Goal: Find specific page/section: Find specific page/section

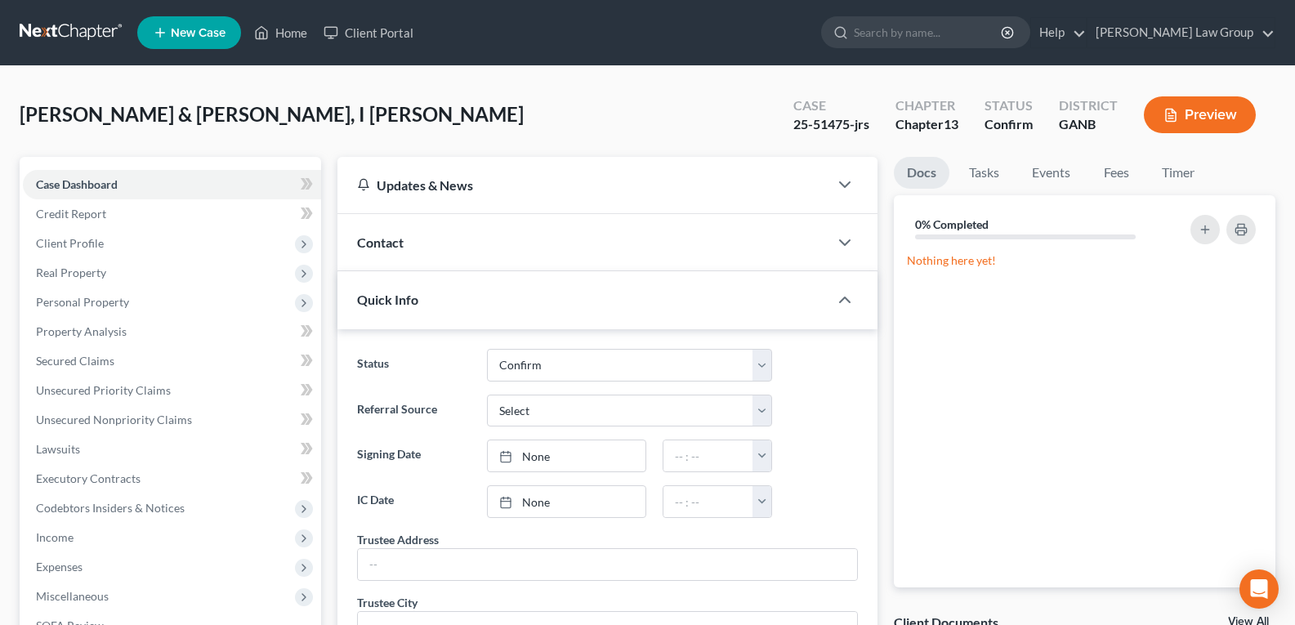
select select "0"
drag, startPoint x: 779, startPoint y: 129, endPoint x: 849, endPoint y: 137, distance: 70.8
click at [849, 137] on div "Case 25-51475-jrs" at bounding box center [831, 116] width 102 height 48
copy div "25-51475"
click at [286, 38] on link "Home" at bounding box center [280, 32] width 69 height 29
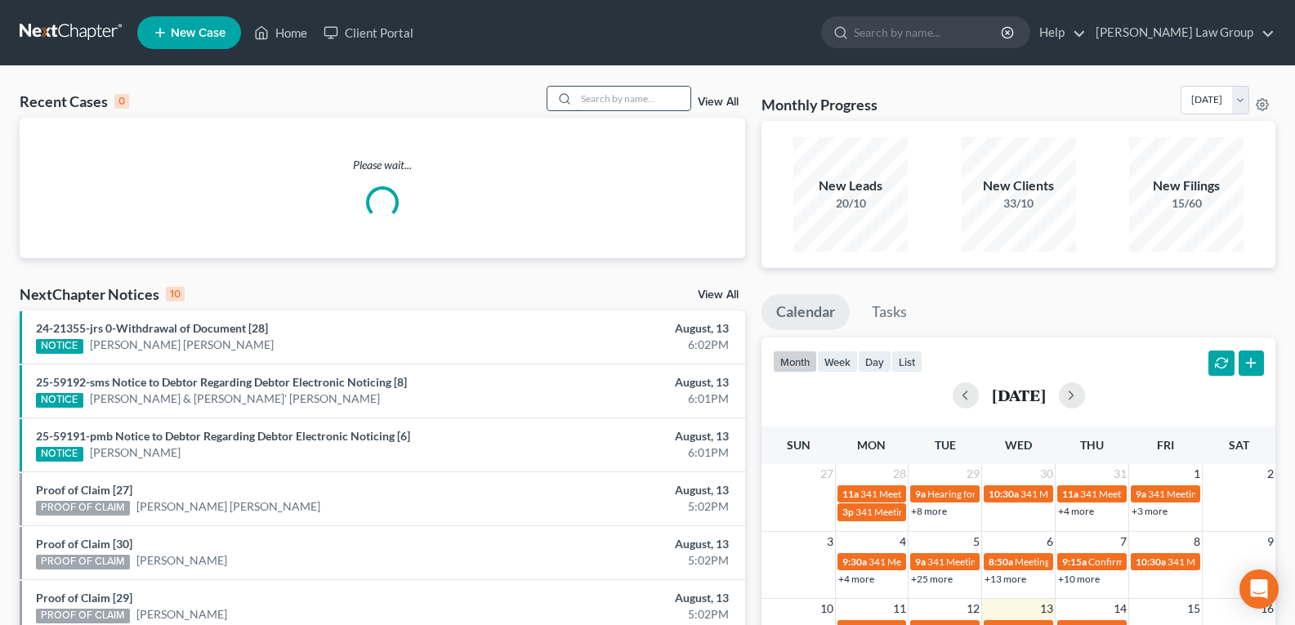
click at [634, 102] on input "search" at bounding box center [633, 99] width 114 height 24
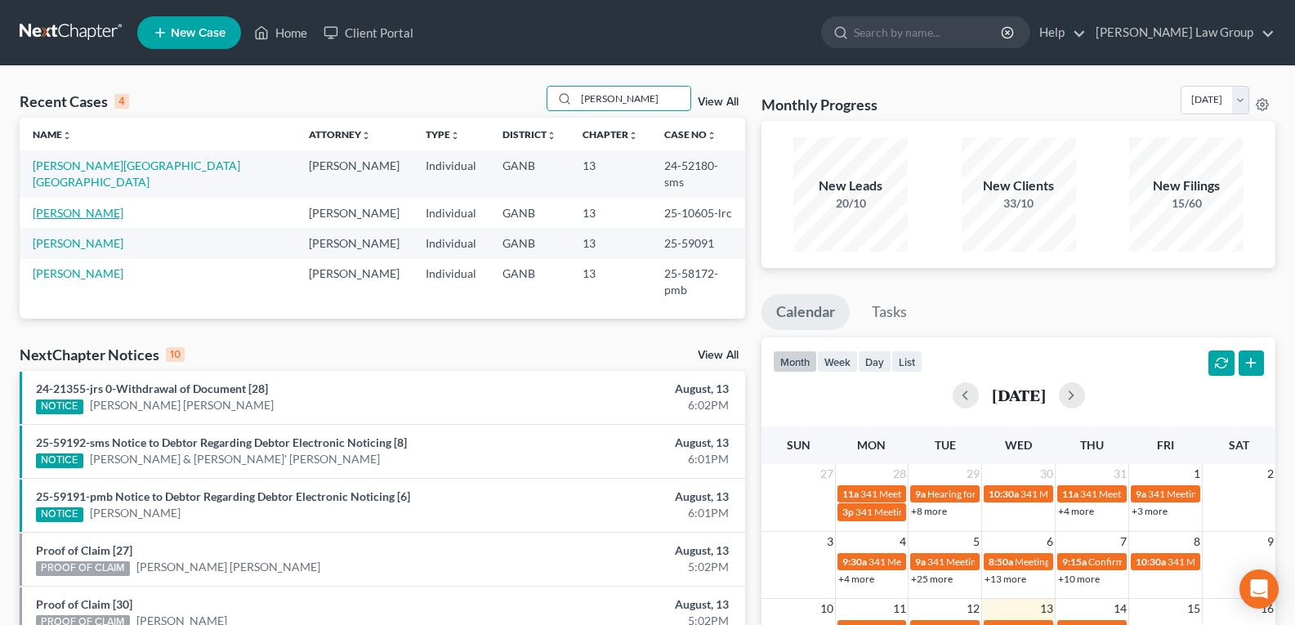
type input "[PERSON_NAME]"
click at [86, 206] on link "[PERSON_NAME]" at bounding box center [78, 213] width 91 height 14
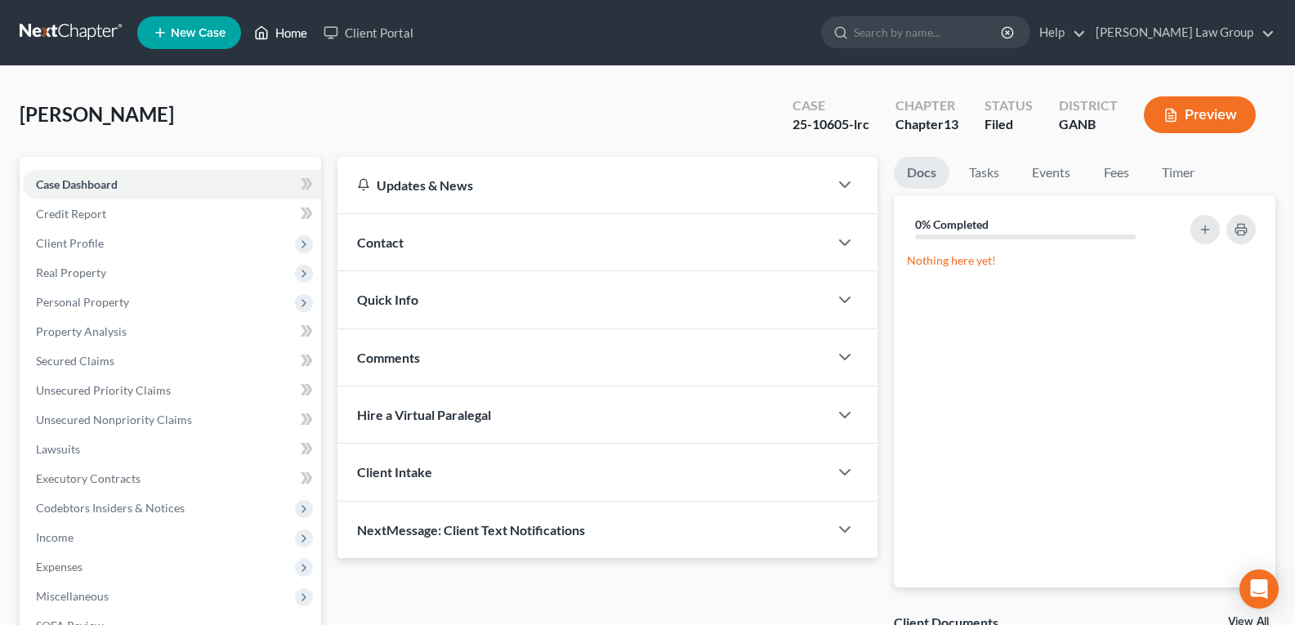
drag, startPoint x: 287, startPoint y: 37, endPoint x: 514, endPoint y: 89, distance: 233.1
click at [286, 37] on link "Home" at bounding box center [280, 32] width 69 height 29
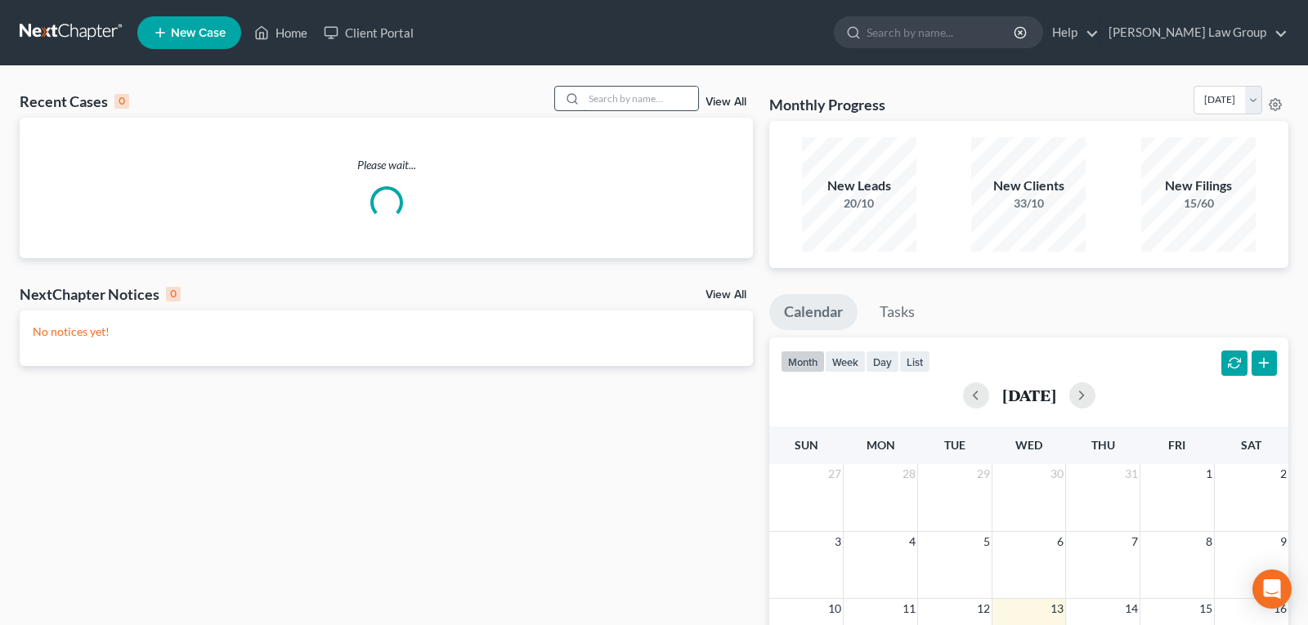
click at [616, 100] on input "search" at bounding box center [640, 99] width 114 height 24
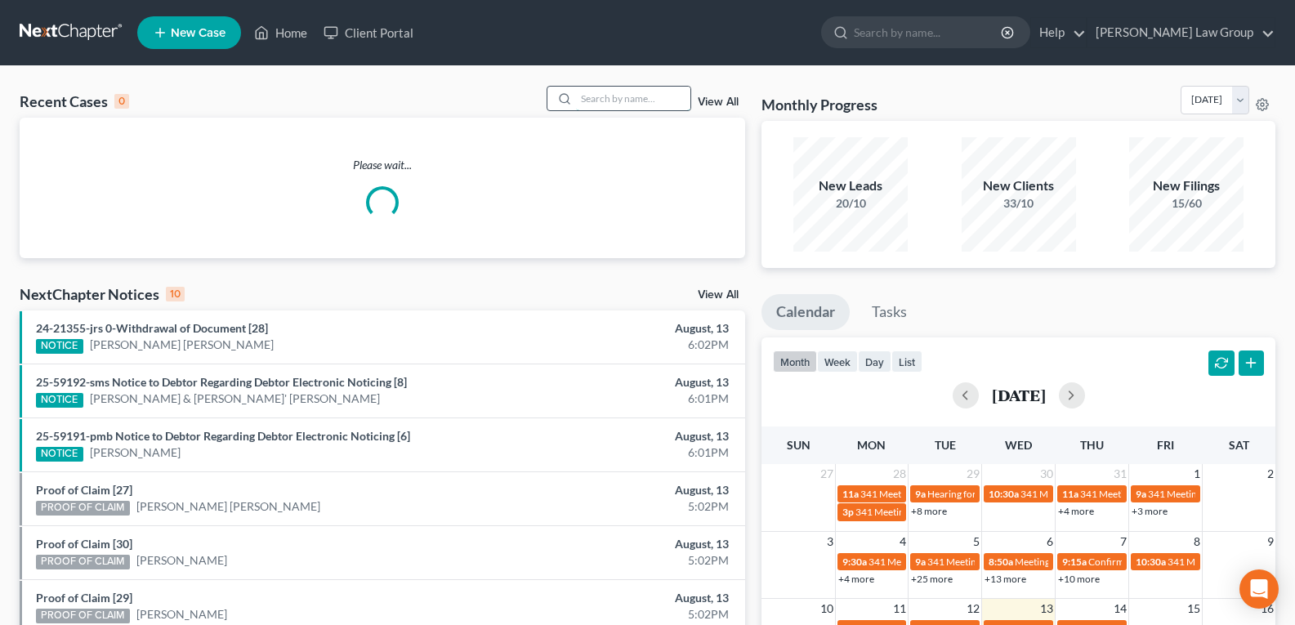
drag, startPoint x: 616, startPoint y: 96, endPoint x: 609, endPoint y: 101, distance: 9.3
click at [612, 100] on input "search" at bounding box center [633, 99] width 114 height 24
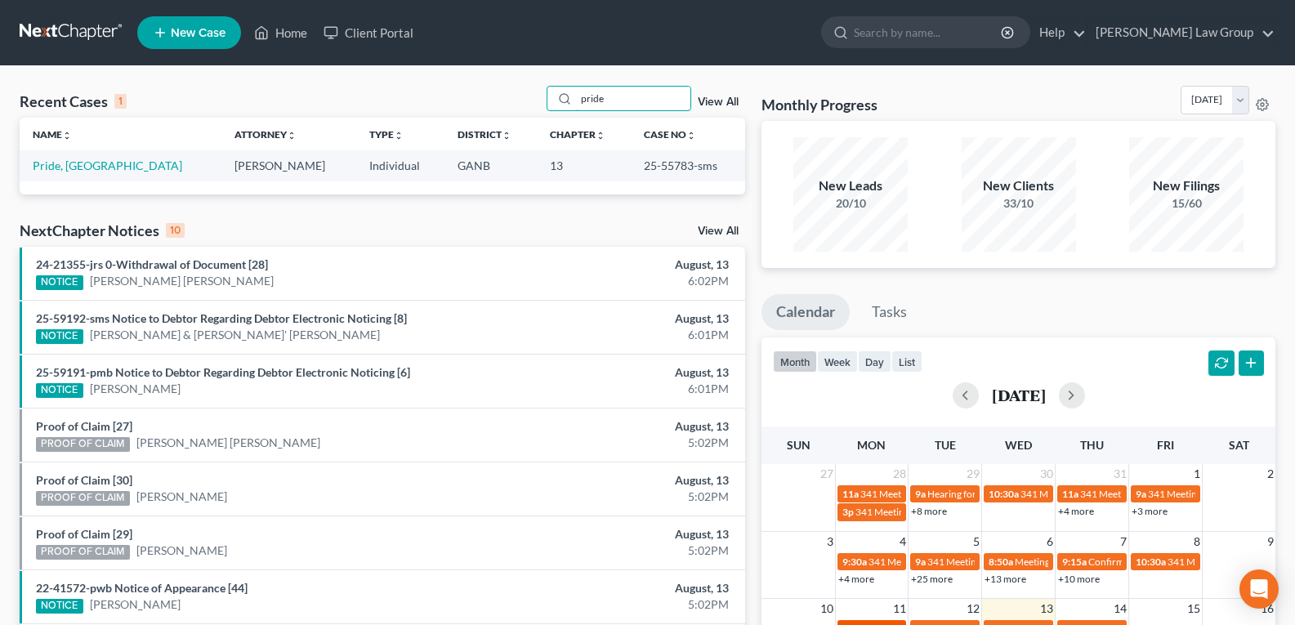
type input "pride"
drag, startPoint x: 622, startPoint y: 168, endPoint x: 669, endPoint y: 173, distance: 47.7
click at [669, 173] on tr "Pride, [PERSON_NAME] [PERSON_NAME] Individual GANB 13 25-55783-sms" at bounding box center [383, 165] width 726 height 30
copy tr "25-55783"
click at [284, 42] on link "Home" at bounding box center [280, 32] width 69 height 29
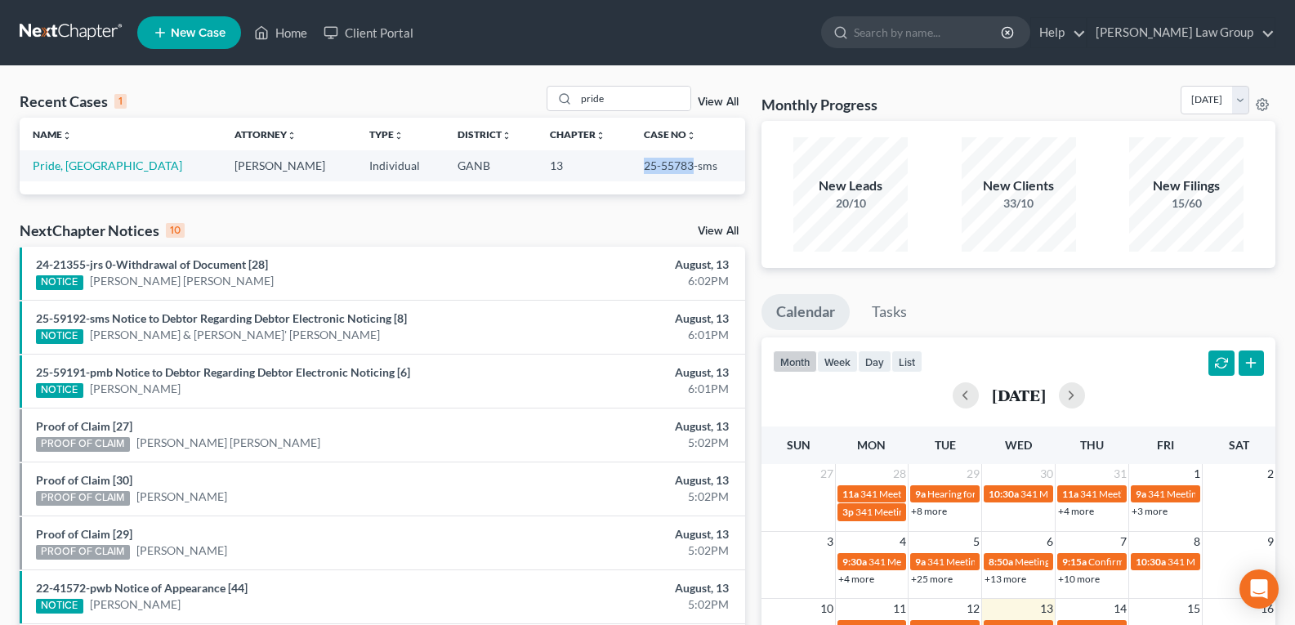
click at [710, 101] on link "View All" at bounding box center [718, 101] width 41 height 11
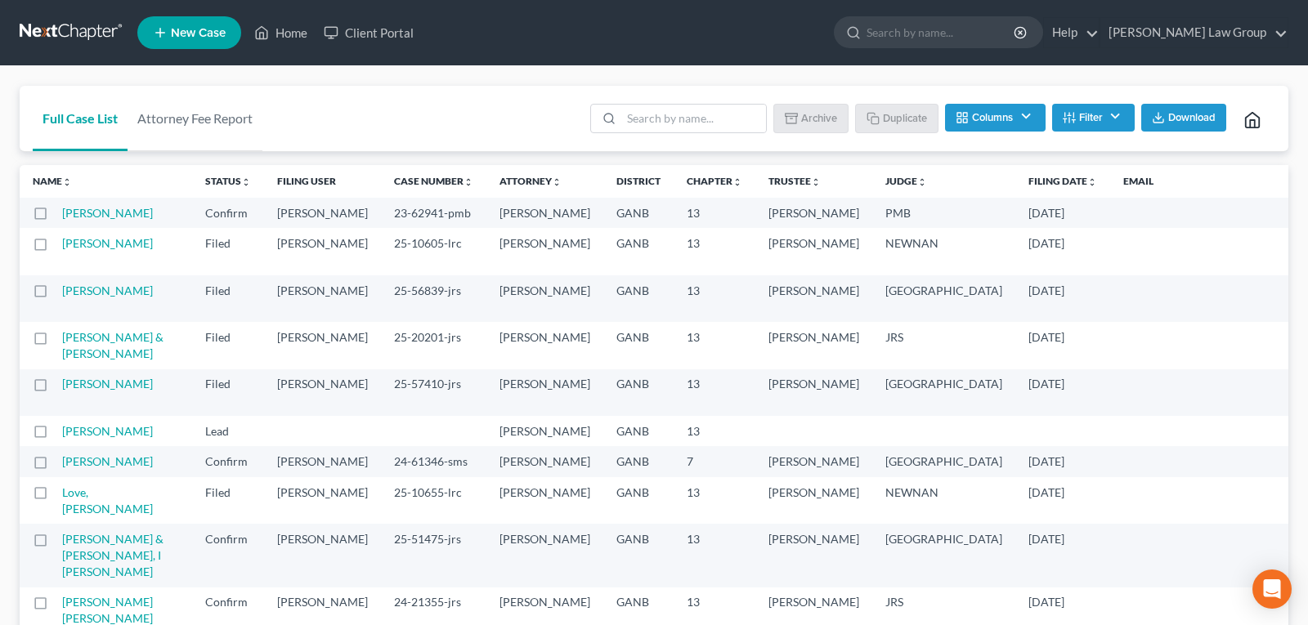
click at [1089, 121] on button "Filter" at bounding box center [1093, 118] width 83 height 28
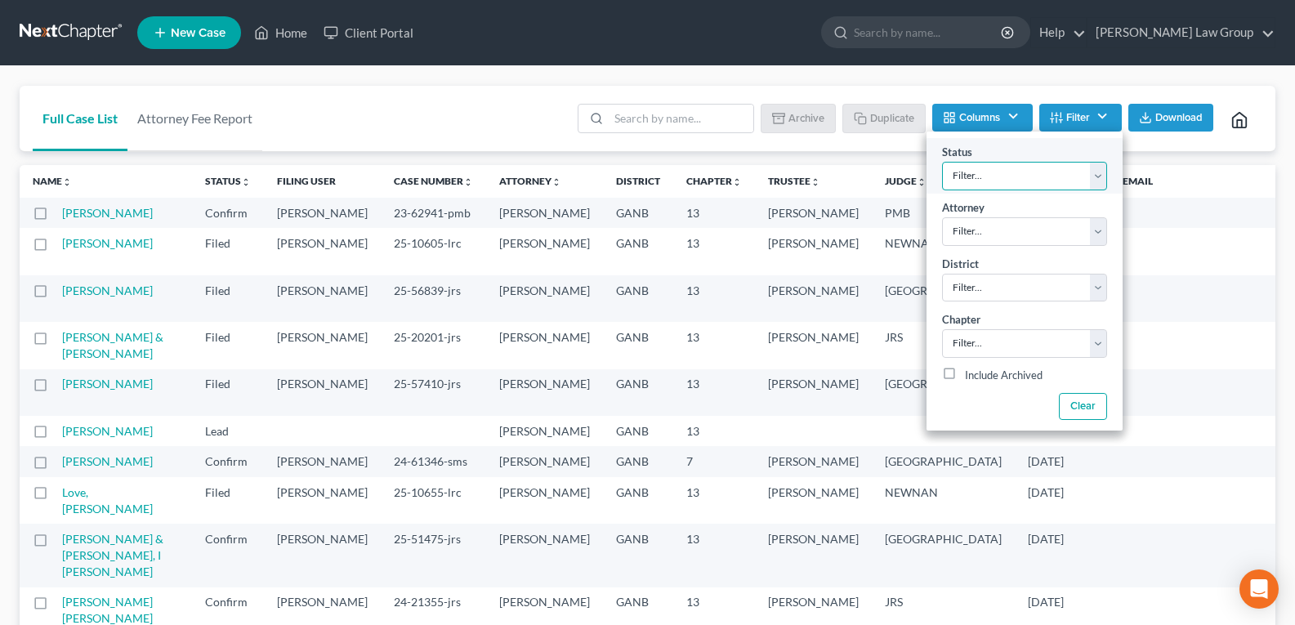
click at [1004, 179] on select "Filter... Confirm Discharged Dismissed Filed In Progress Lead Lost Lead Ready t…" at bounding box center [1024, 176] width 165 height 29
select select "3"
click at [942, 162] on select "Filter... Confirm Discharged Dismissed Filed In Progress Lead Lost Lead Ready t…" at bounding box center [1024, 176] width 165 height 29
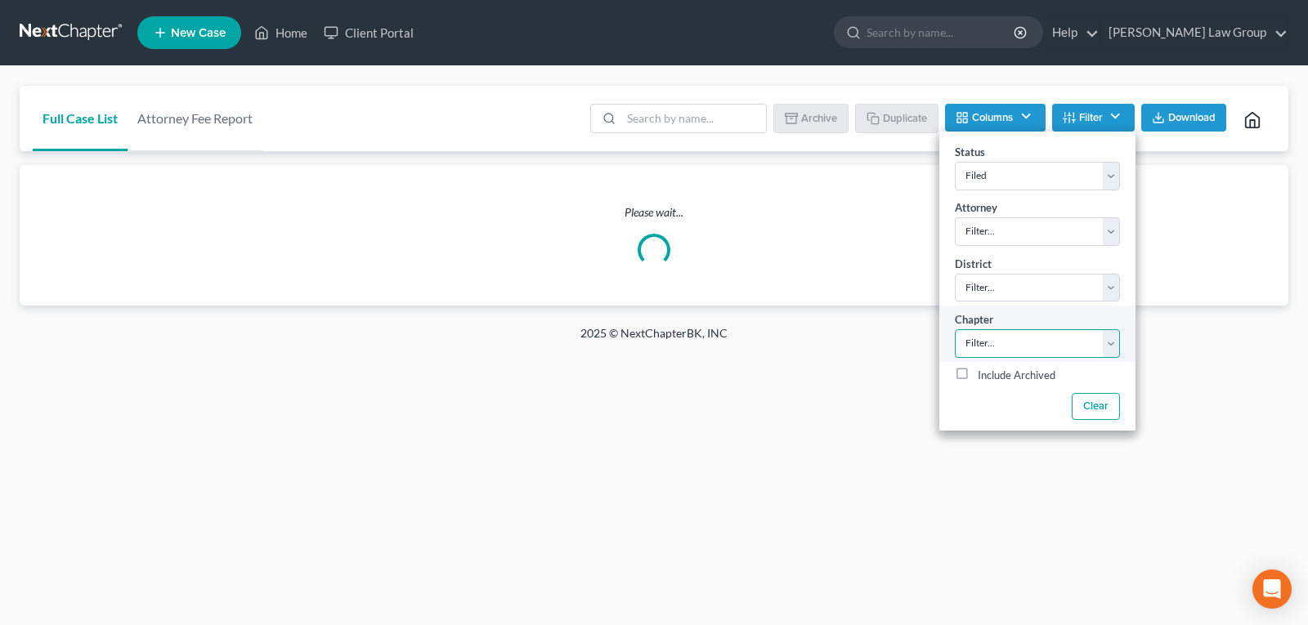
click at [970, 345] on select "Filter... 7 11 13" at bounding box center [1036, 343] width 165 height 29
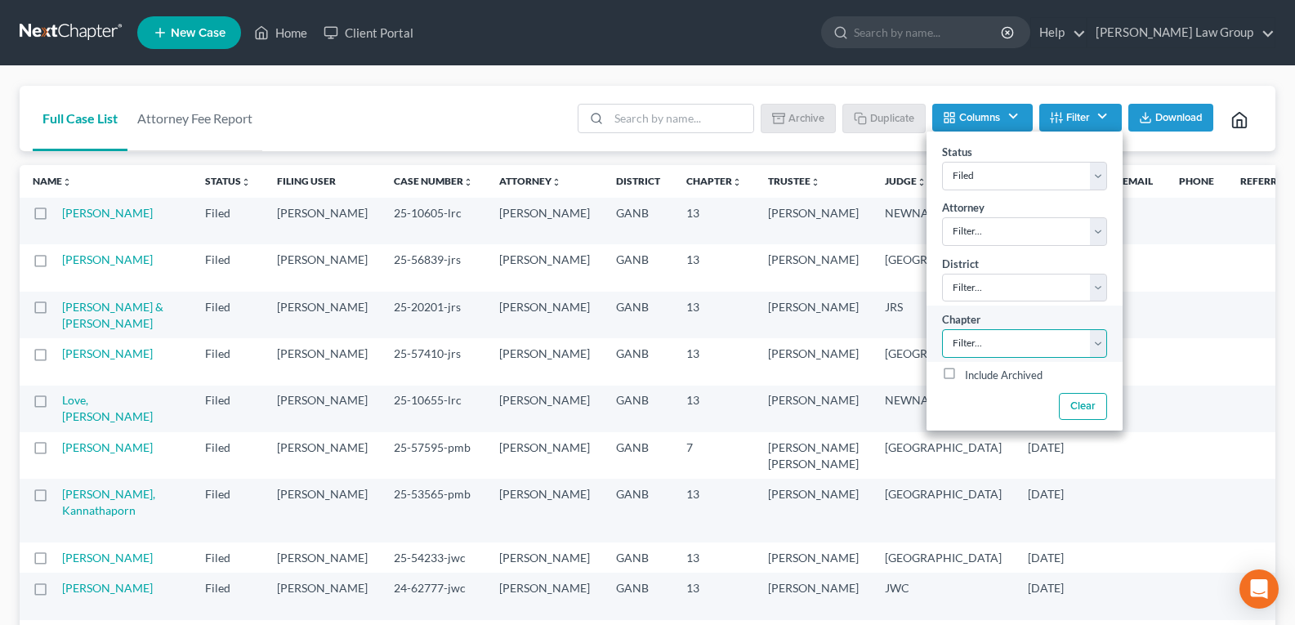
select select "2"
click at [942, 329] on select "Filter... 7 11 13" at bounding box center [1024, 343] width 165 height 29
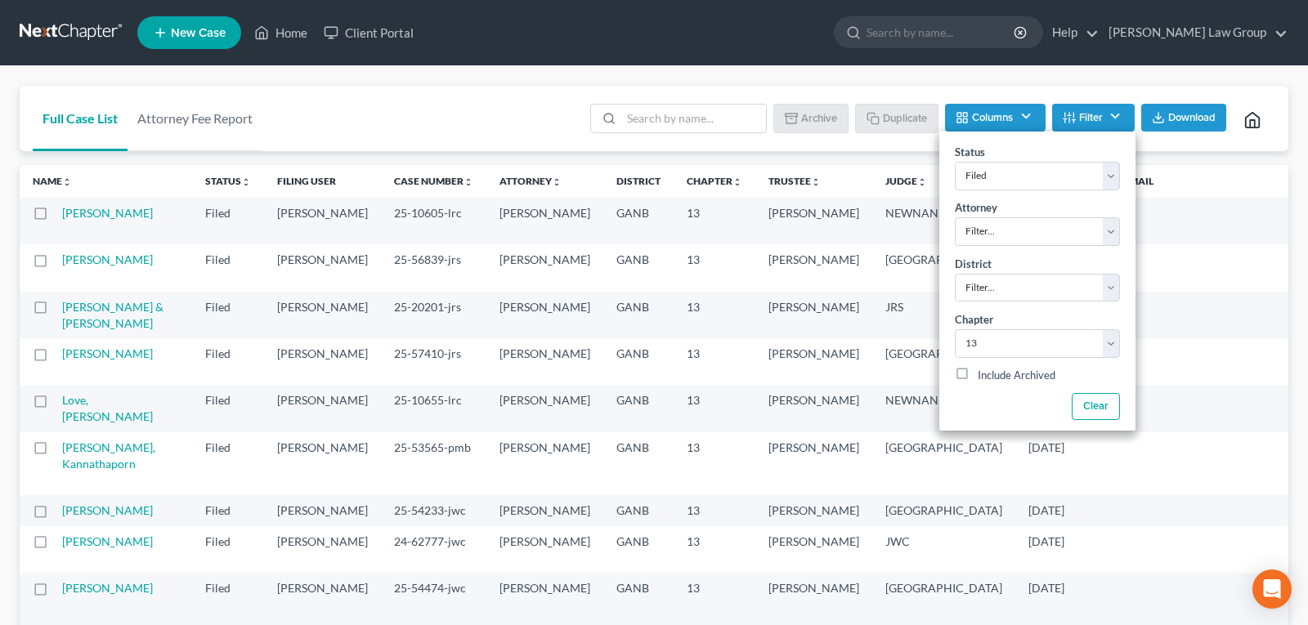
click at [404, 105] on div "Full Case List Attorney Fee Report Batch Download Archive Un-archive Duplicate …" at bounding box center [654, 119] width 1268 height 66
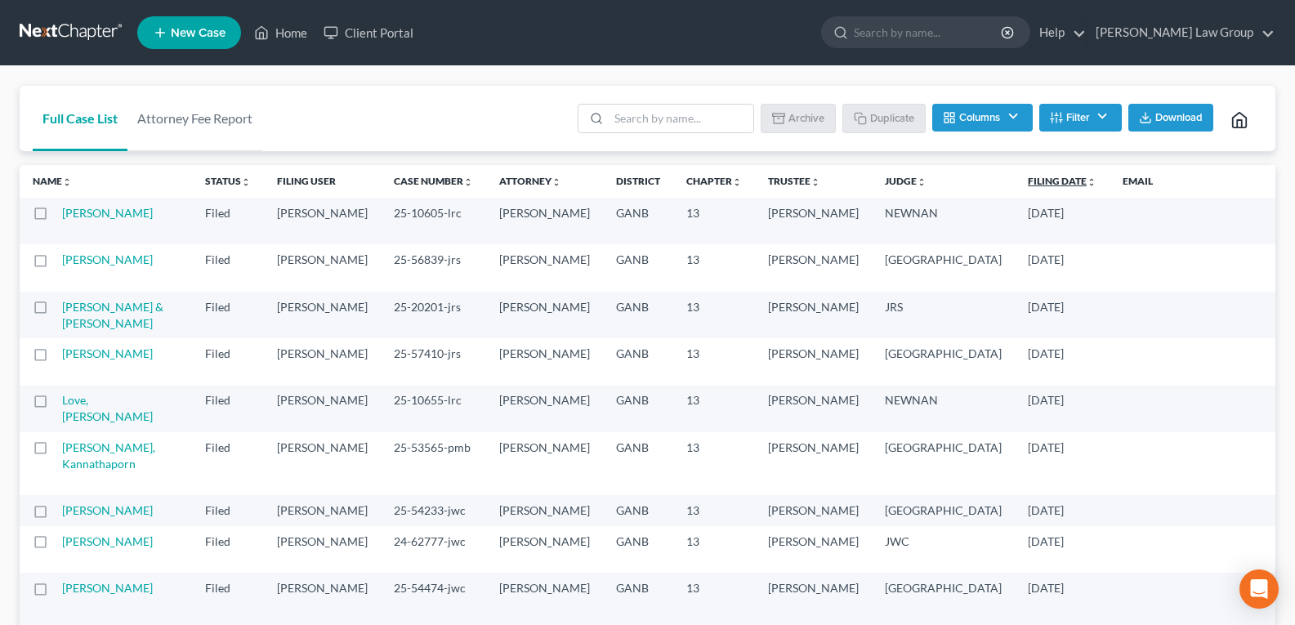
click at [1028, 184] on link "Filing Date unfold_more expand_more expand_less" at bounding box center [1062, 181] width 69 height 12
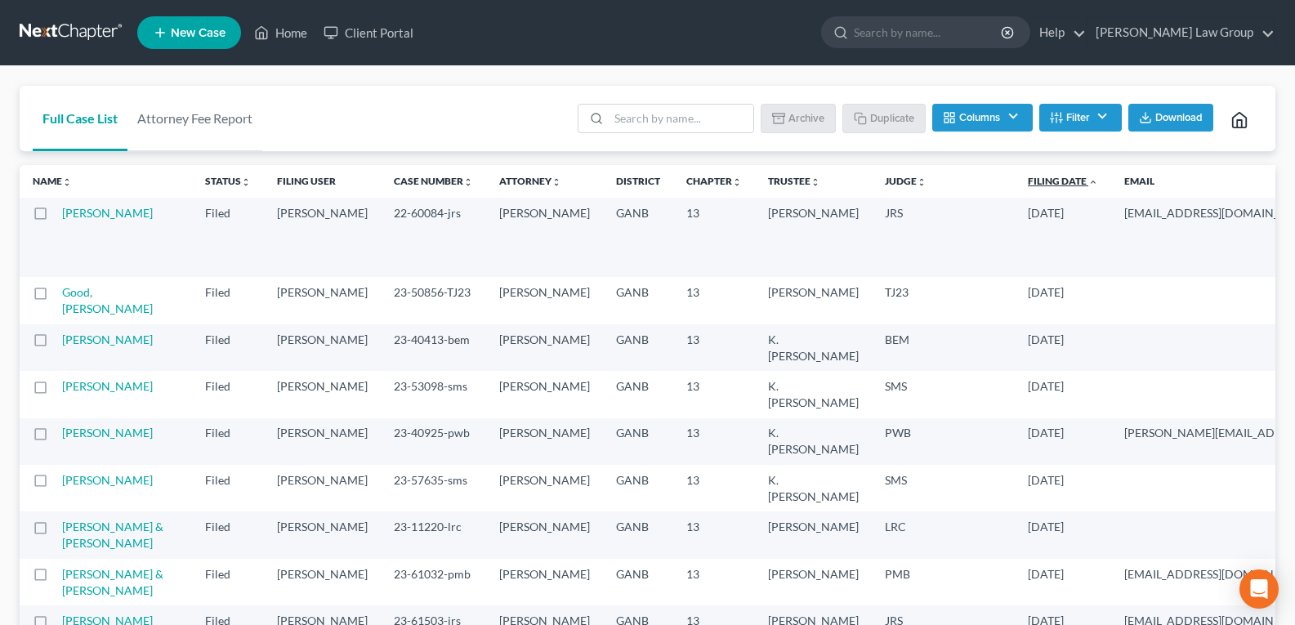
click at [1028, 185] on link "Filing Date unfold_more expand_more expand_less" at bounding box center [1063, 181] width 70 height 12
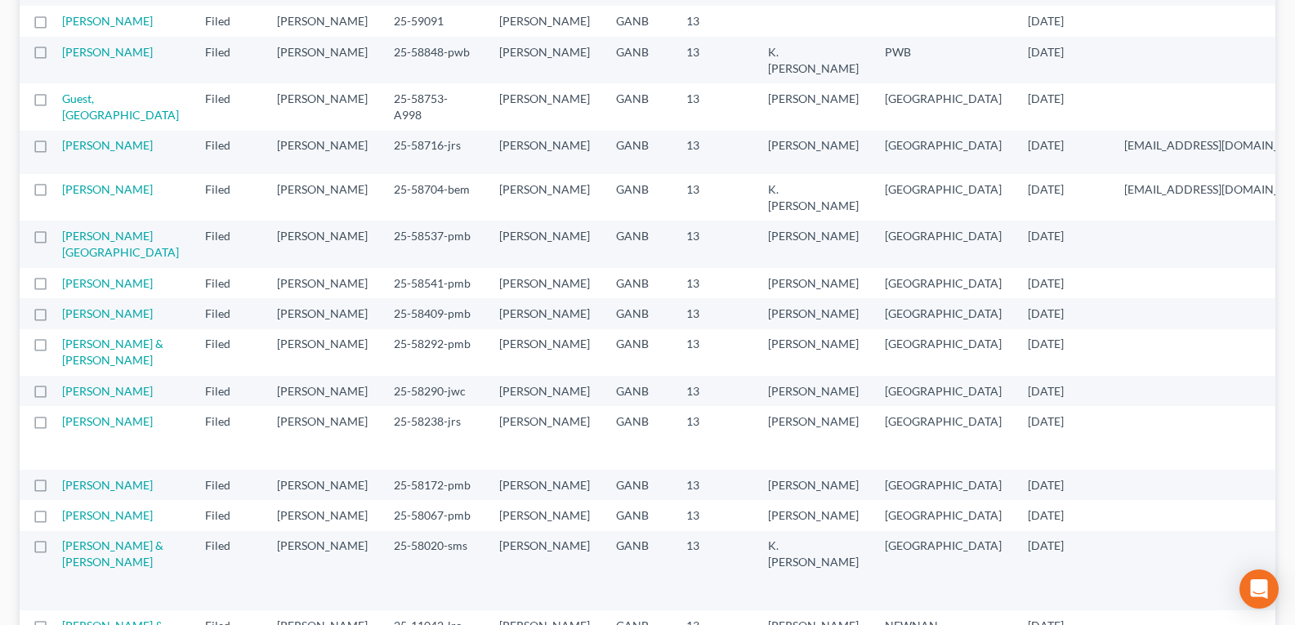
scroll to position [245, 0]
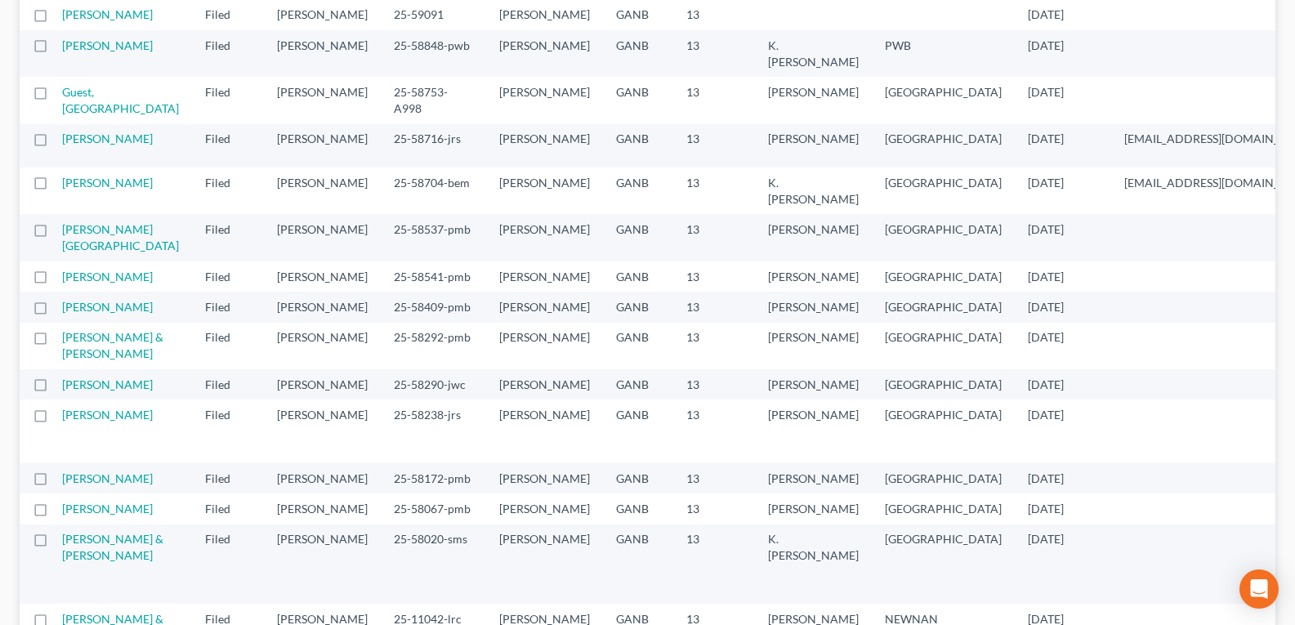
drag, startPoint x: 805, startPoint y: 396, endPoint x: 796, endPoint y: 231, distance: 164.5
drag, startPoint x: 740, startPoint y: 132, endPoint x: 766, endPoint y: 263, distance: 133.3
drag, startPoint x: 781, startPoint y: 279, endPoint x: 777, endPoint y: 534, distance: 255.0
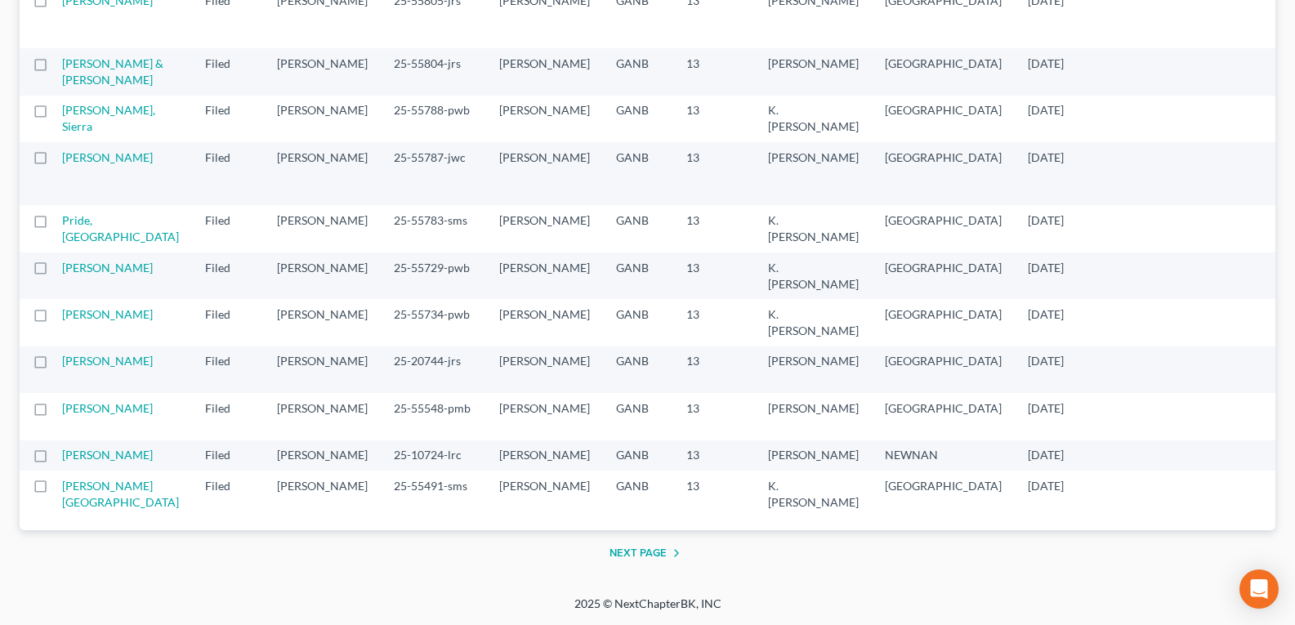
scroll to position [3530, 0]
click at [644, 553] on button "Next Page" at bounding box center [648, 553] width 77 height 20
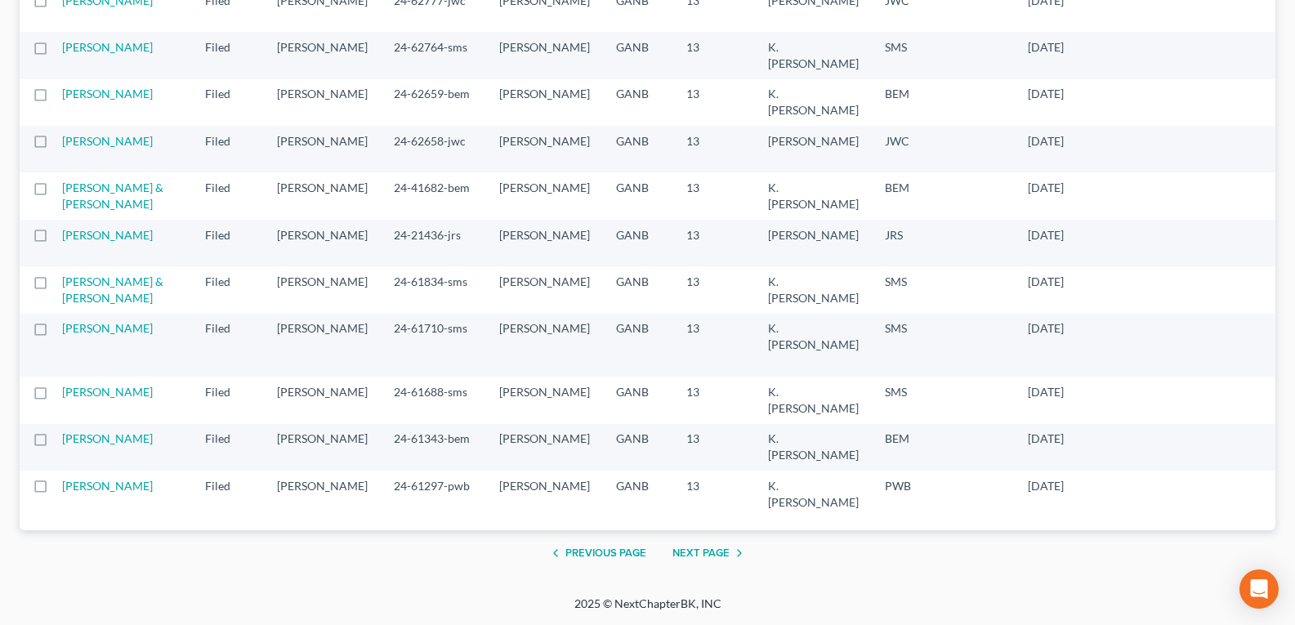
scroll to position [3464, 0]
click at [707, 553] on button "Next Page" at bounding box center [711, 553] width 77 height 20
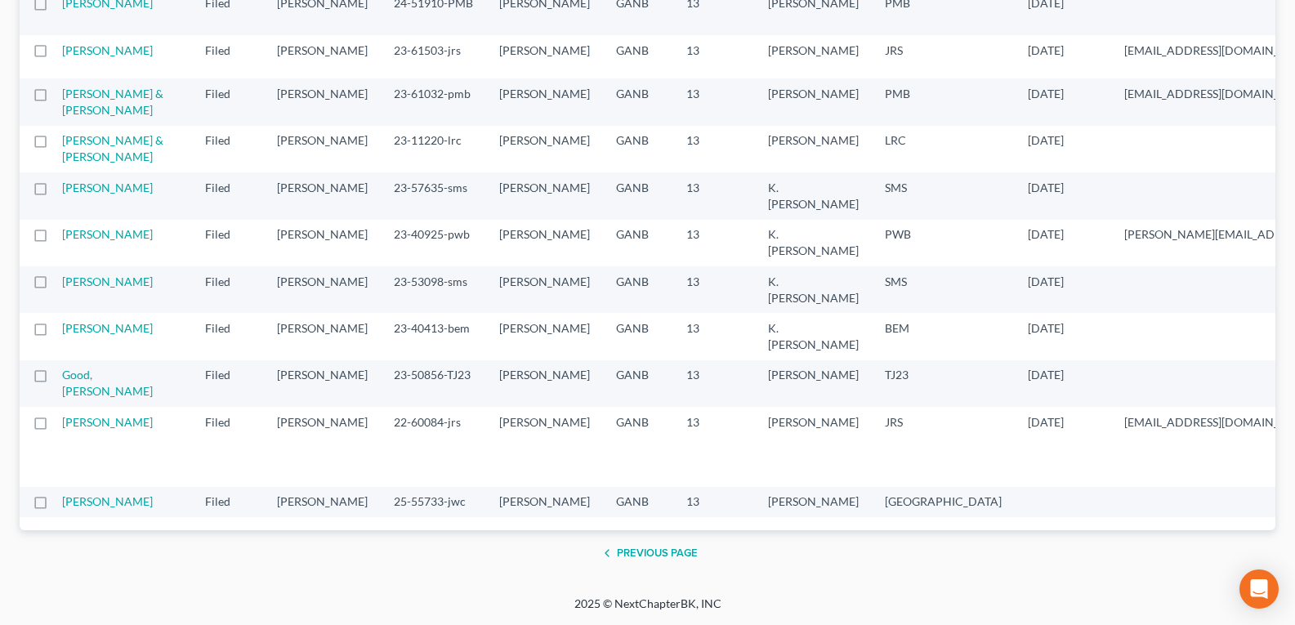
scroll to position [1781, 0]
click at [660, 557] on button "Previous Page" at bounding box center [647, 553] width 101 height 20
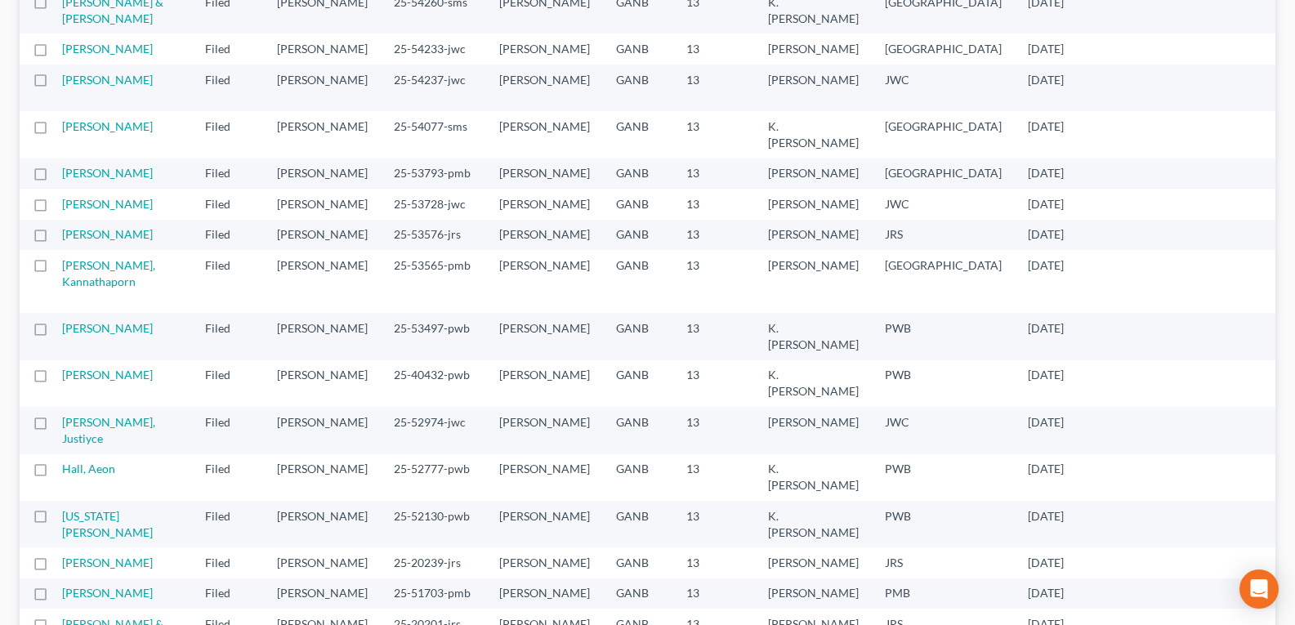
scroll to position [817, 0]
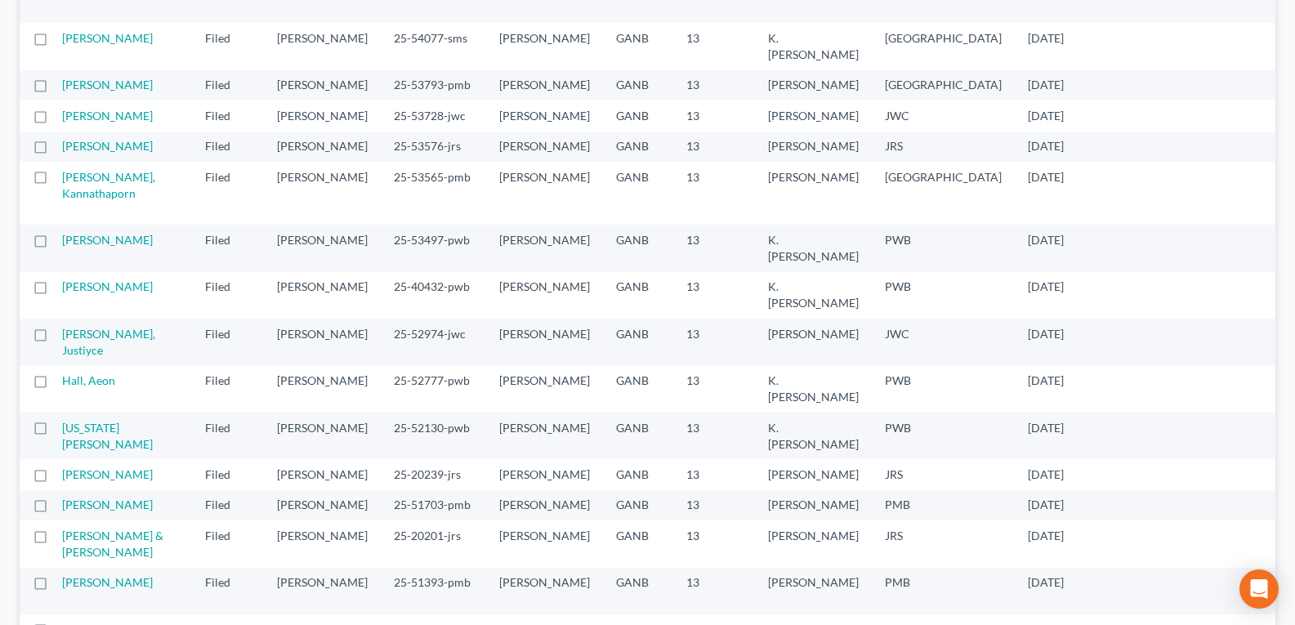
drag, startPoint x: 525, startPoint y: 494, endPoint x: 945, endPoint y: 407, distance: 428.9
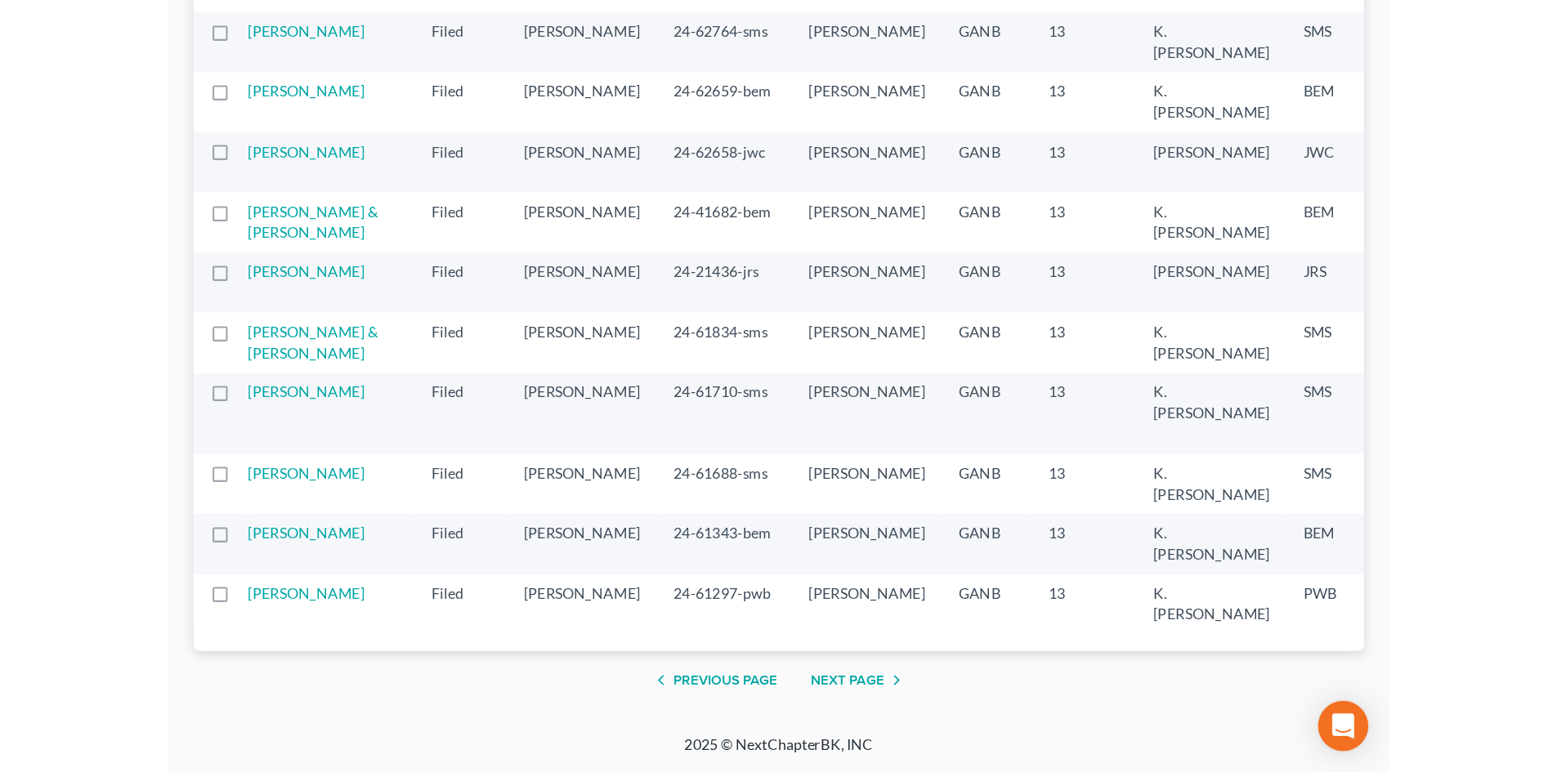
scroll to position [3317, 0]
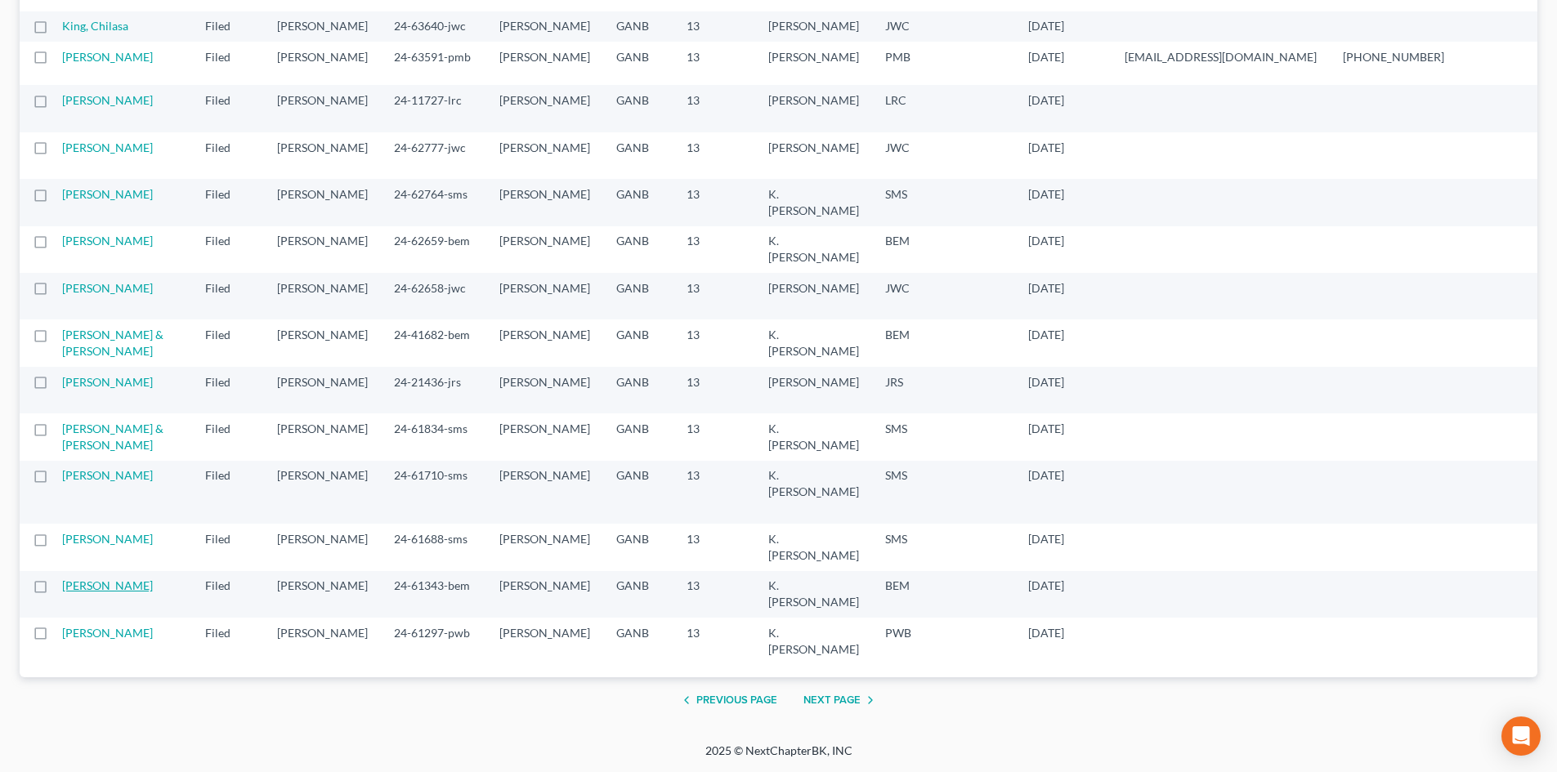
click at [105, 579] on link "[PERSON_NAME]" at bounding box center [107, 586] width 91 height 14
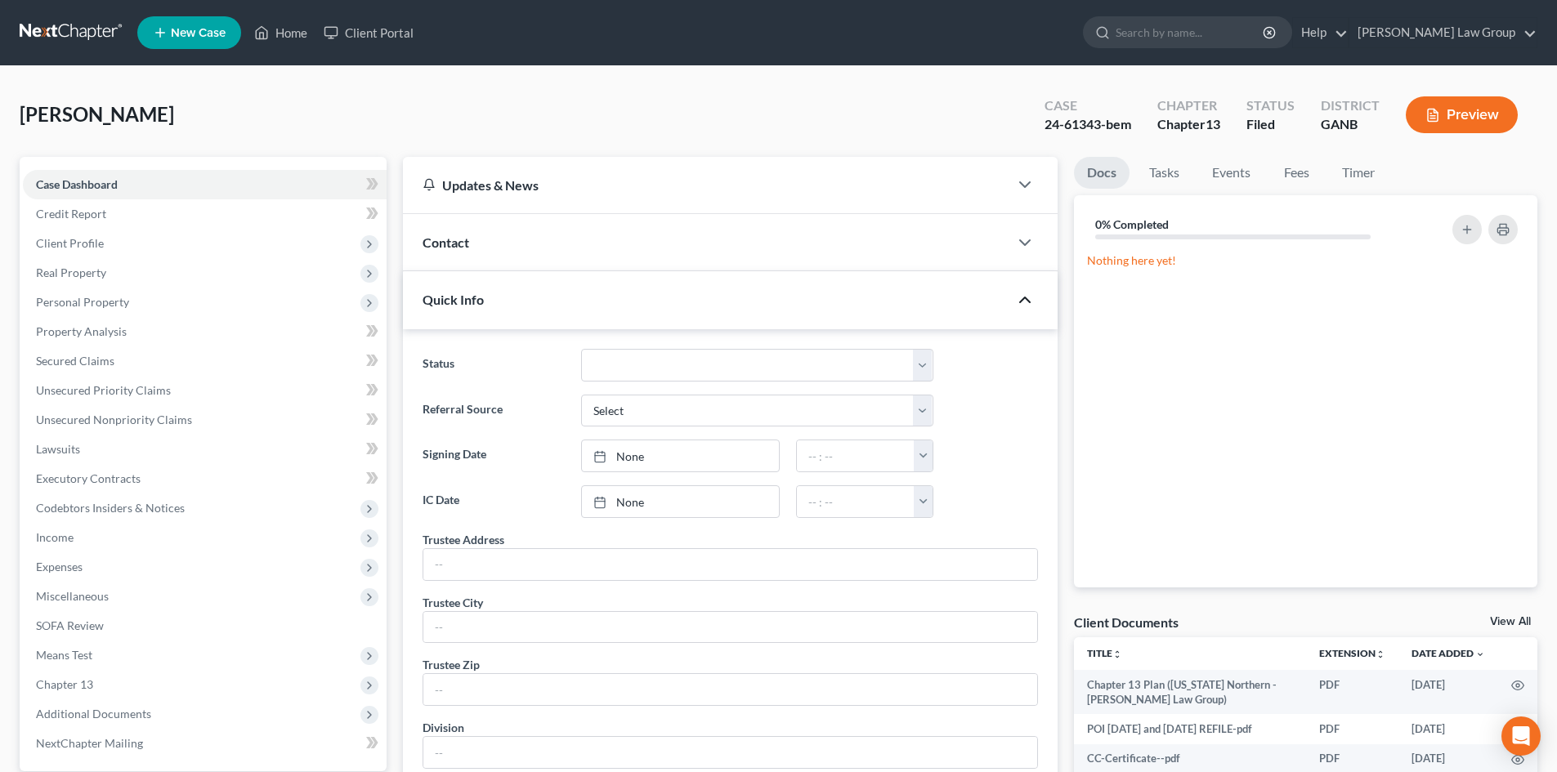
drag, startPoint x: 1012, startPoint y: 297, endPoint x: 1018, endPoint y: 306, distance: 10.5
click at [1014, 300] on div at bounding box center [1032, 300] width 49 height 33
click at [921, 365] on select "Confirm Discharged Dismissed Filed In Progress Lead Lost Lead Ready to File To …" at bounding box center [757, 365] width 352 height 33
select select "2"
click at [581, 349] on select "Confirm Discharged Dismissed Filed In Progress Lead Lost Lead Ready to File To …" at bounding box center [757, 365] width 352 height 33
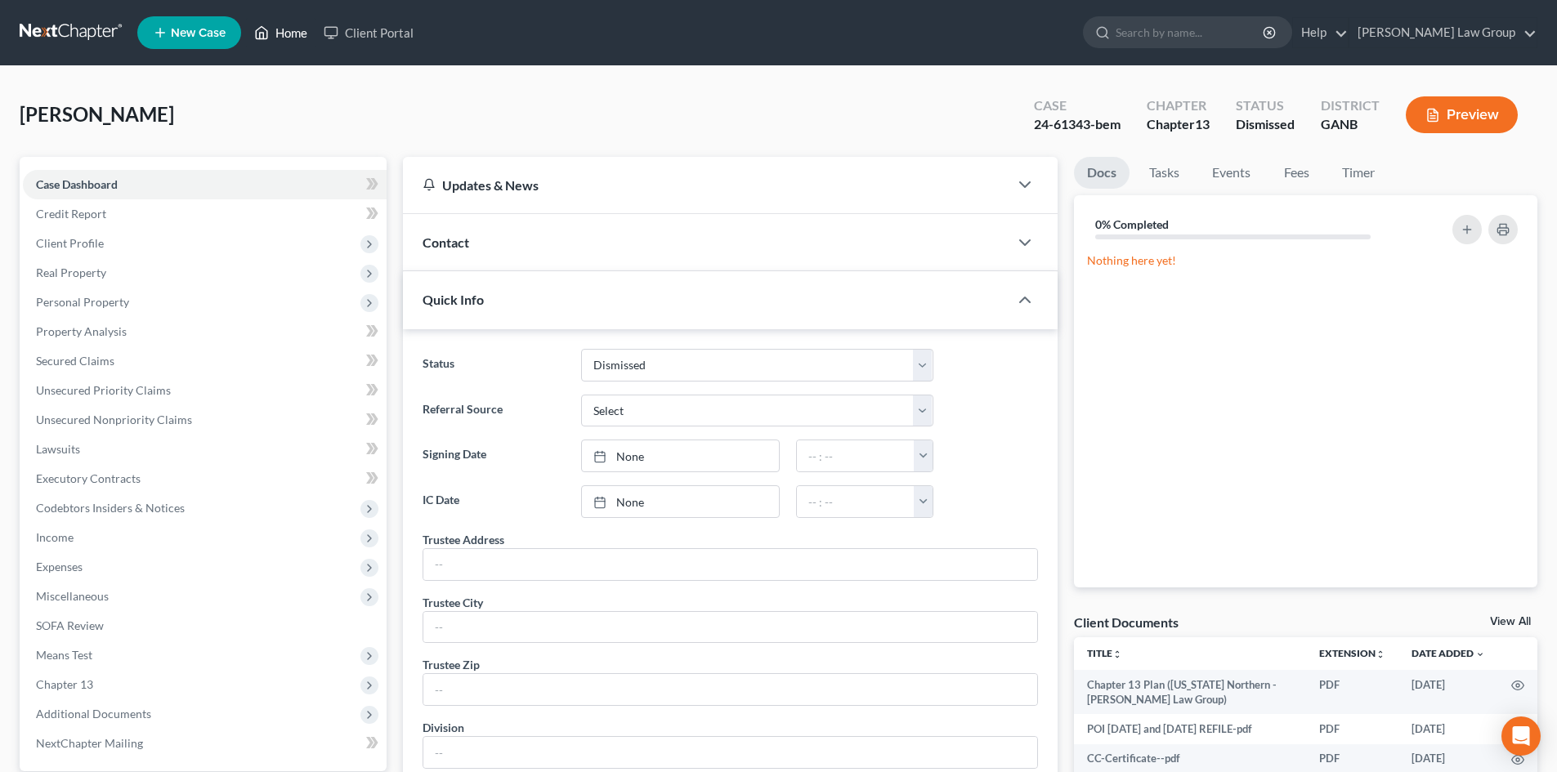
click at [273, 36] on link "Home" at bounding box center [280, 32] width 69 height 29
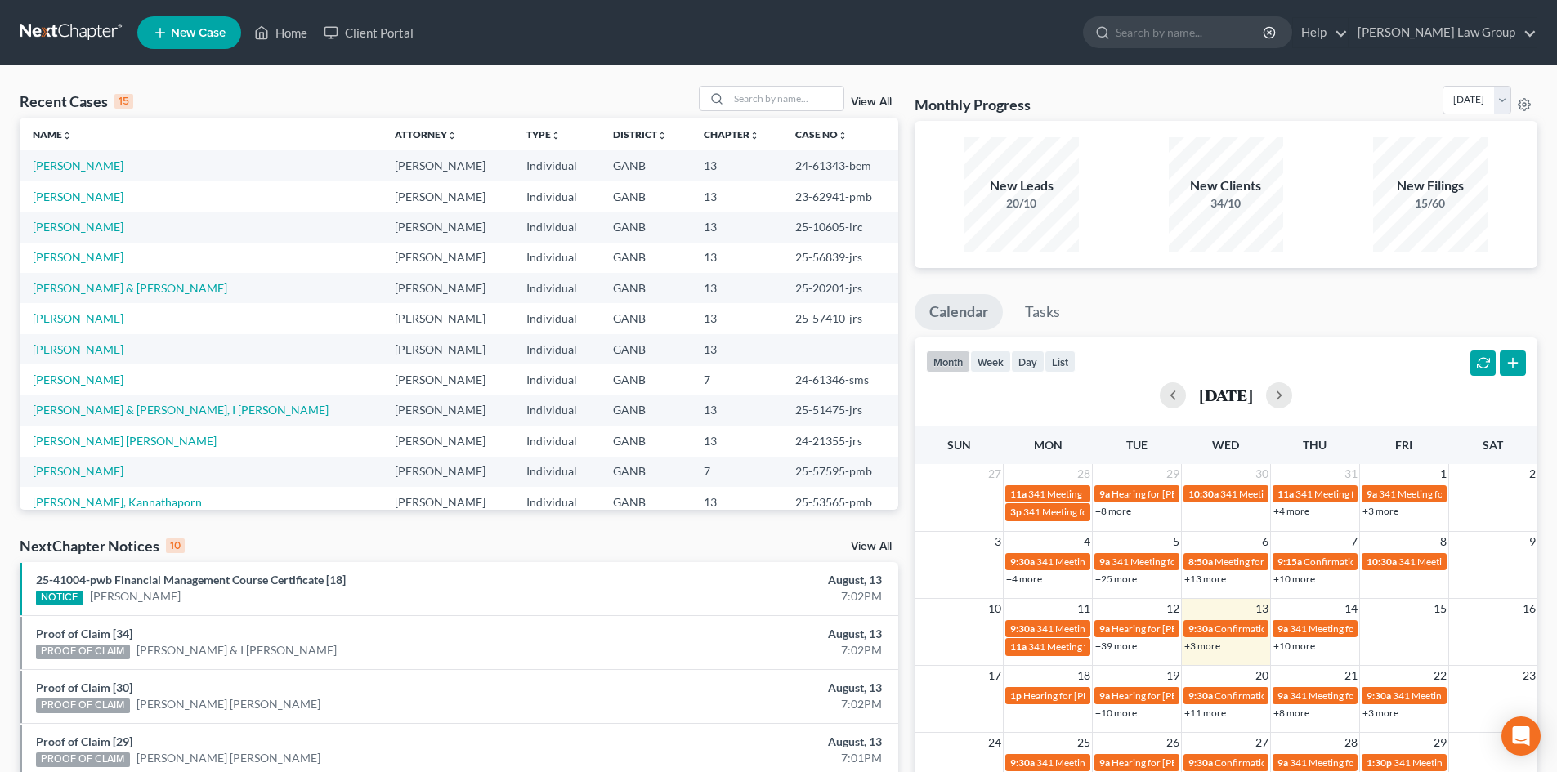
click at [865, 102] on link "View All" at bounding box center [871, 101] width 41 height 11
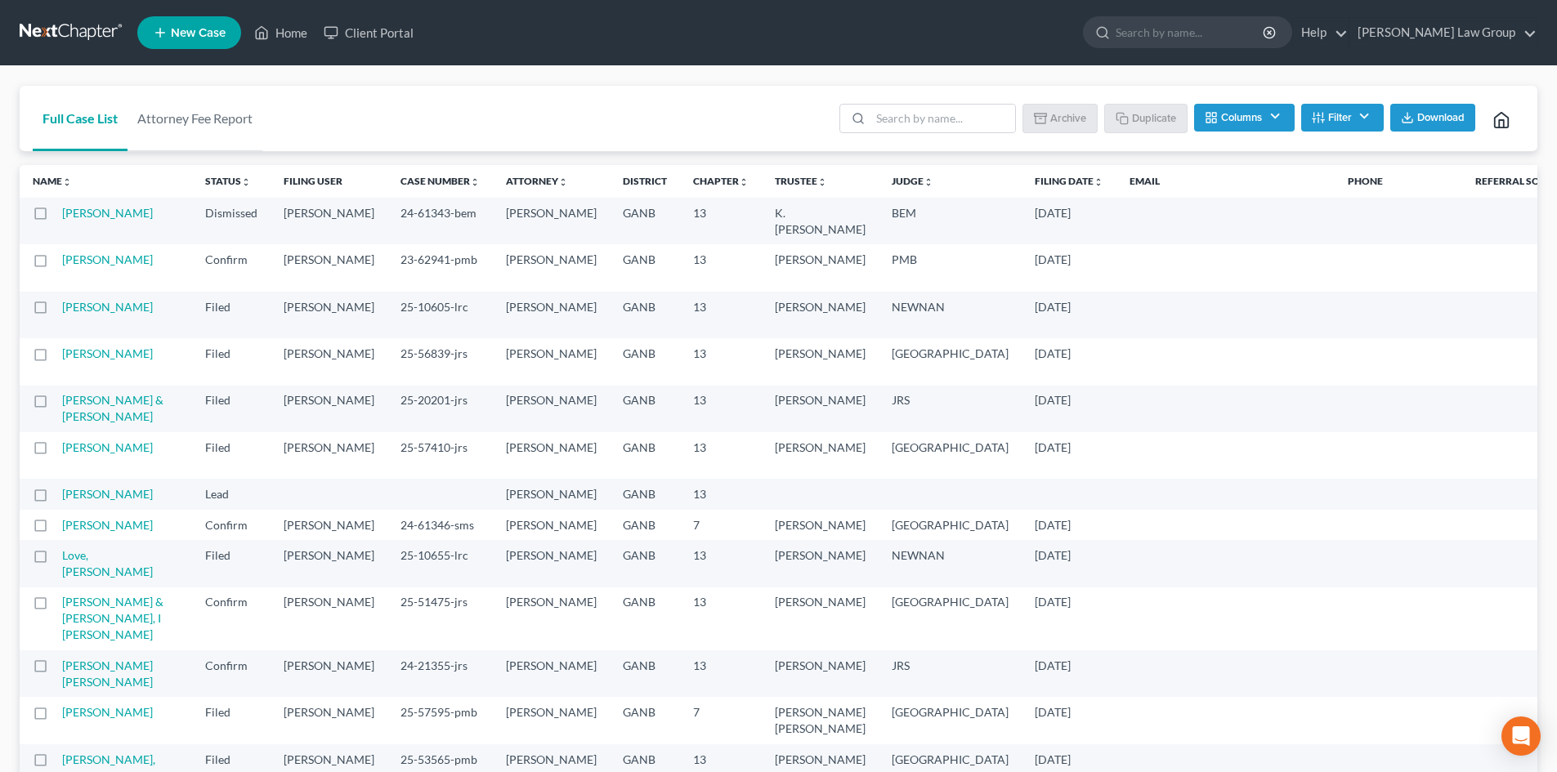
click at [1294, 113] on button "Filter" at bounding box center [1342, 118] width 83 height 28
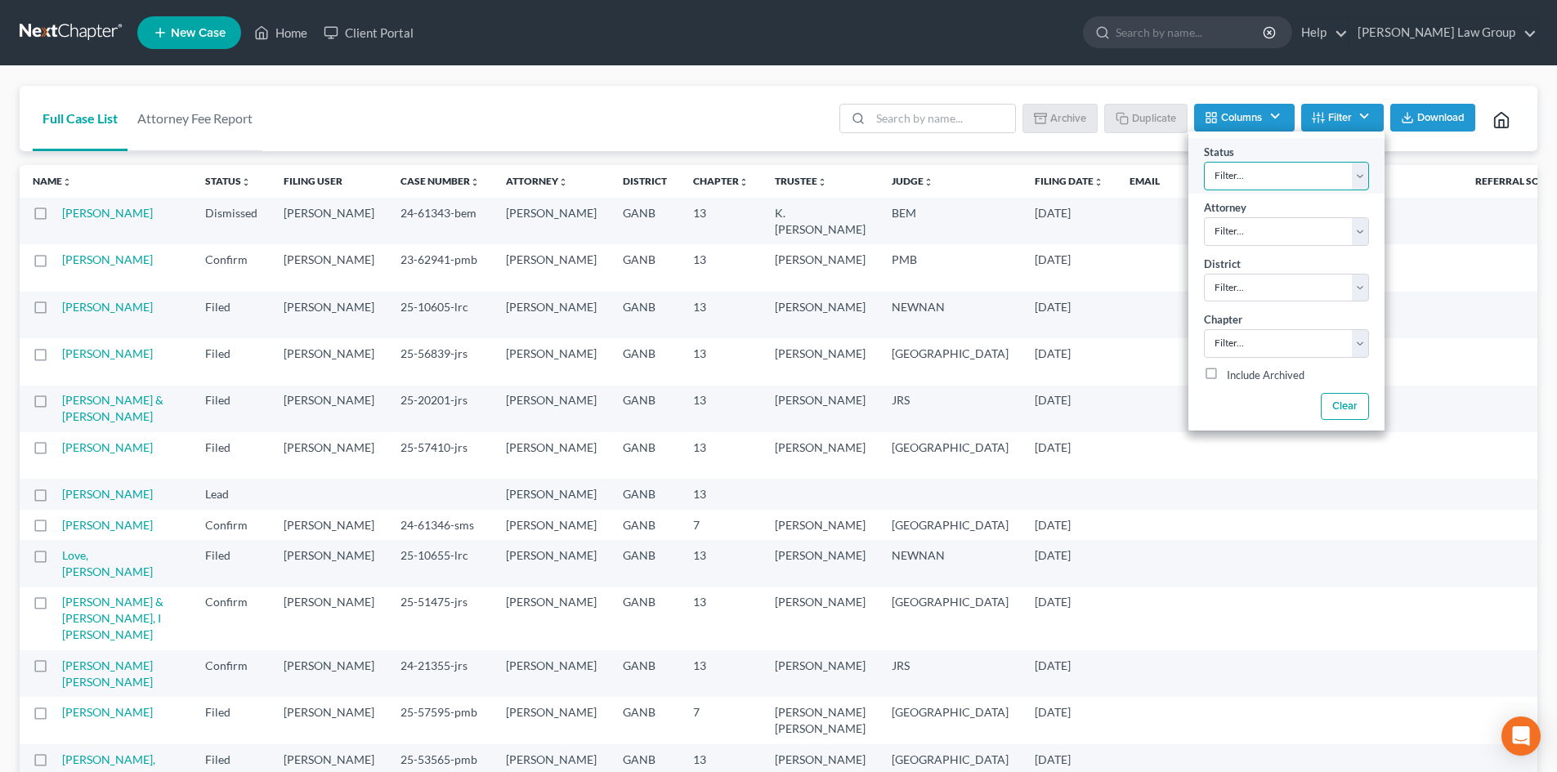
click at [1268, 177] on select "Filter... Confirm Discharged Dismissed Filed In Progress Lead Lost Lead Ready t…" at bounding box center [1286, 176] width 165 height 29
select select "3"
click at [1204, 162] on select "Filter... Confirm Discharged Dismissed Filed In Progress Lead Lost Lead Ready t…" at bounding box center [1286, 176] width 165 height 29
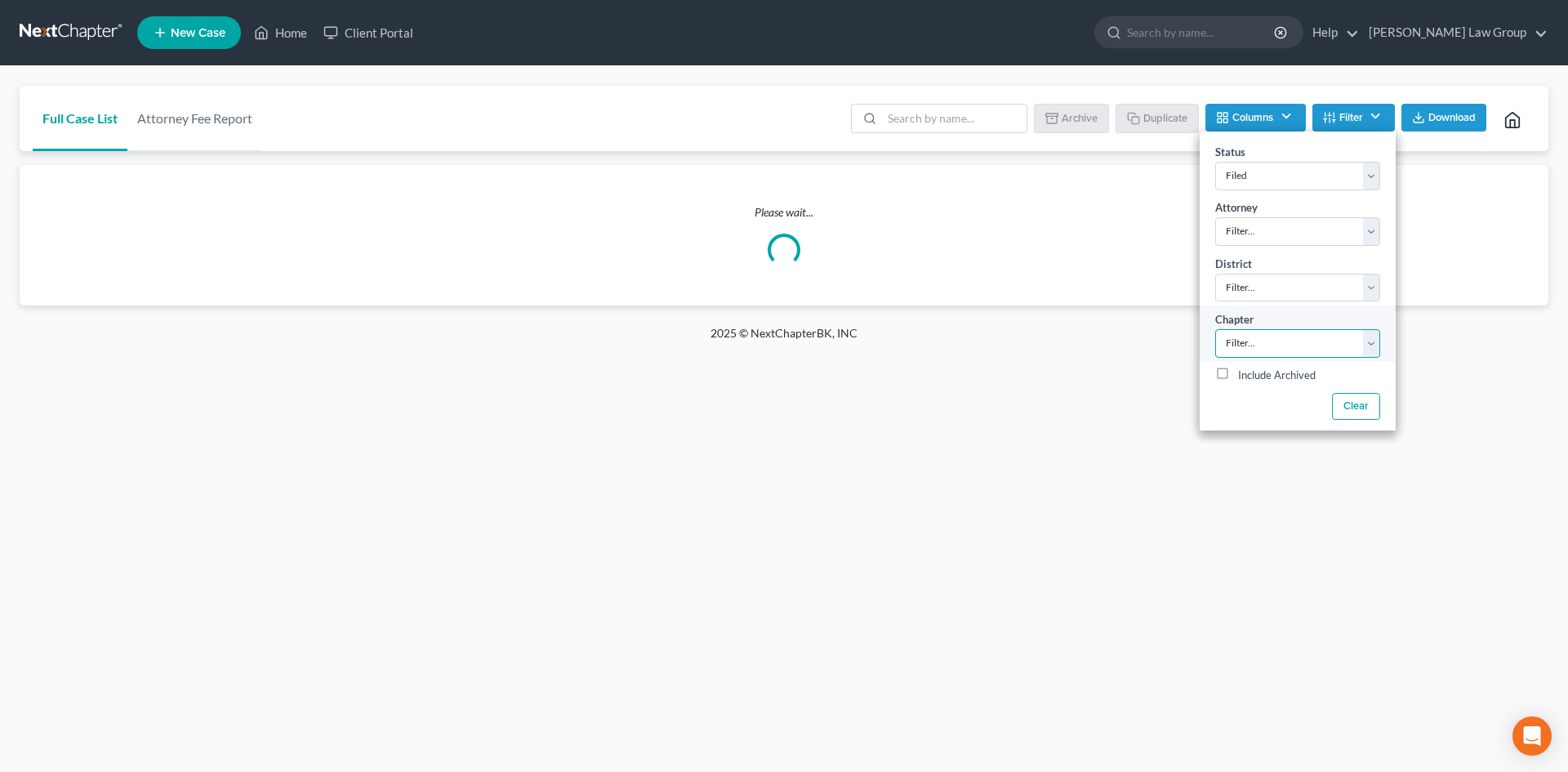
click at [1235, 343] on select "Filter... 7 11 13" at bounding box center [1297, 343] width 165 height 29
select select "2"
click at [1215, 329] on select "Filter... 7 11 13" at bounding box center [1297, 343] width 165 height 29
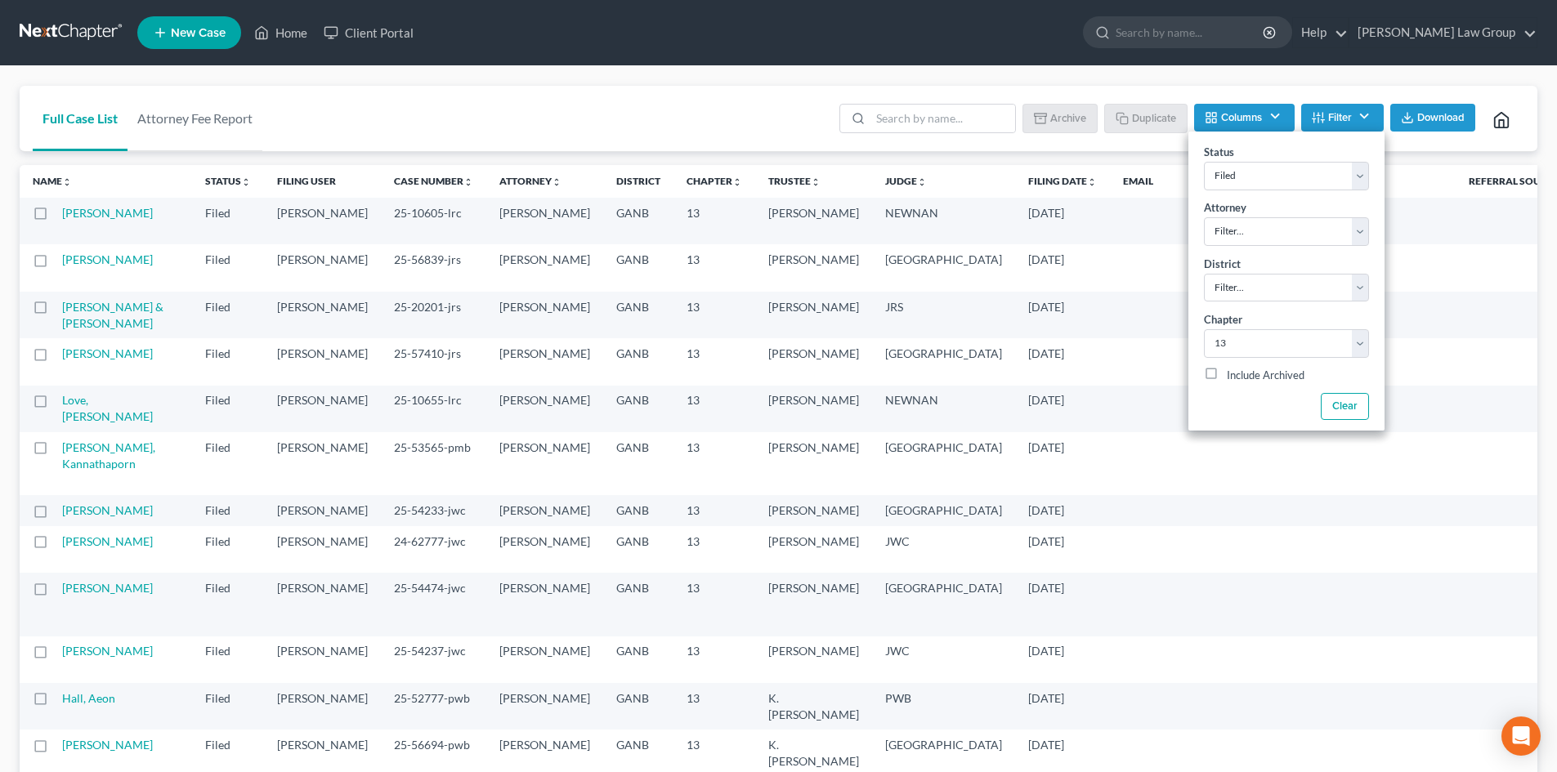
click at [714, 118] on div "Full Case List Attorney Fee Report Batch Download Archive Un-archive Duplicate …" at bounding box center [779, 119] width 1518 height 66
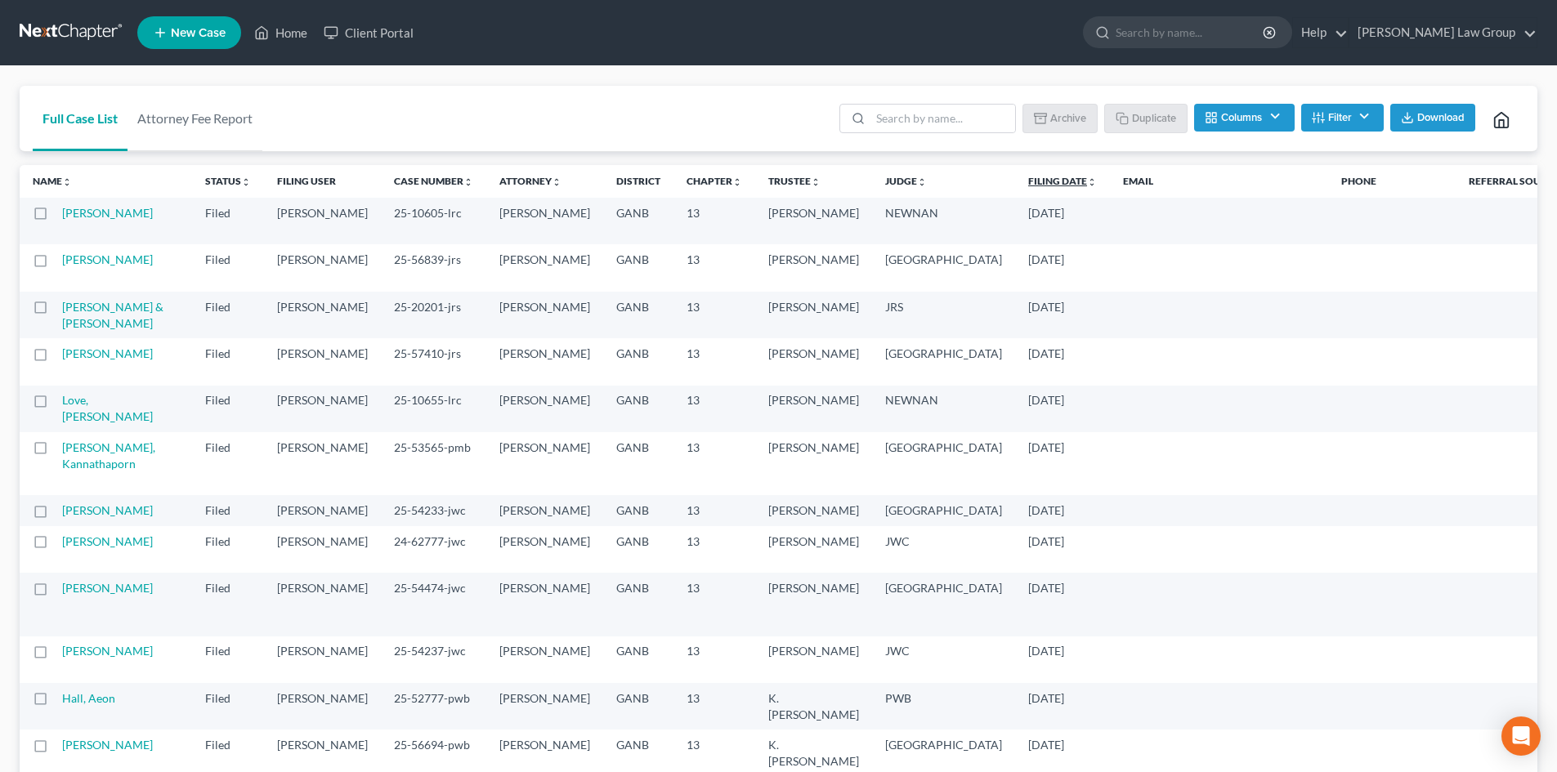
click at [1028, 185] on link "Filing Date unfold_more expand_more expand_less" at bounding box center [1062, 181] width 69 height 12
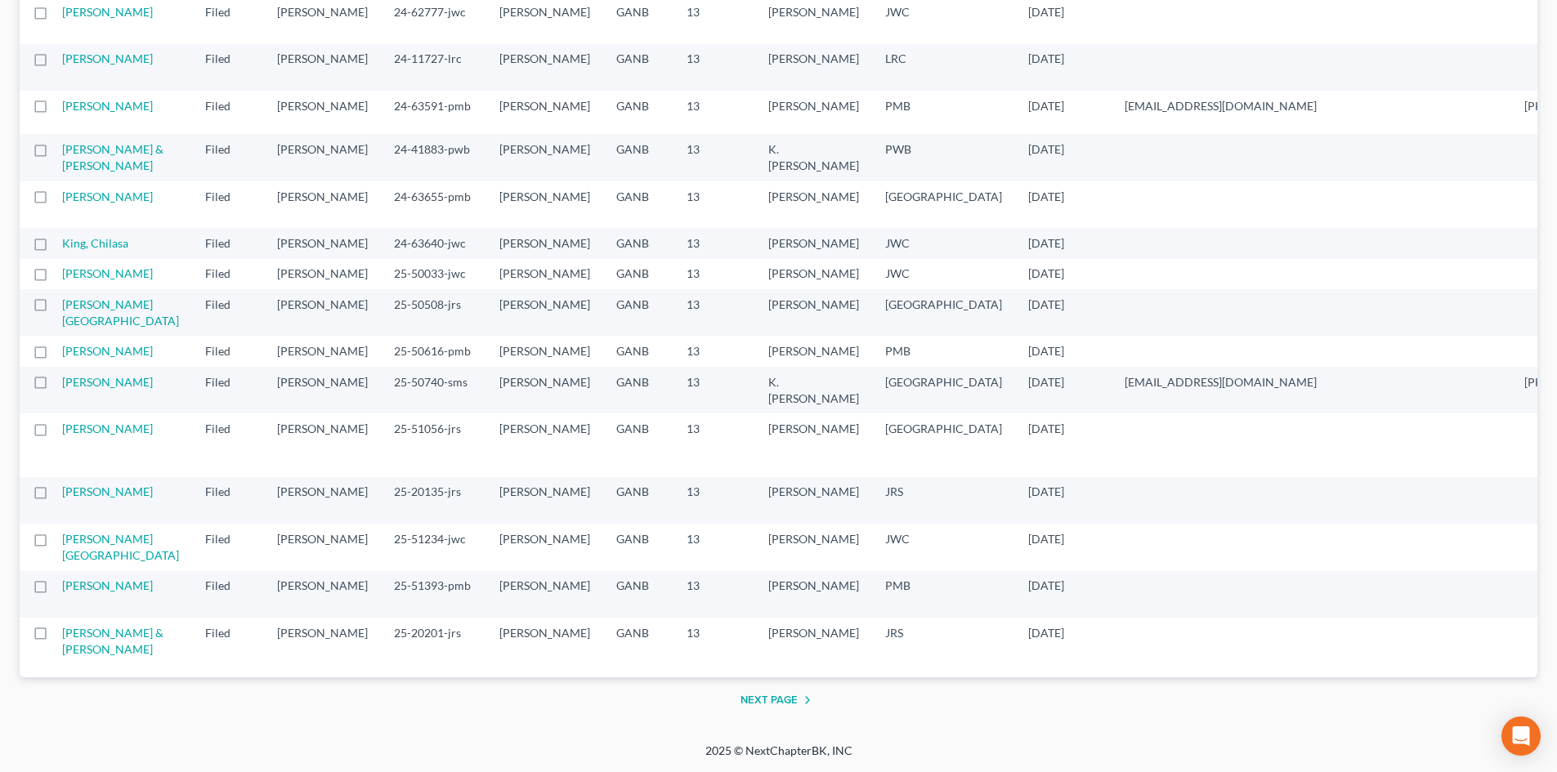
scroll to position [1961, 0]
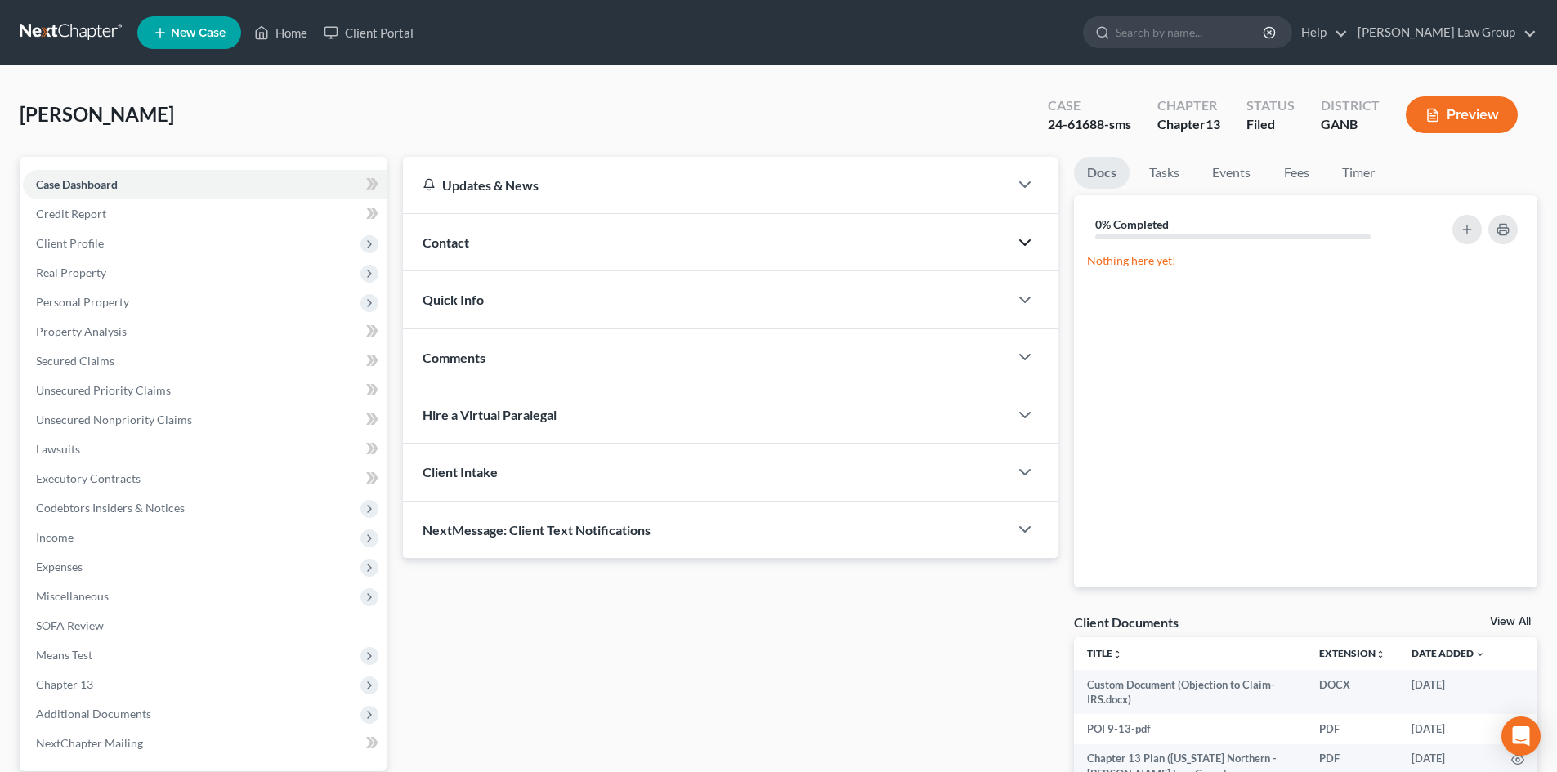
click at [1027, 241] on icon "button" at bounding box center [1025, 243] width 20 height 20
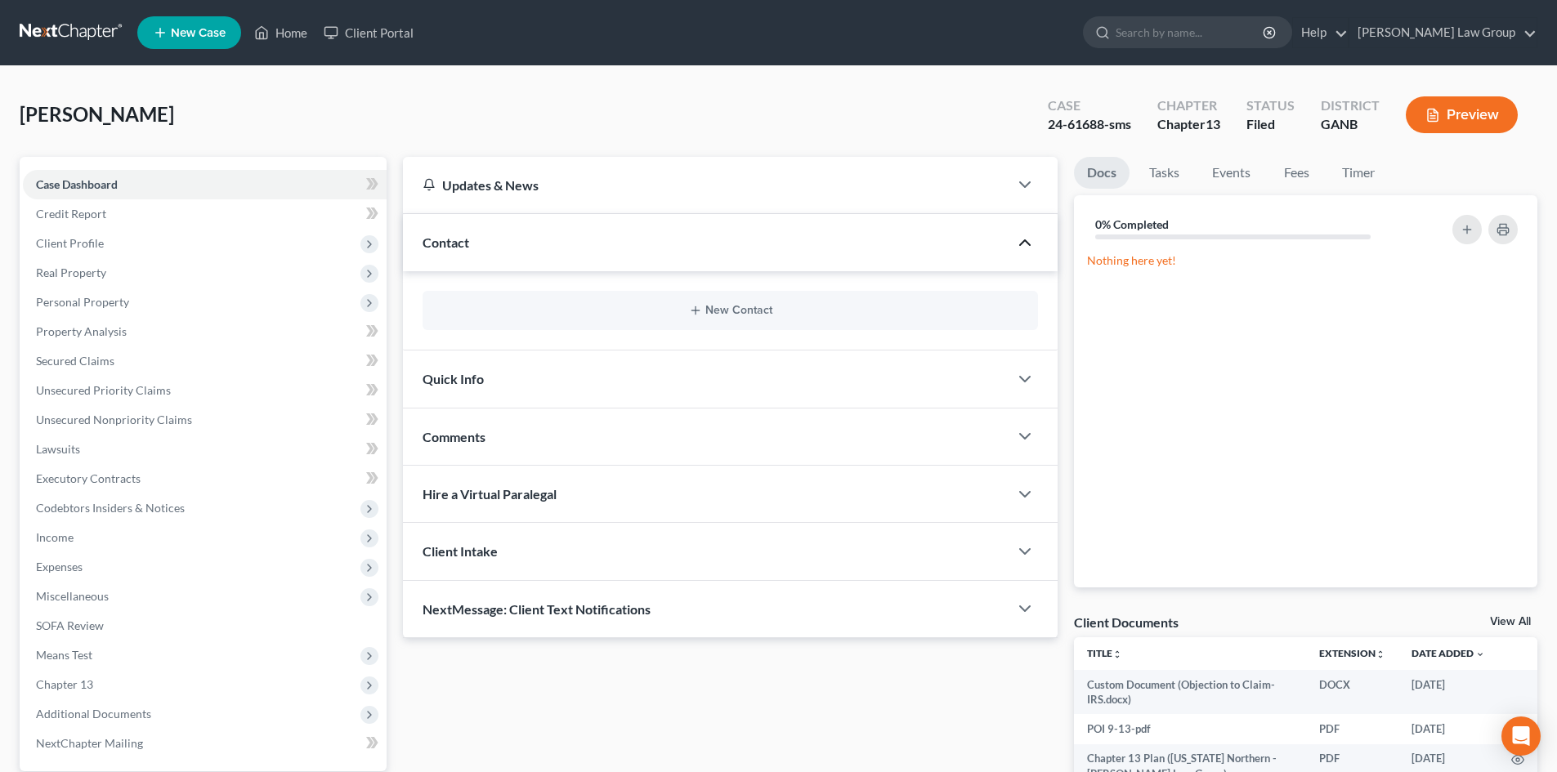
click at [1027, 241] on polyline "button" at bounding box center [1025, 242] width 10 height 5
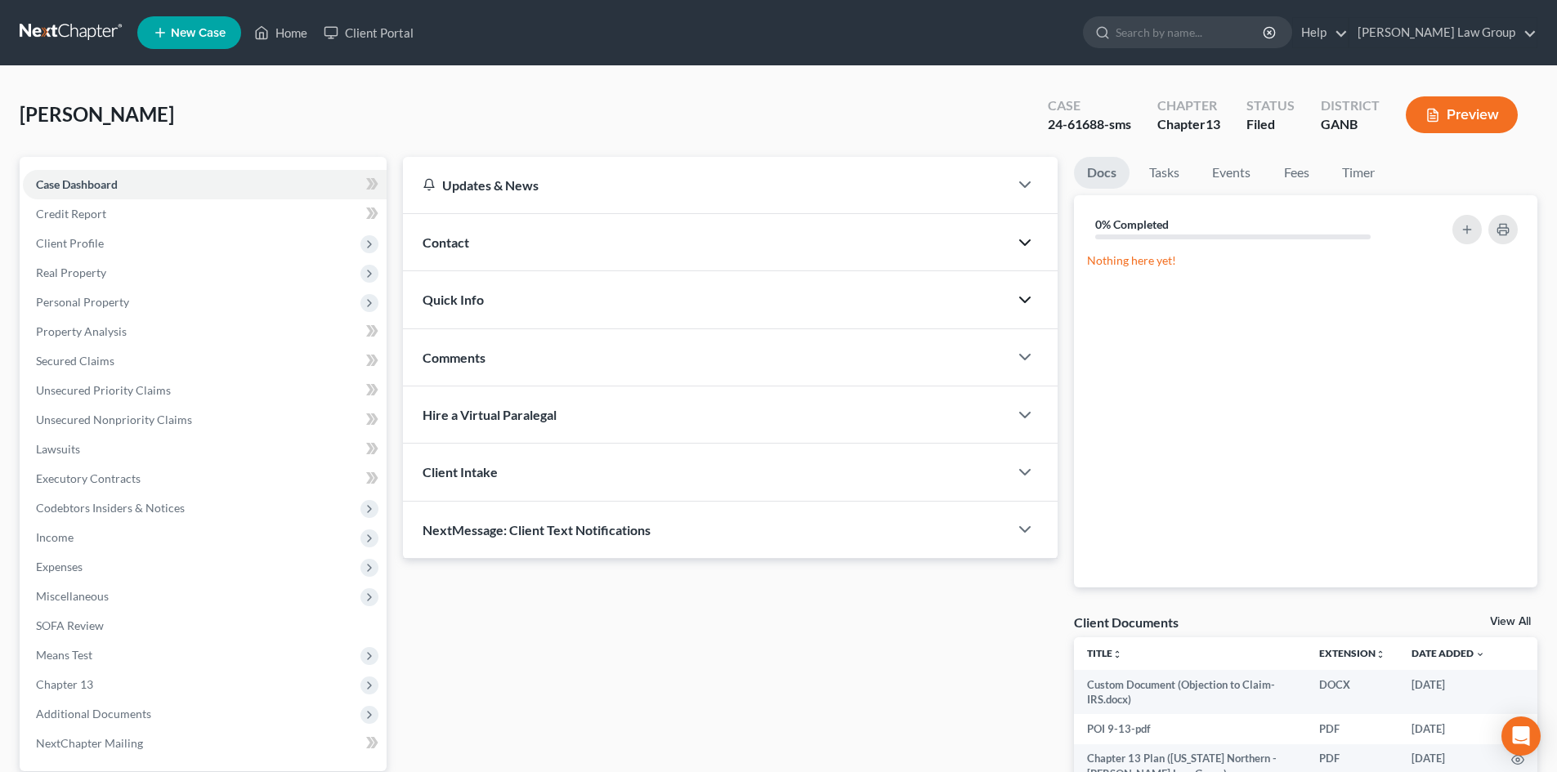
click at [1027, 300] on polyline "button" at bounding box center [1025, 299] width 10 height 5
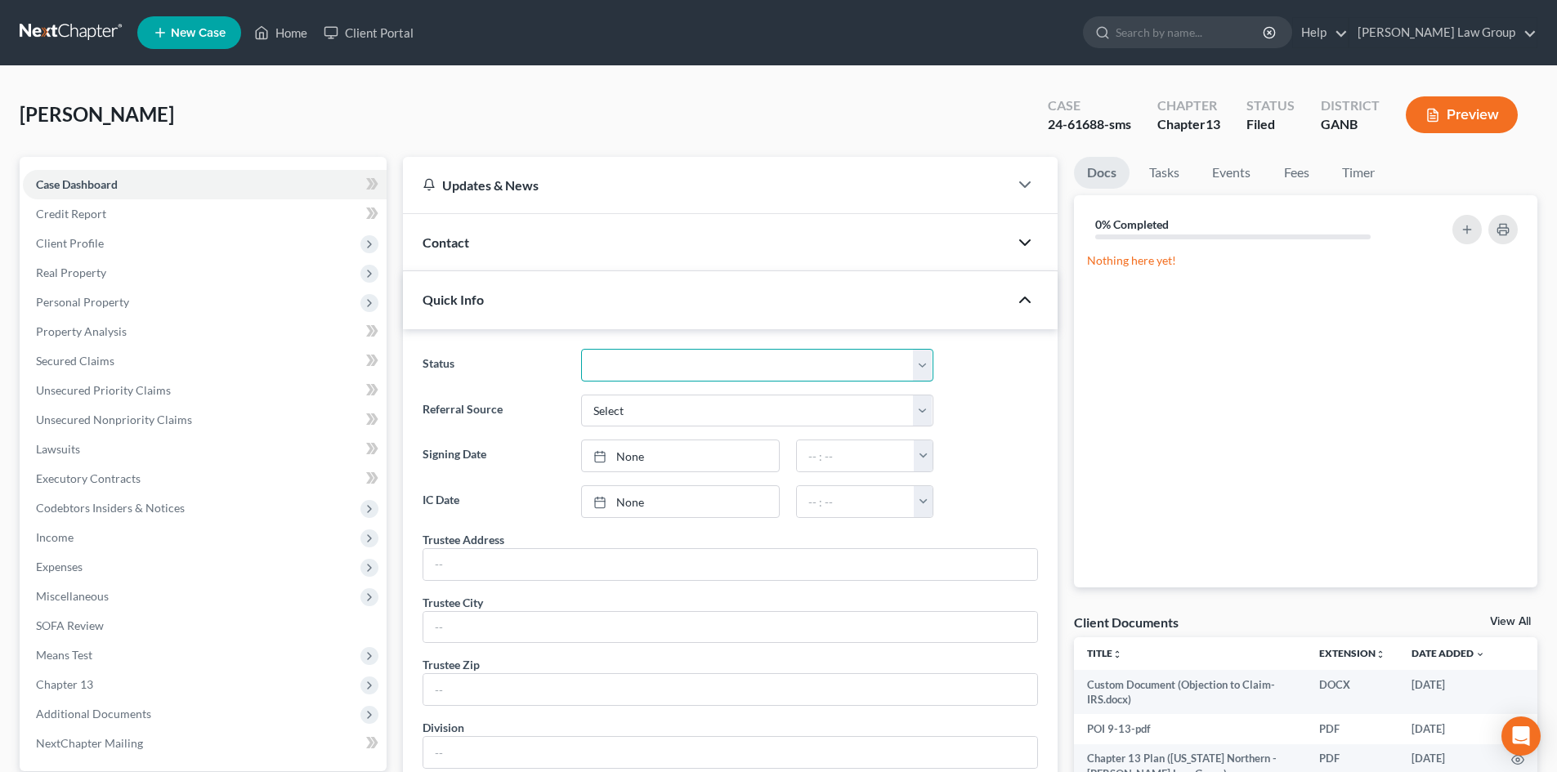
drag, startPoint x: 919, startPoint y: 360, endPoint x: 899, endPoint y: 367, distance: 20.9
click at [919, 360] on select "Confirm Discharged Dismissed Filed In Progress Lead Lost Lead Ready to File To …" at bounding box center [757, 365] width 352 height 33
select select "2"
click at [581, 349] on select "Confirm Discharged Dismissed Filed In Progress Lead Lost Lead Ready to File To …" at bounding box center [757, 365] width 352 height 33
click at [271, 34] on link "Home" at bounding box center [280, 32] width 69 height 29
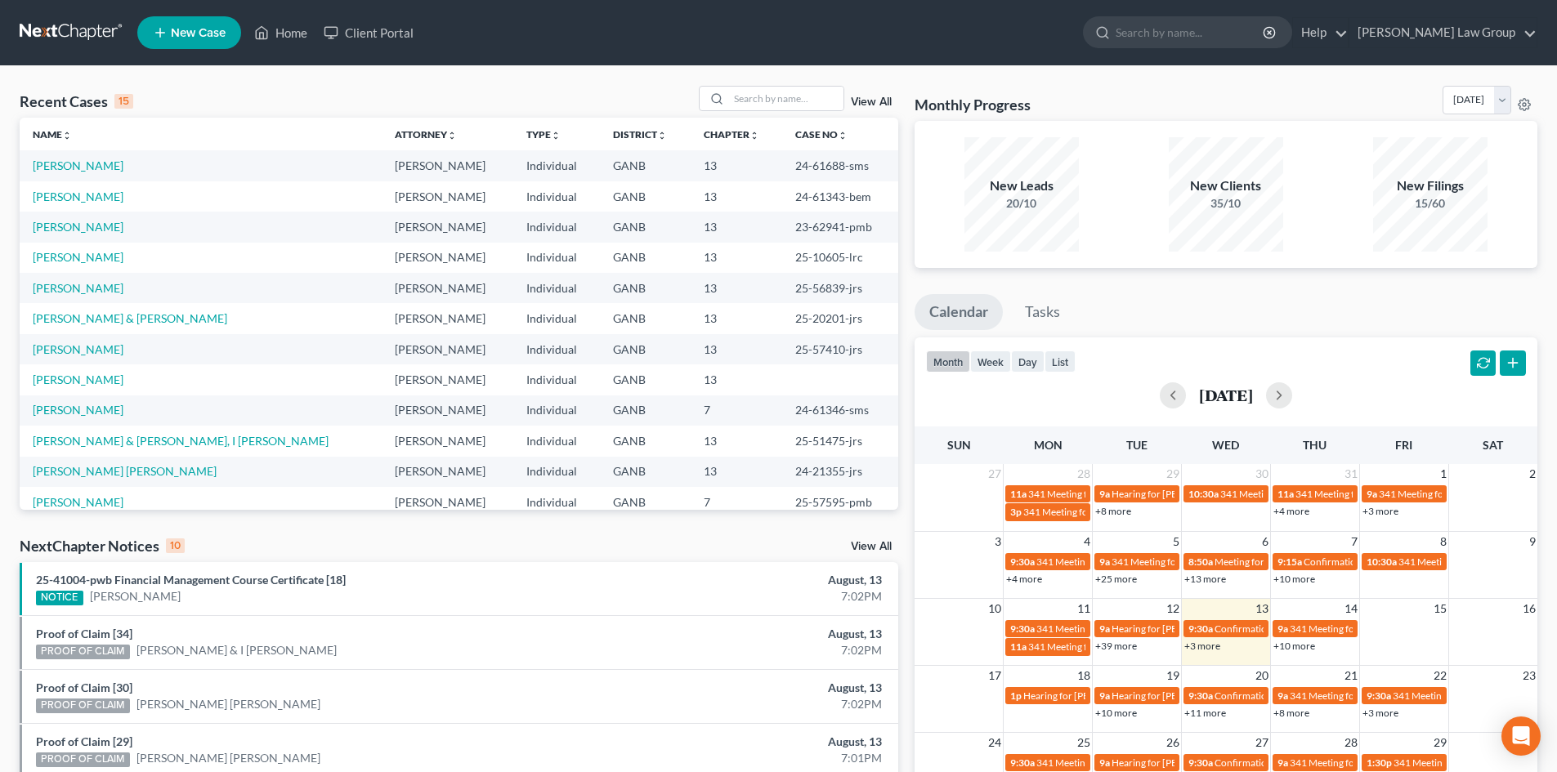
click at [867, 103] on link "View All" at bounding box center [871, 101] width 41 height 11
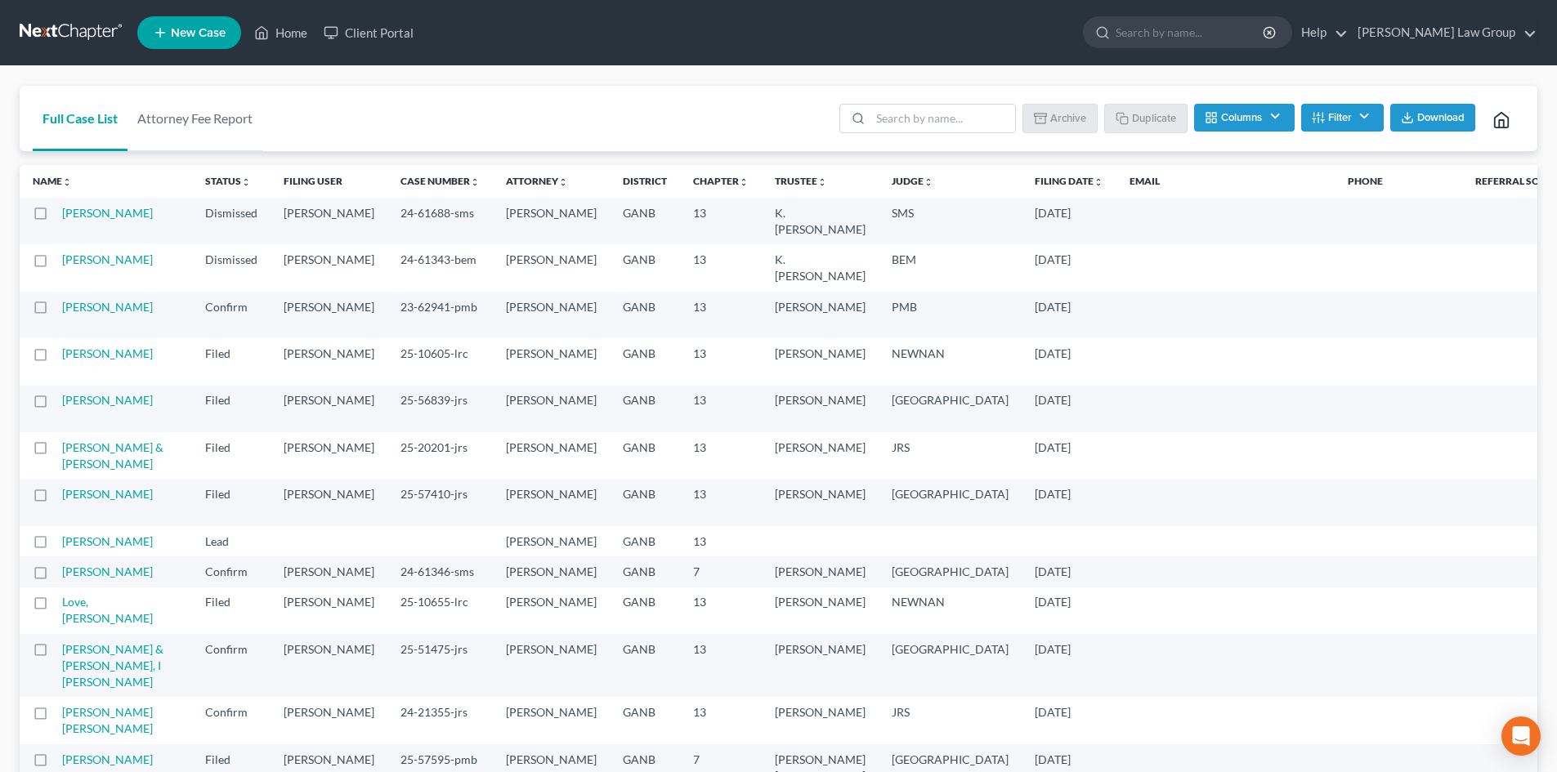
click at [1245, 114] on button "Columns" at bounding box center [1244, 118] width 100 height 28
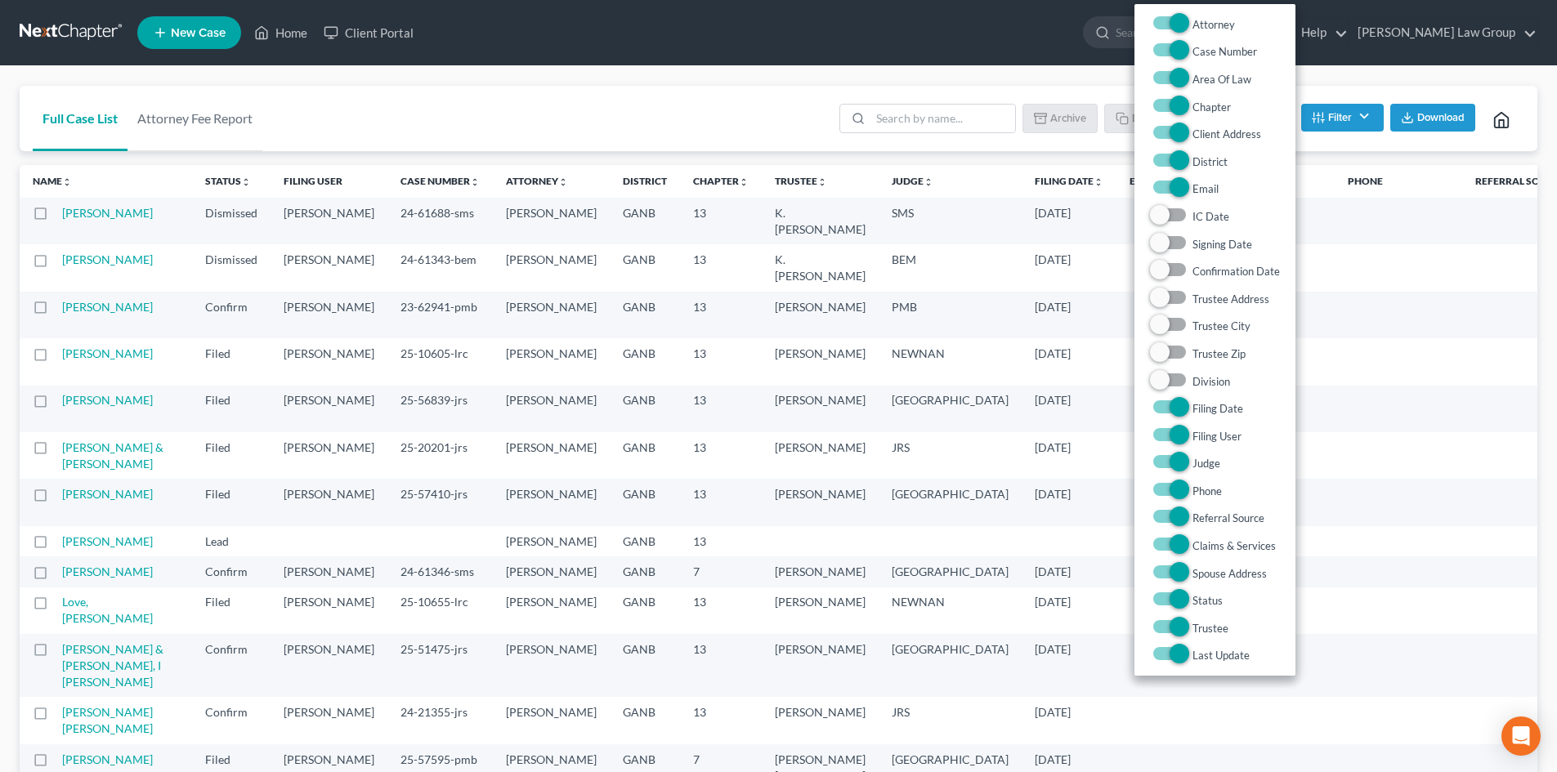
click at [737, 117] on div "Full Case List Attorney Fee Report Batch Download Archive Un-archive Duplicate …" at bounding box center [779, 119] width 1518 height 66
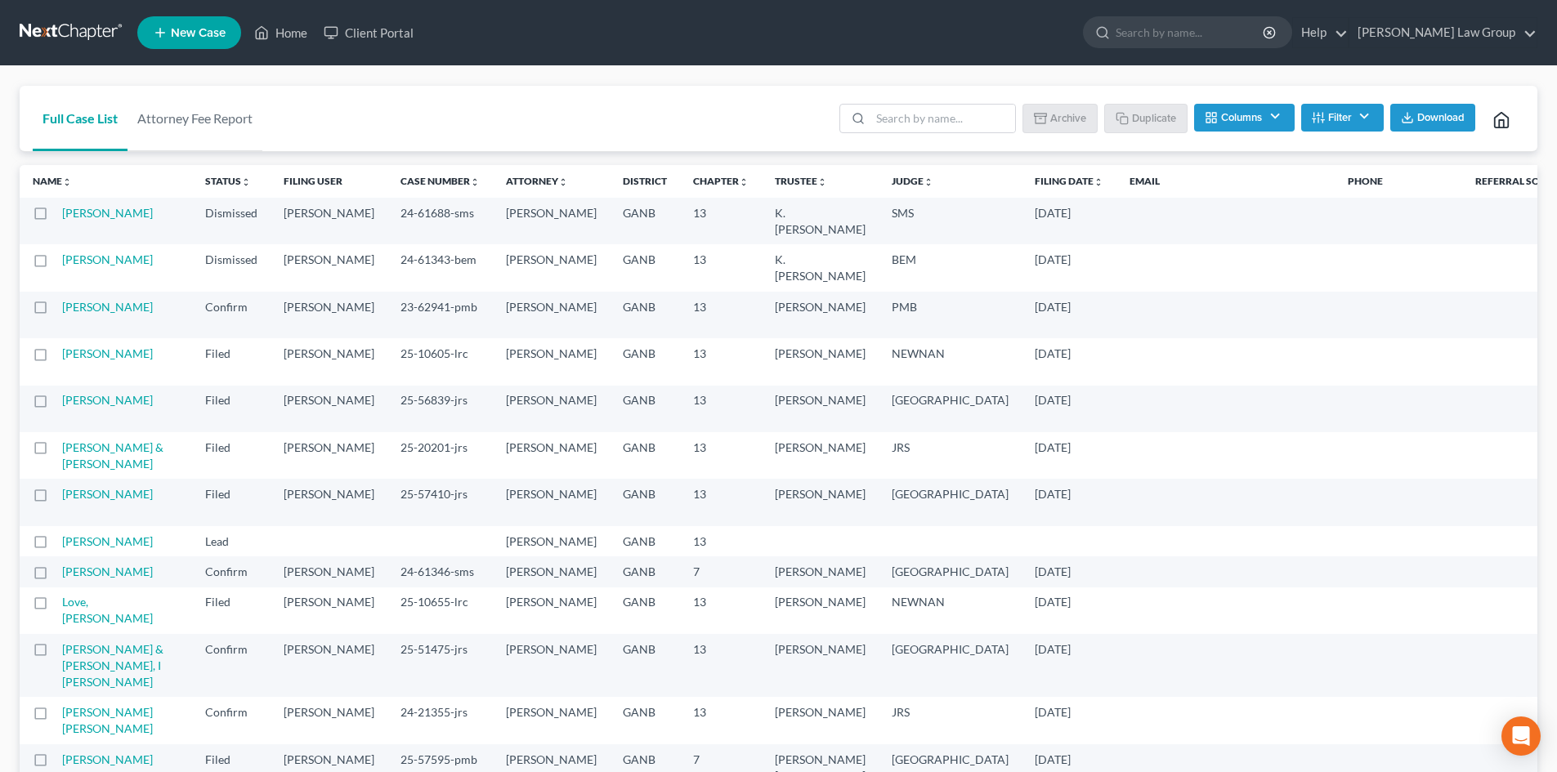
click at [1294, 106] on button "Filter" at bounding box center [1342, 118] width 83 height 28
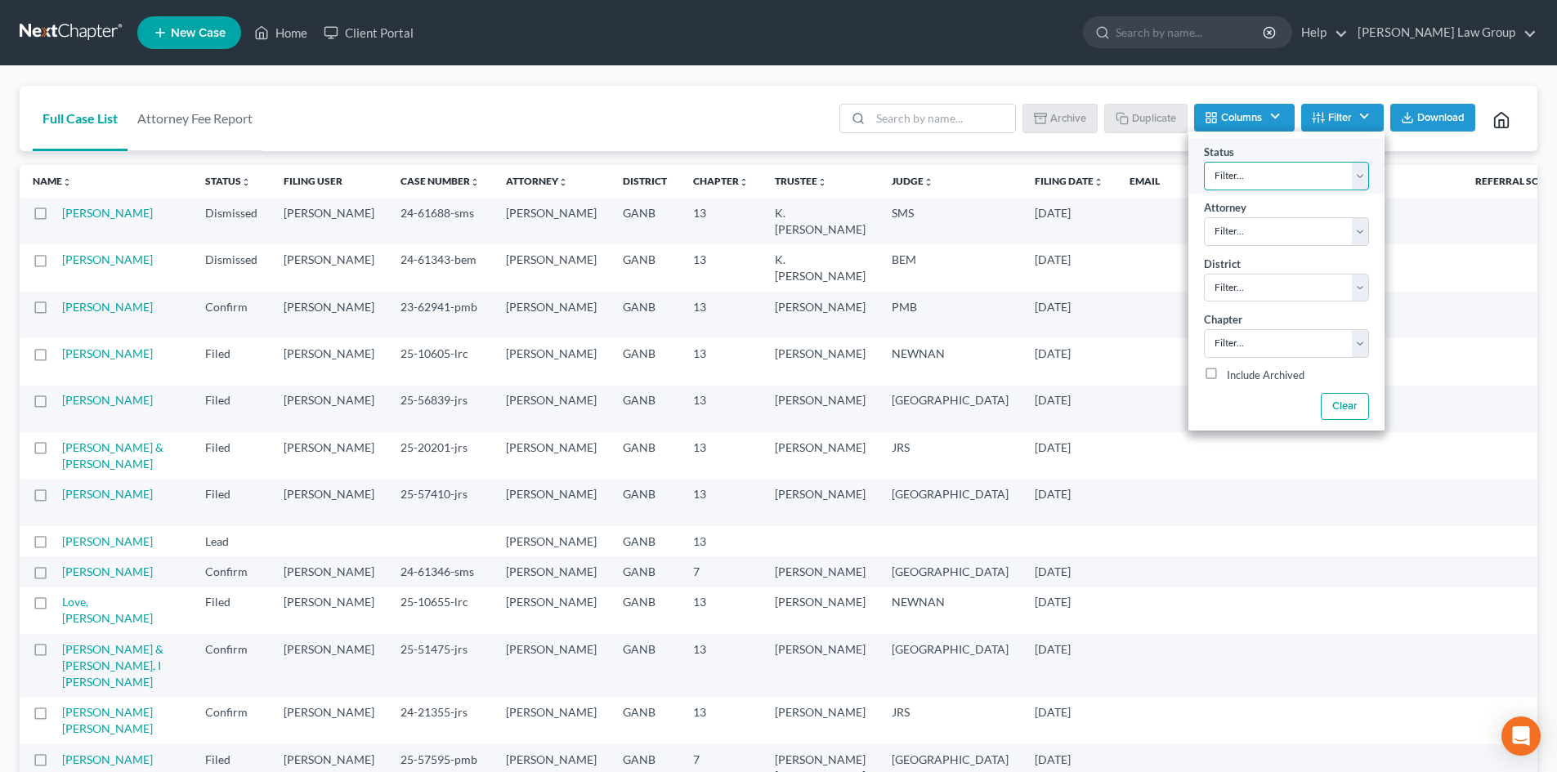
click at [1294, 164] on select "Filter... Confirm Discharged Dismissed Filed In Progress Lead Lost Lead Ready t…" at bounding box center [1286, 176] width 165 height 29
select select "3"
click at [1204, 162] on select "Filter... Confirm Discharged Dismissed Filed In Progress Lead Lost Lead Ready t…" at bounding box center [1286, 176] width 165 height 29
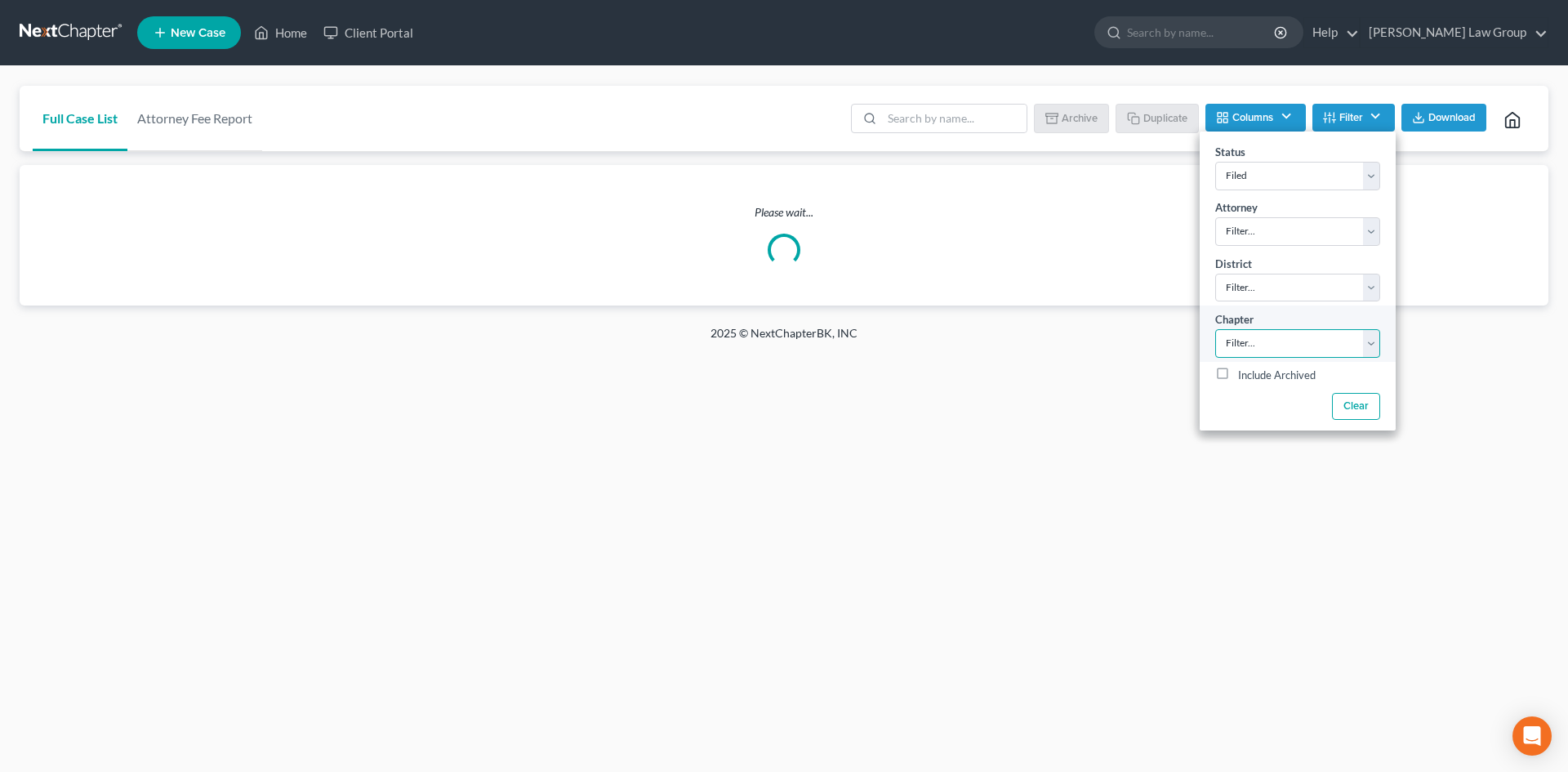
click at [1237, 347] on select "Filter... 7 11 13" at bounding box center [1297, 343] width 165 height 29
select select "2"
click at [1215, 329] on select "Filter... 7 11 13" at bounding box center [1297, 343] width 165 height 29
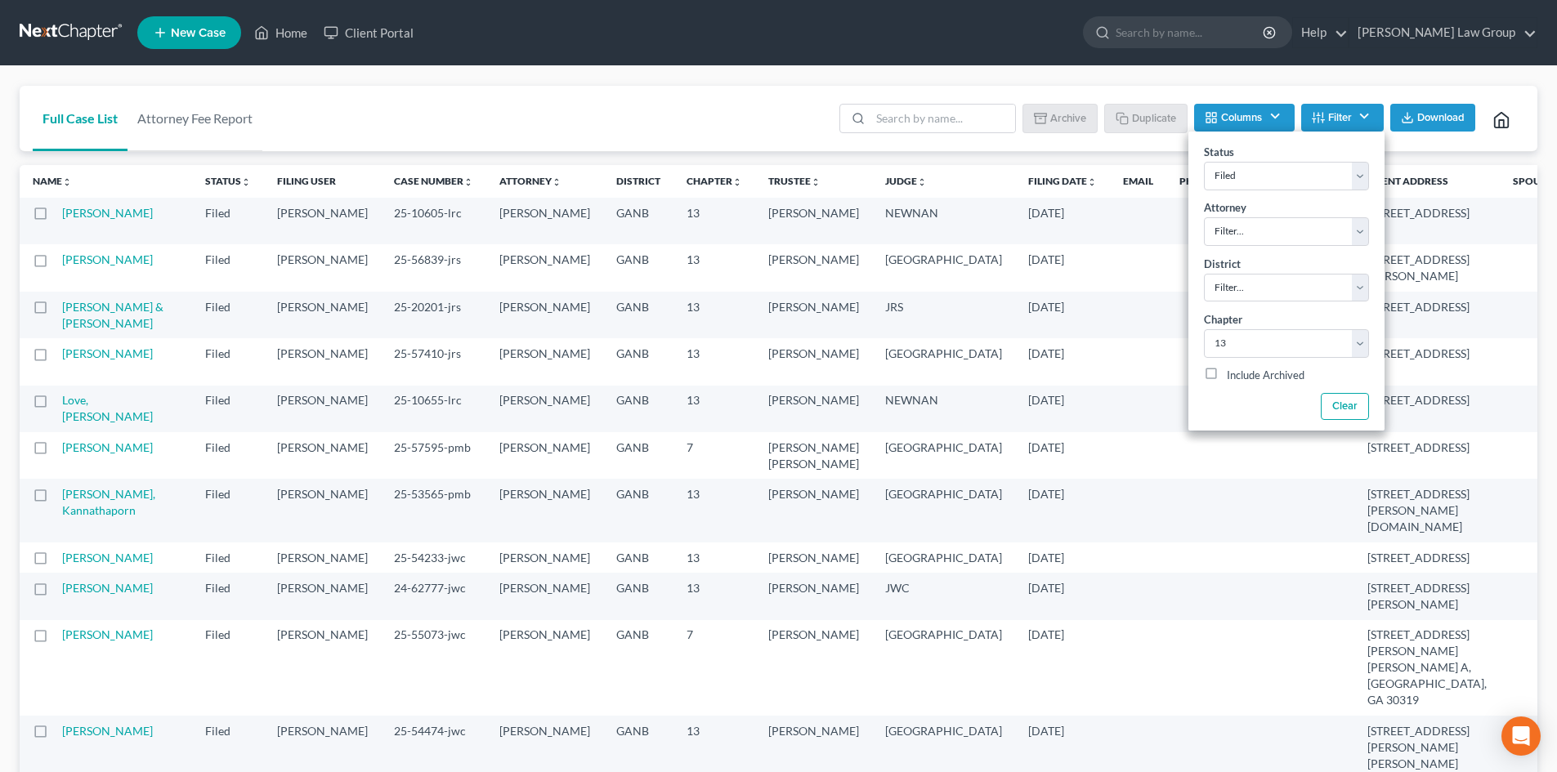
click at [492, 101] on div "Full Case List Attorney Fee Report Batch Download Archive Un-archive Duplicate …" at bounding box center [779, 119] width 1518 height 66
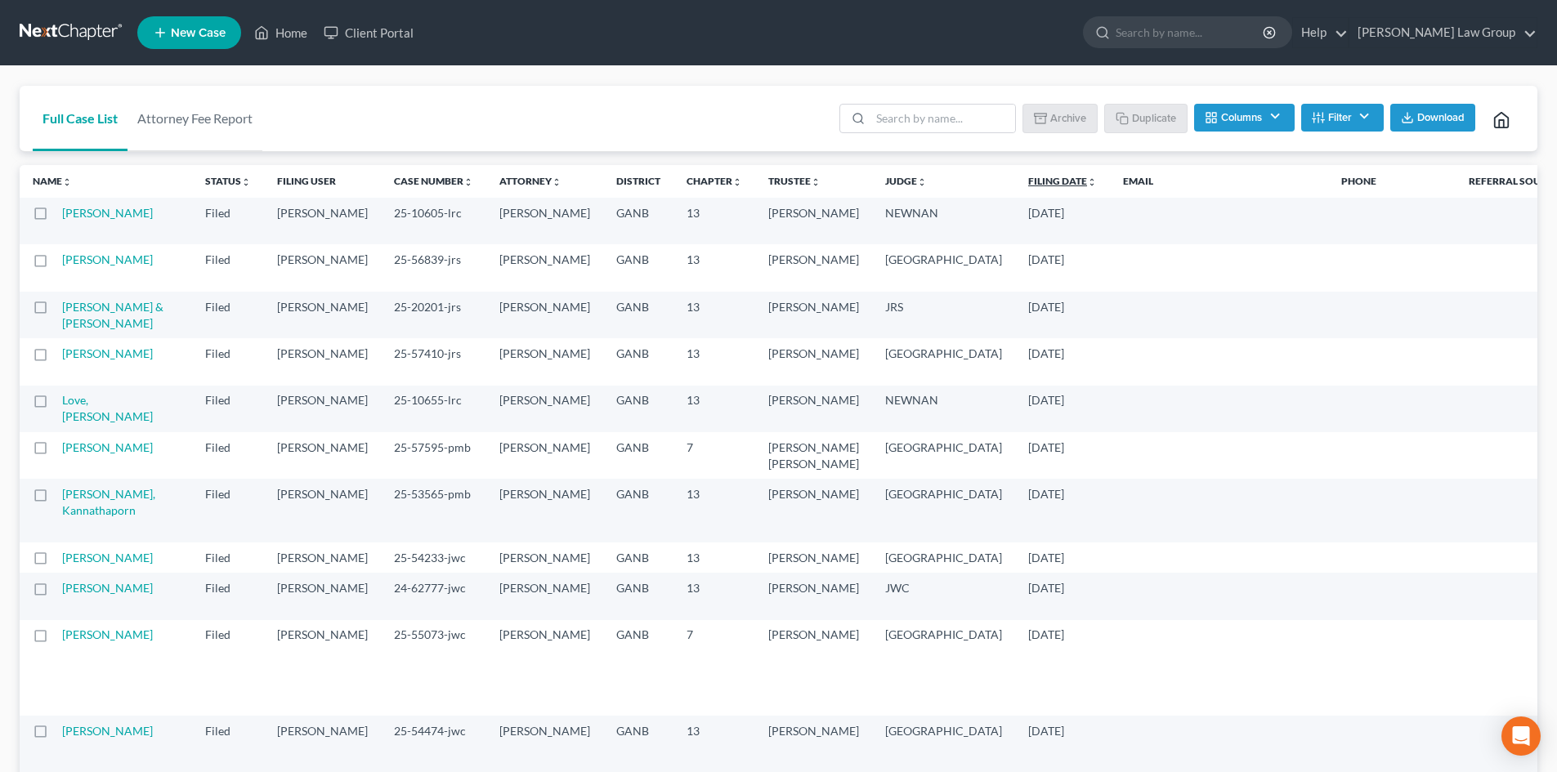
click at [1028, 179] on link "Filing Date unfold_more expand_more expand_less" at bounding box center [1062, 181] width 69 height 12
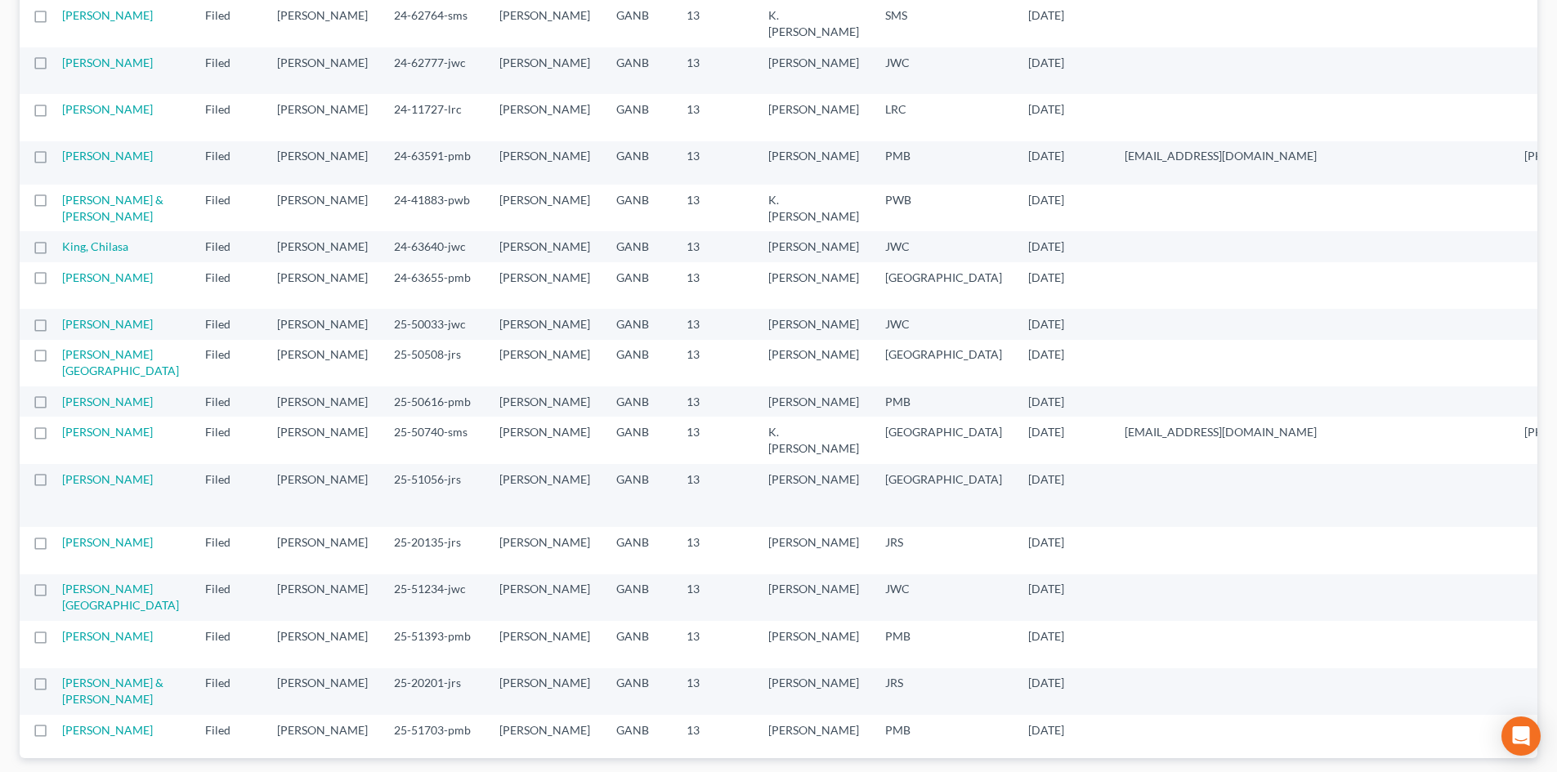
scroll to position [1716, 0]
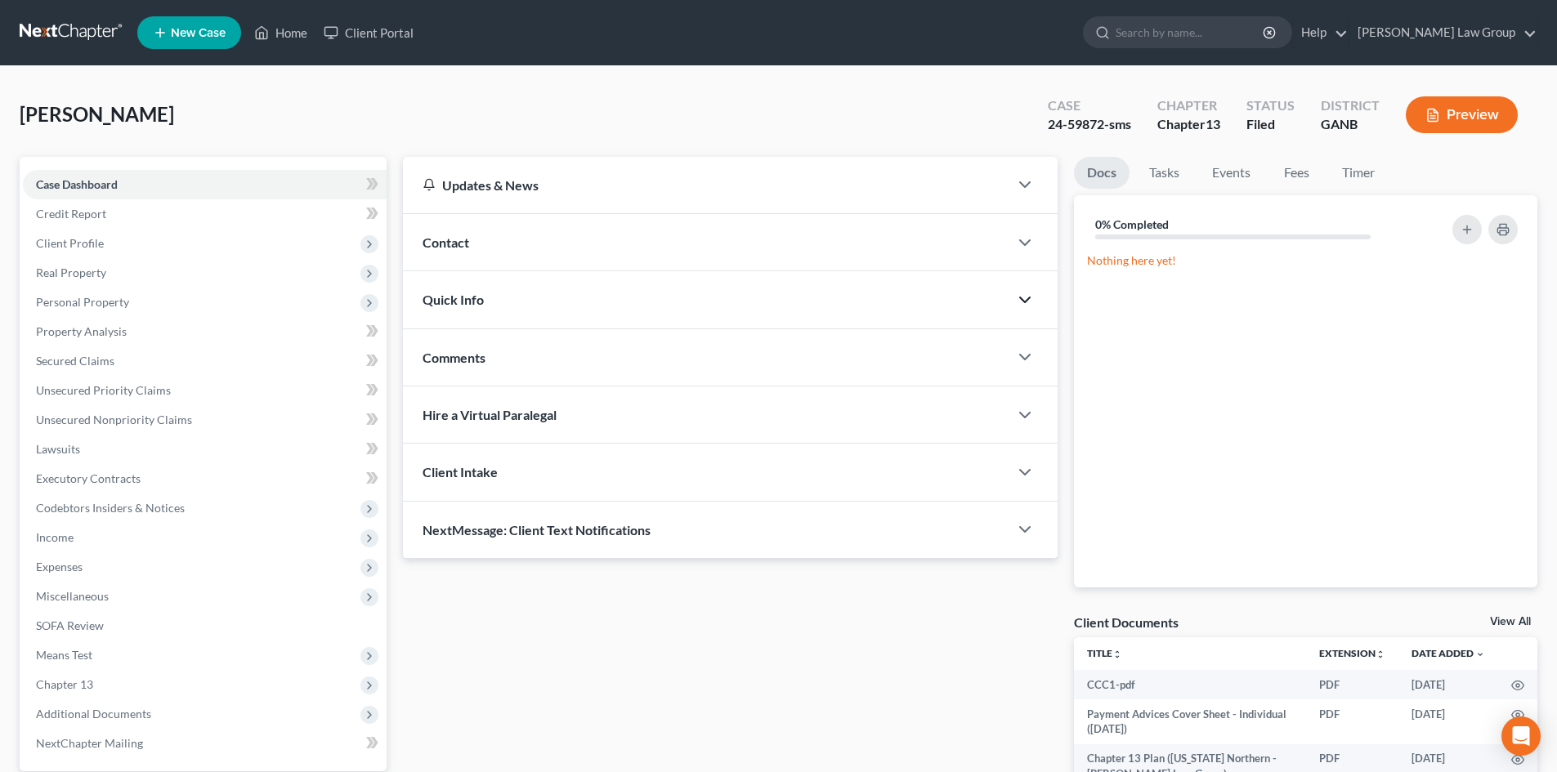
click at [1032, 303] on icon "button" at bounding box center [1025, 300] width 20 height 20
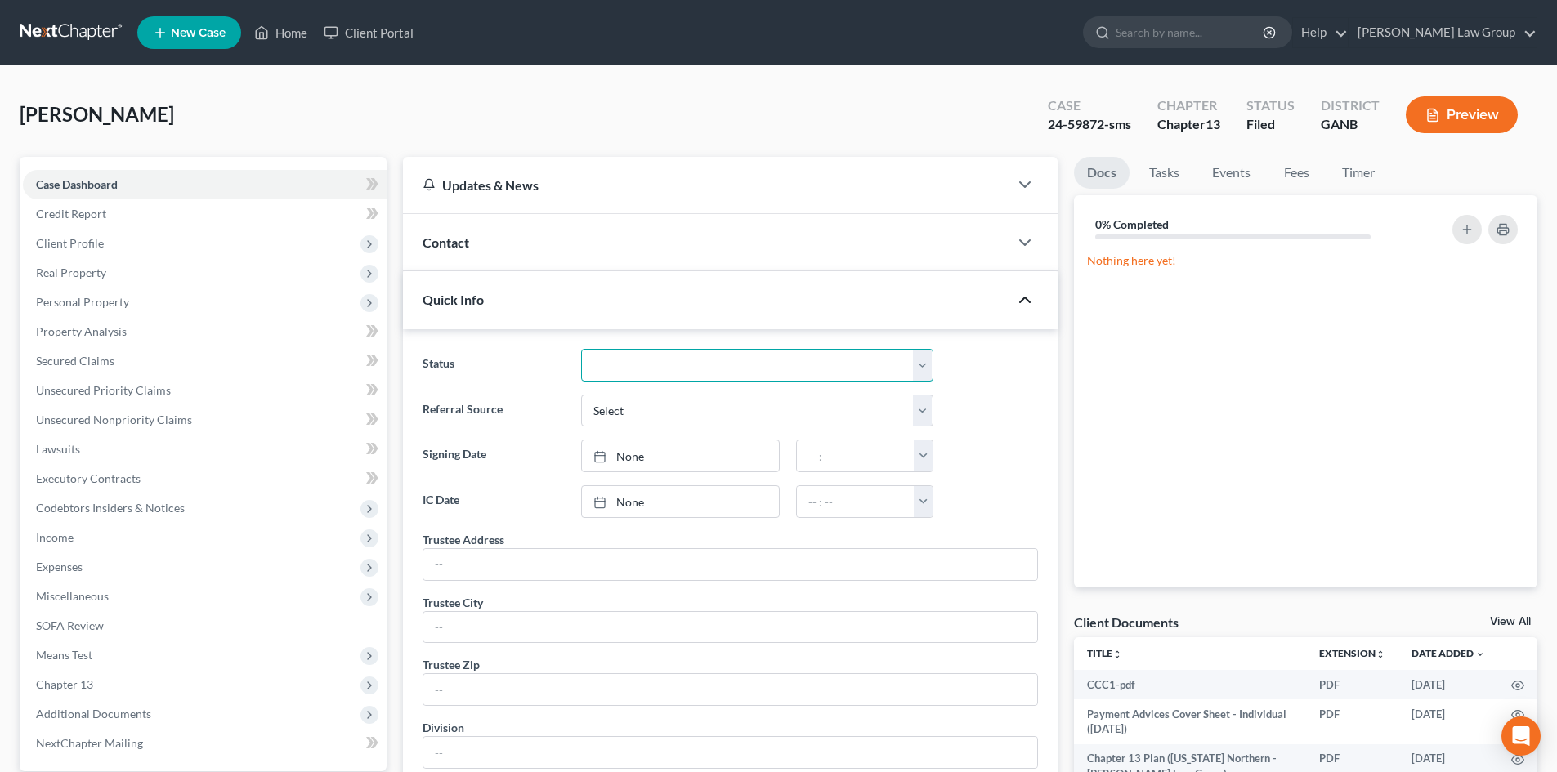
drag, startPoint x: 918, startPoint y: 366, endPoint x: 919, endPoint y: 380, distance: 13.9
click at [918, 365] on select "Confirm Discharged Dismissed Filed In Progress Lead Lost Lead Ready to File To …" at bounding box center [757, 365] width 352 height 33
select select "2"
click at [581, 349] on select "Confirm Discharged Dismissed Filed In Progress Lead Lost Lead Ready to File To …" at bounding box center [757, 365] width 352 height 33
click at [283, 34] on link "Home" at bounding box center [280, 32] width 69 height 29
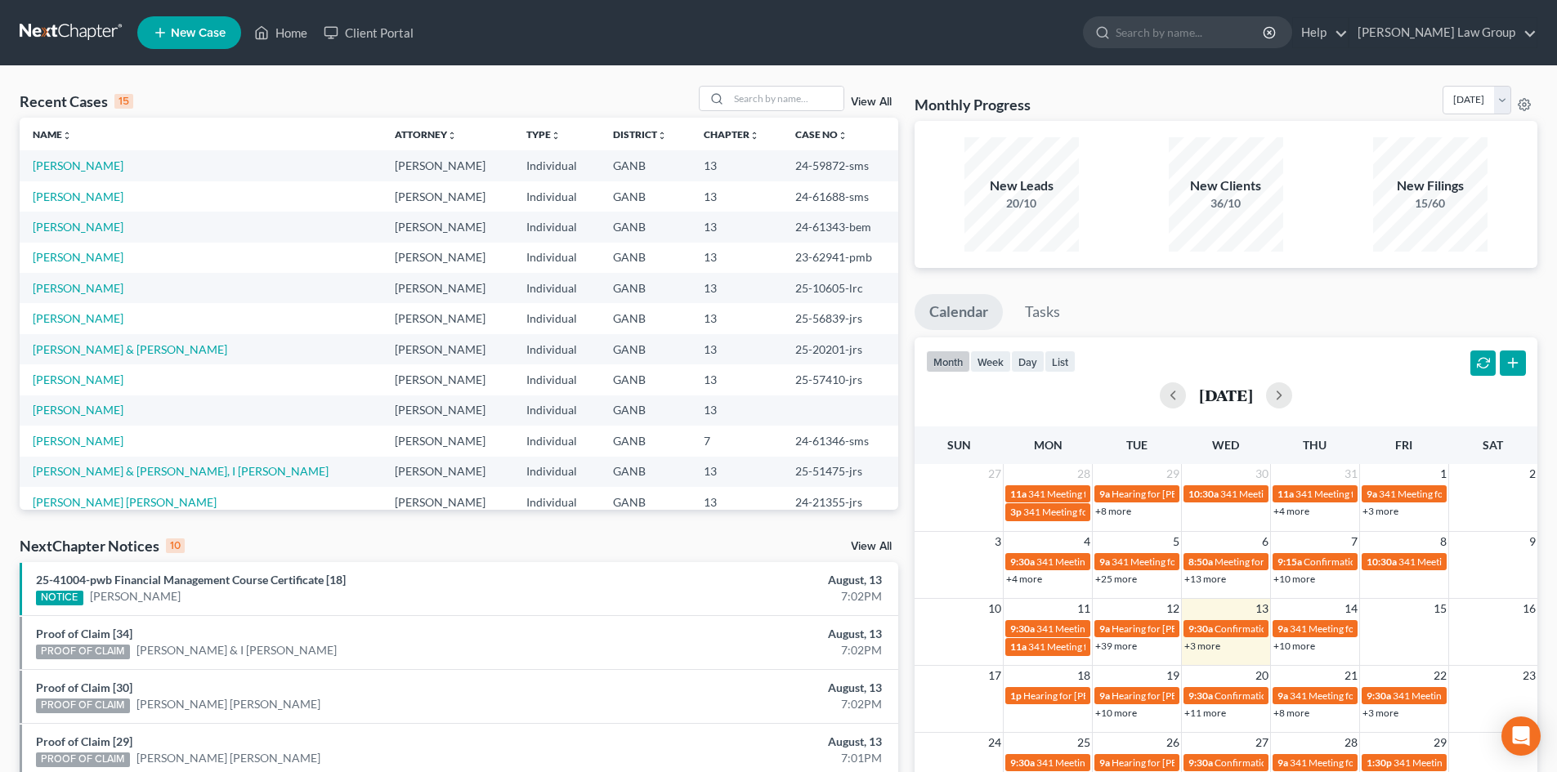
click at [873, 105] on link "View All" at bounding box center [871, 101] width 41 height 11
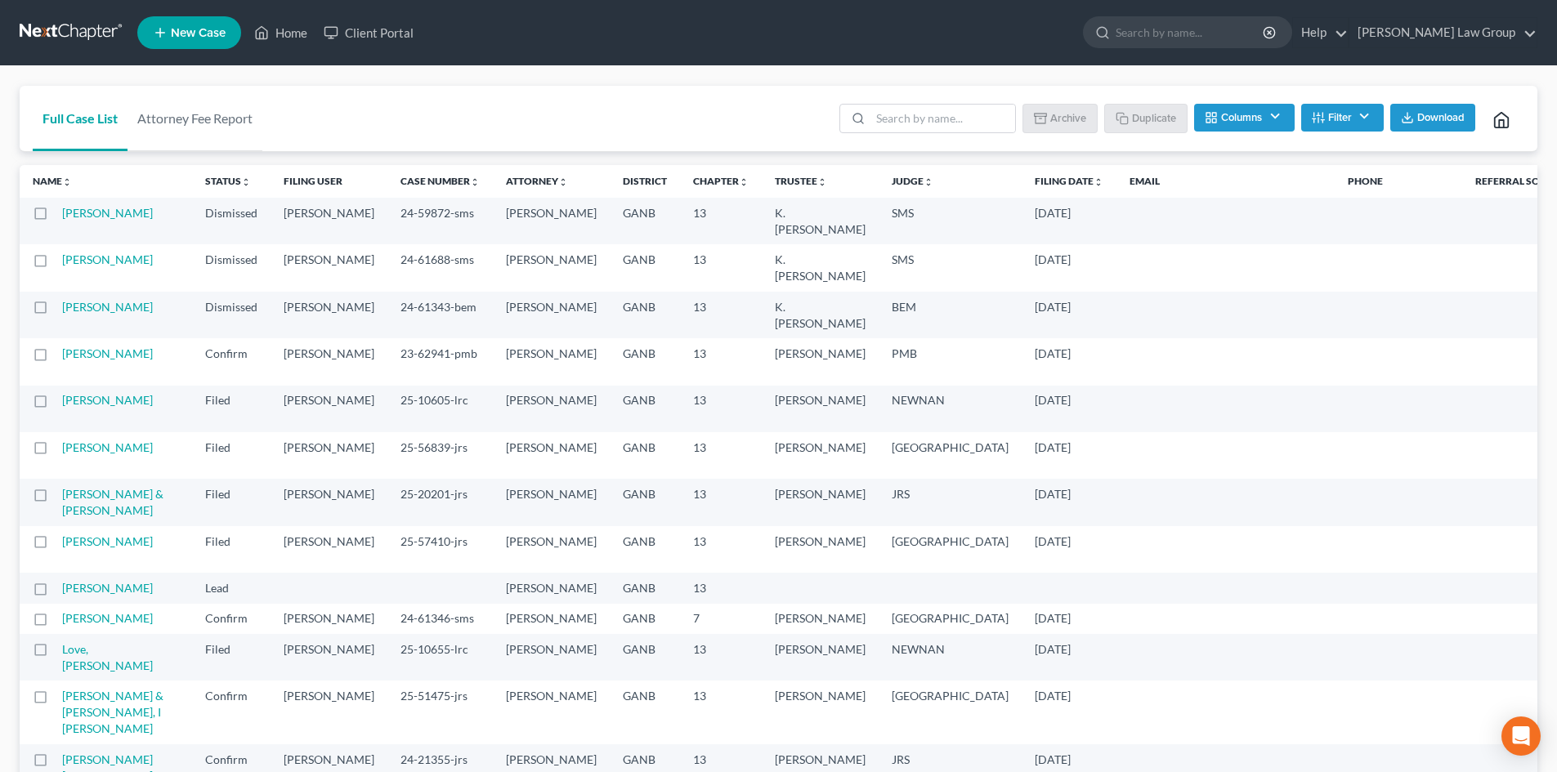
click at [1294, 120] on button "Filter" at bounding box center [1342, 118] width 83 height 28
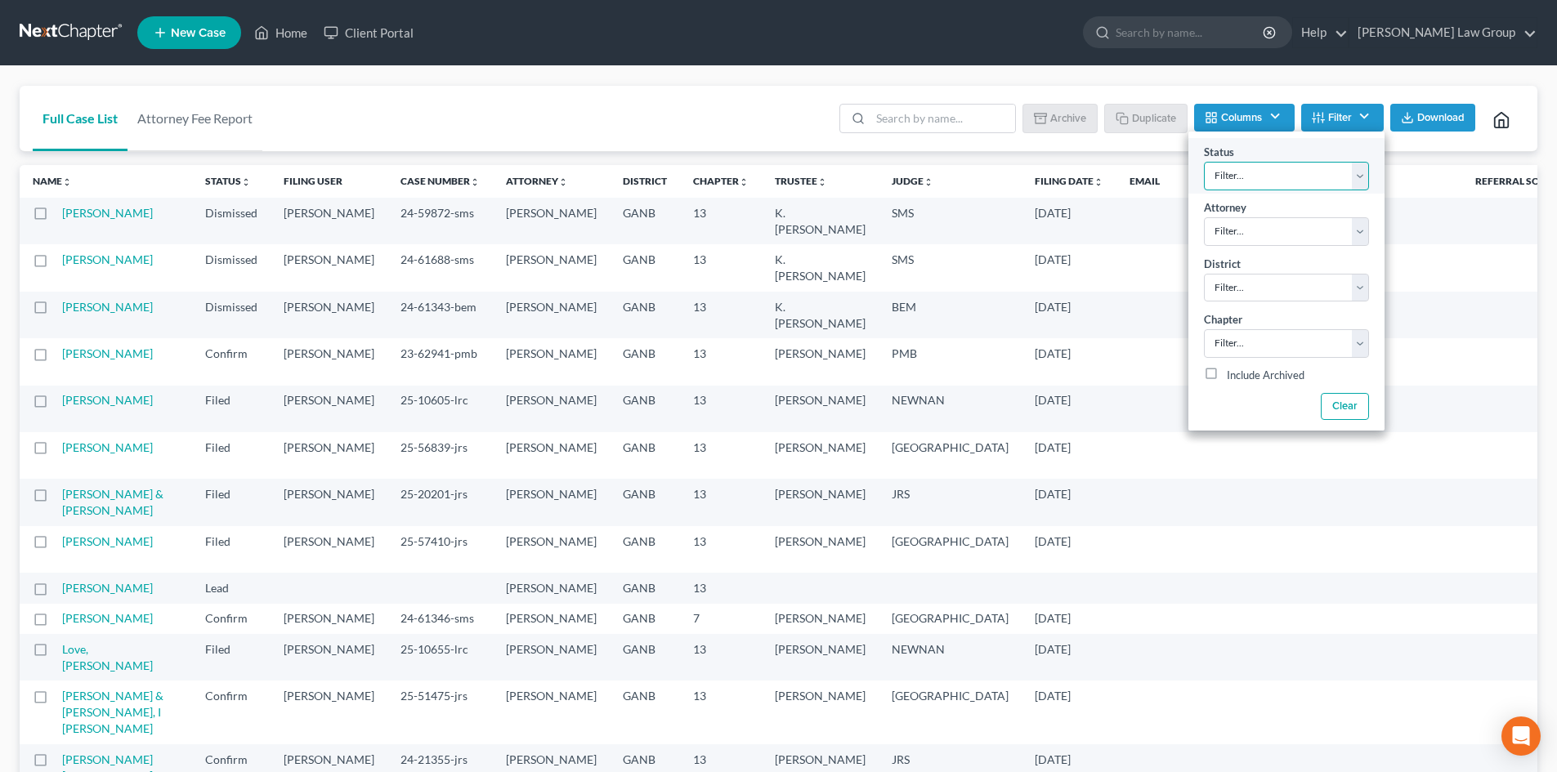
click at [1294, 174] on select "Filter... Confirm Discharged Dismissed Filed In Progress Lead Lost Lead Ready t…" at bounding box center [1286, 176] width 165 height 29
select select "3"
click at [1204, 162] on select "Filter... Confirm Discharged Dismissed Filed In Progress Lead Lost Lead Ready t…" at bounding box center [1286, 176] width 165 height 29
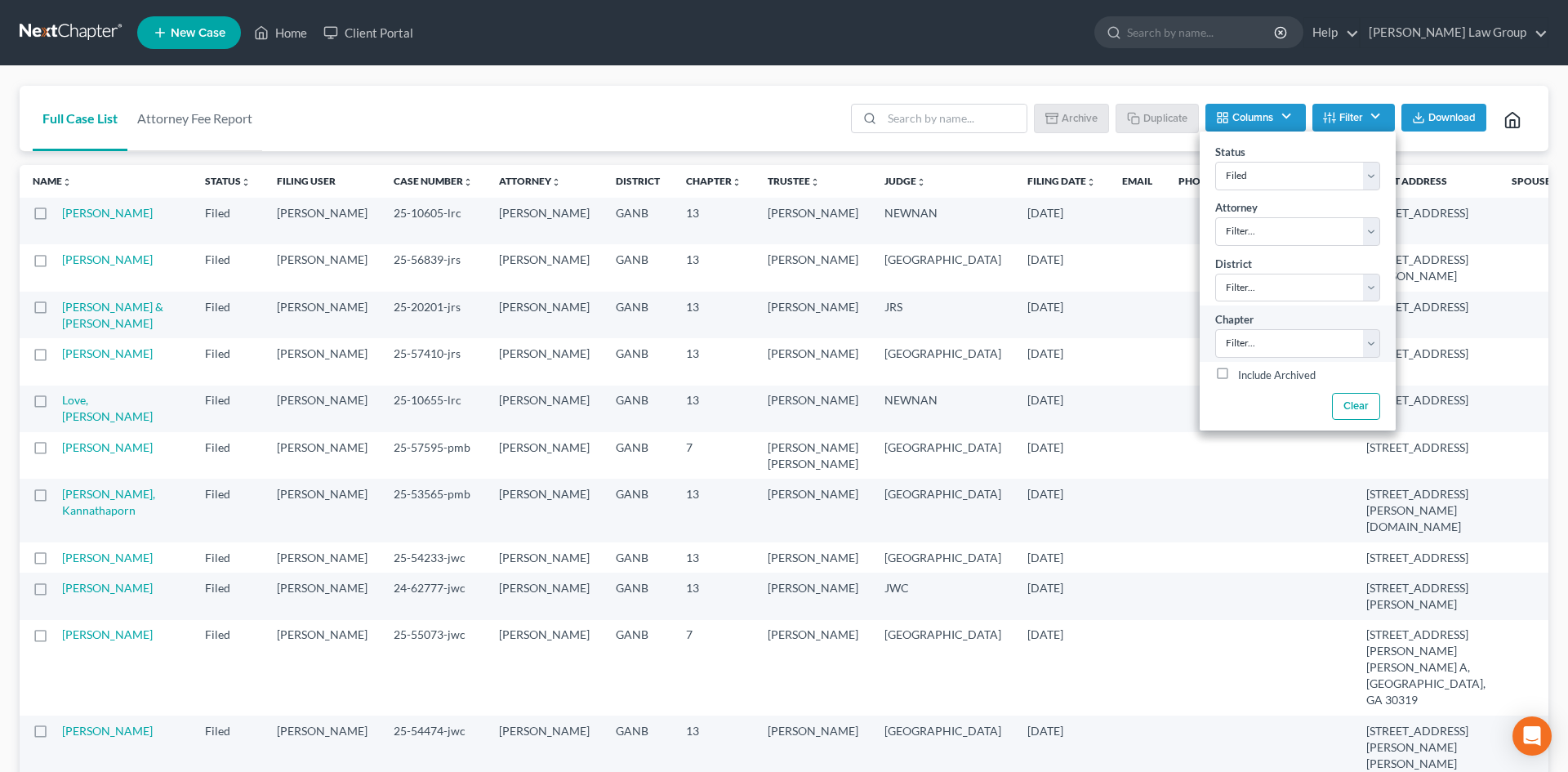
click at [1293, 340] on div "Chapter Filter... 7 11 13" at bounding box center [1297, 334] width 196 height 56
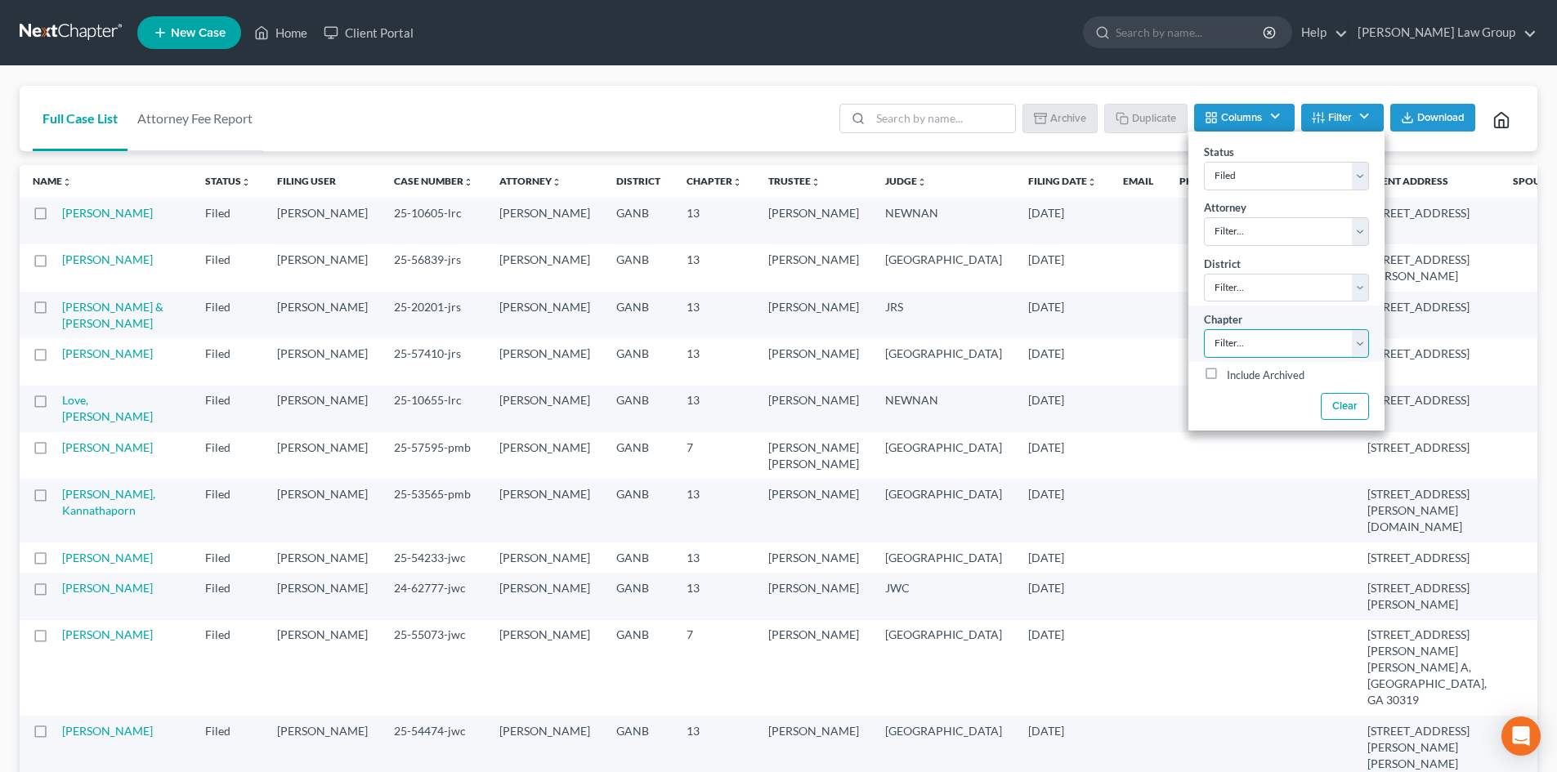
click at [1293, 339] on select "Filter... 7 11 13" at bounding box center [1286, 343] width 165 height 29
select select "2"
click at [1204, 329] on select "Filter... 7 11 13" at bounding box center [1286, 343] width 165 height 29
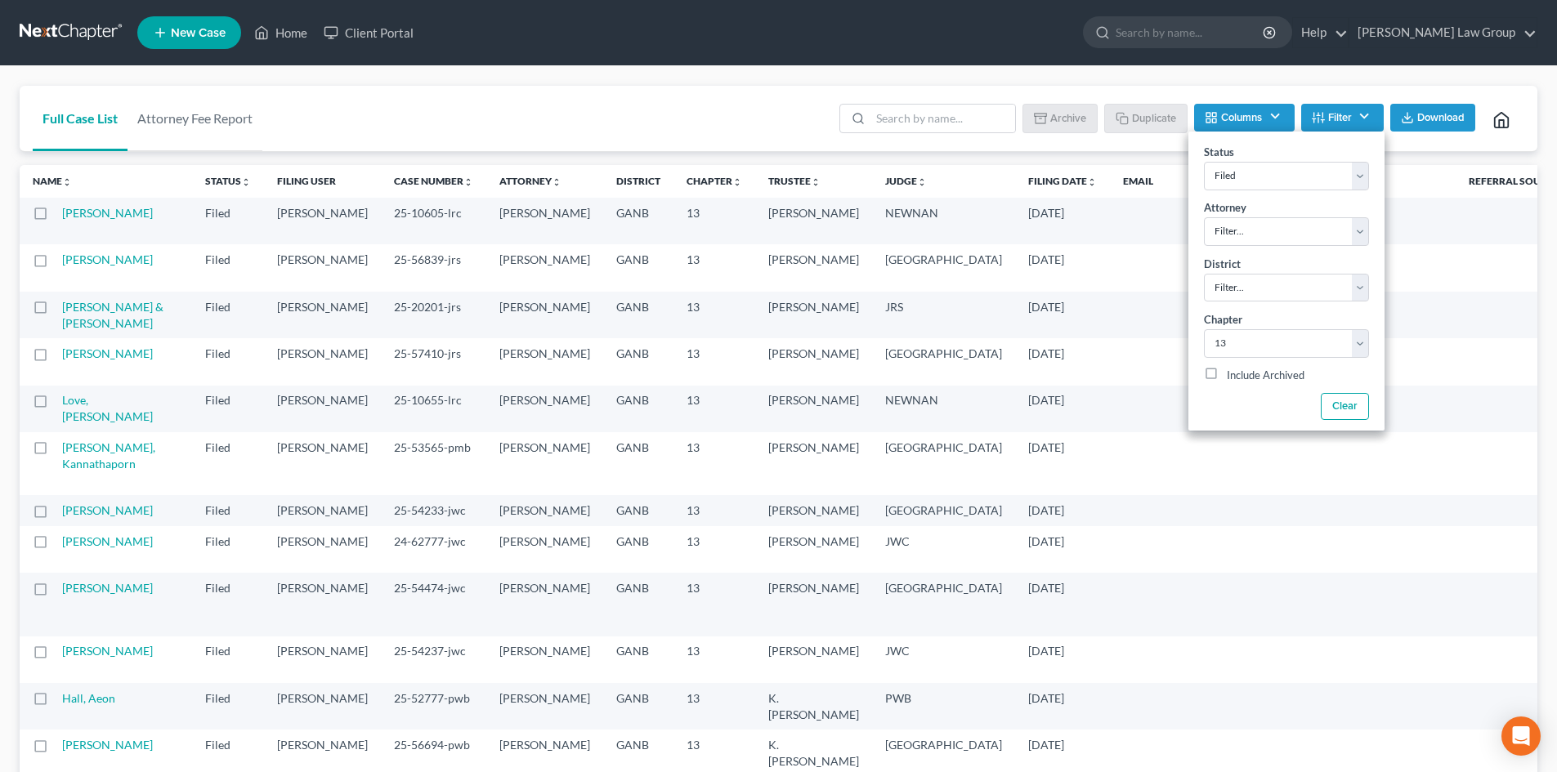
click at [633, 126] on div "Full Case List Attorney Fee Report Batch Download Archive Un-archive Duplicate …" at bounding box center [779, 119] width 1518 height 66
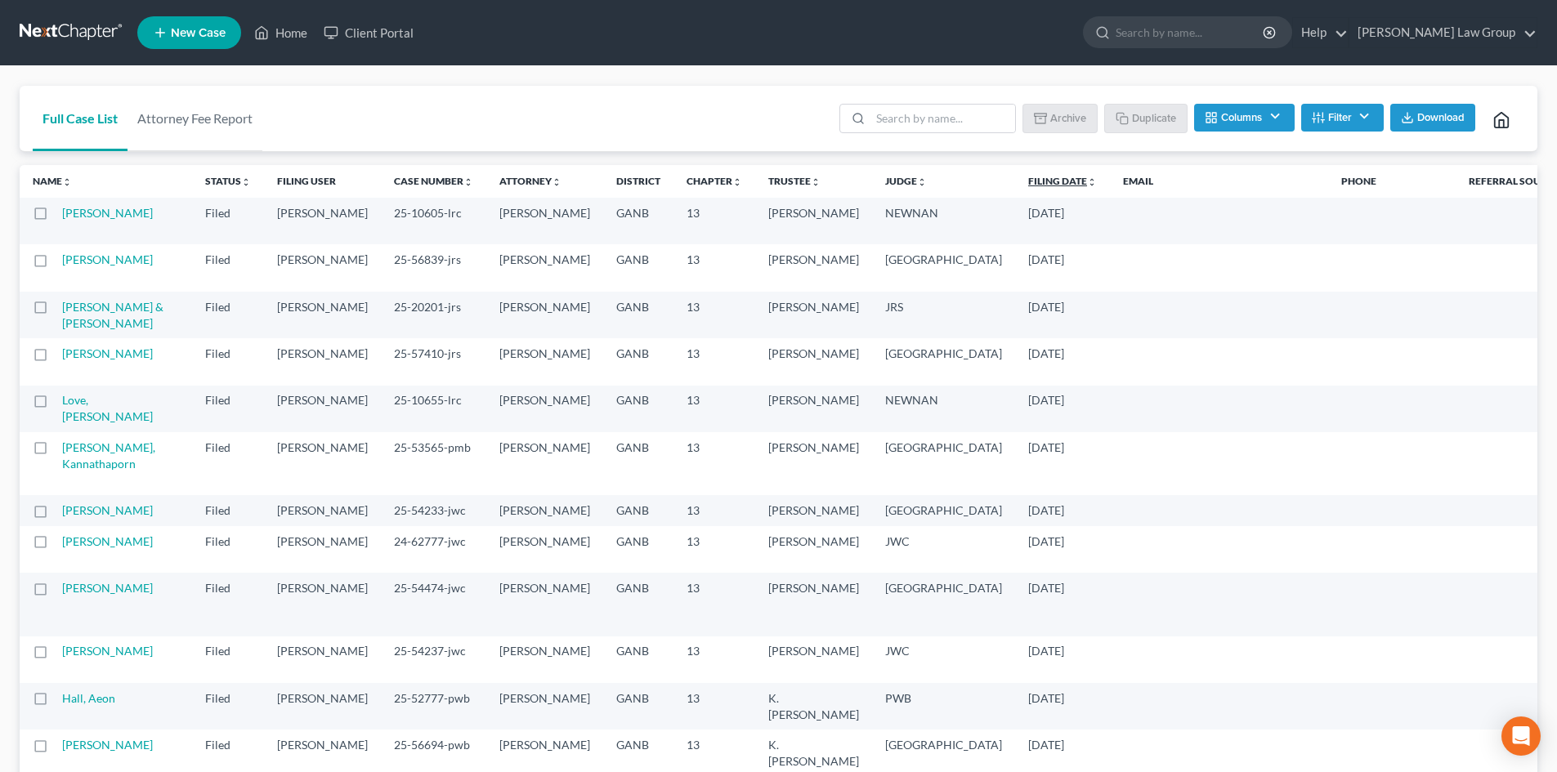
click at [1028, 185] on link "Filing Date unfold_more expand_more expand_less" at bounding box center [1062, 181] width 69 height 12
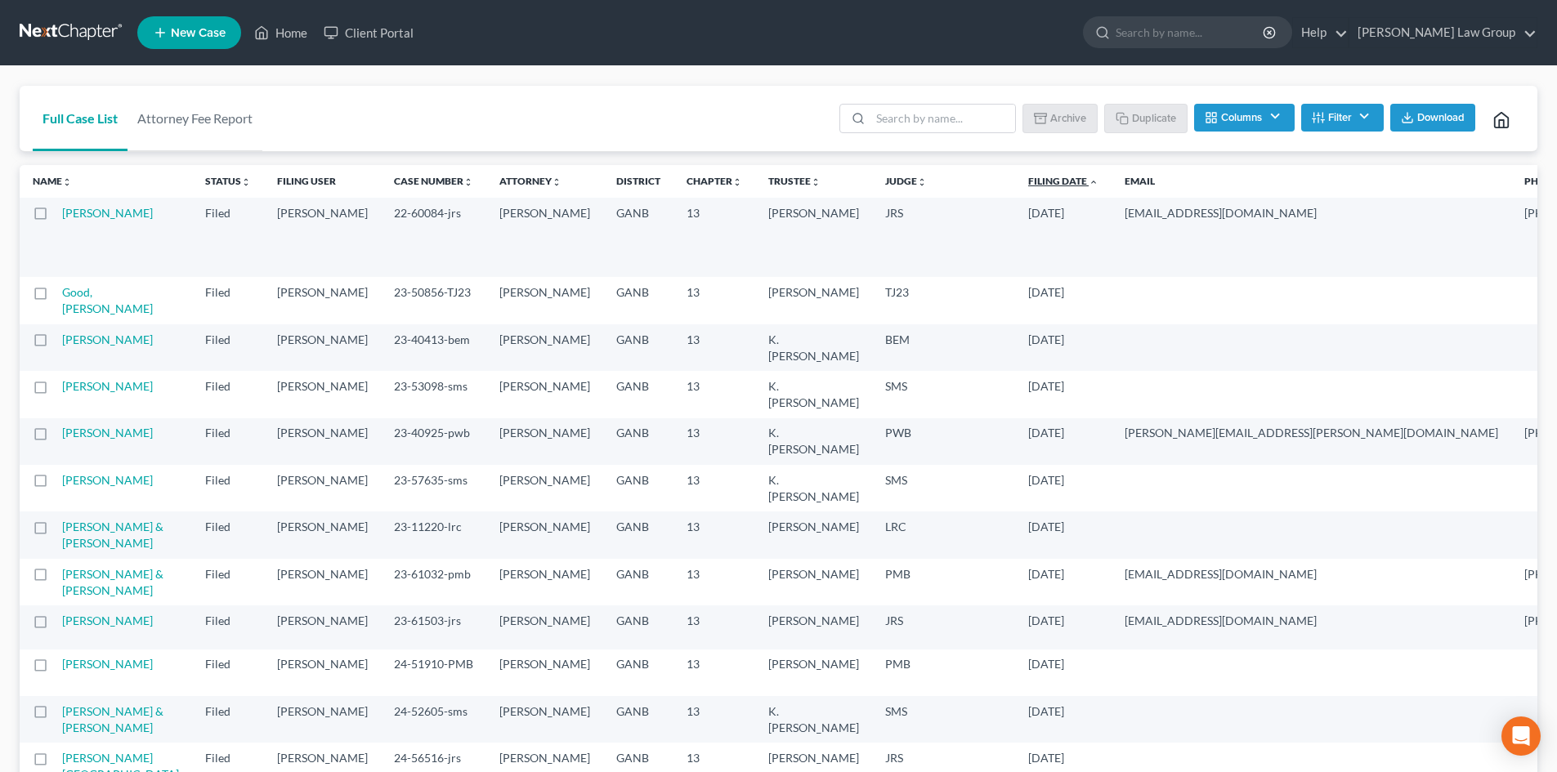
click at [1028, 182] on link "Filing Date unfold_more expand_more expand_less" at bounding box center [1063, 181] width 70 height 12
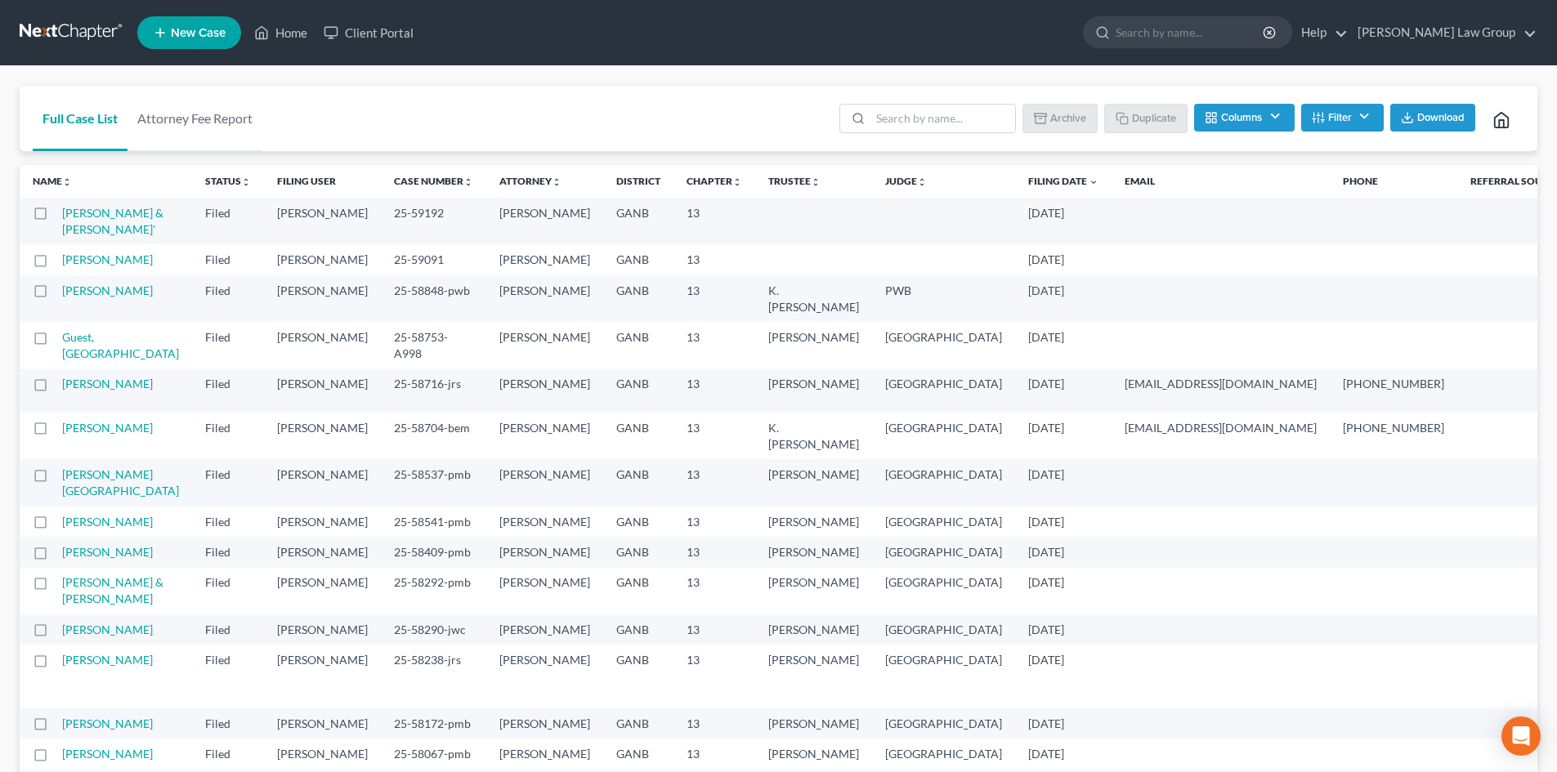
drag, startPoint x: 702, startPoint y: 284, endPoint x: 704, endPoint y: 468, distance: 183.9
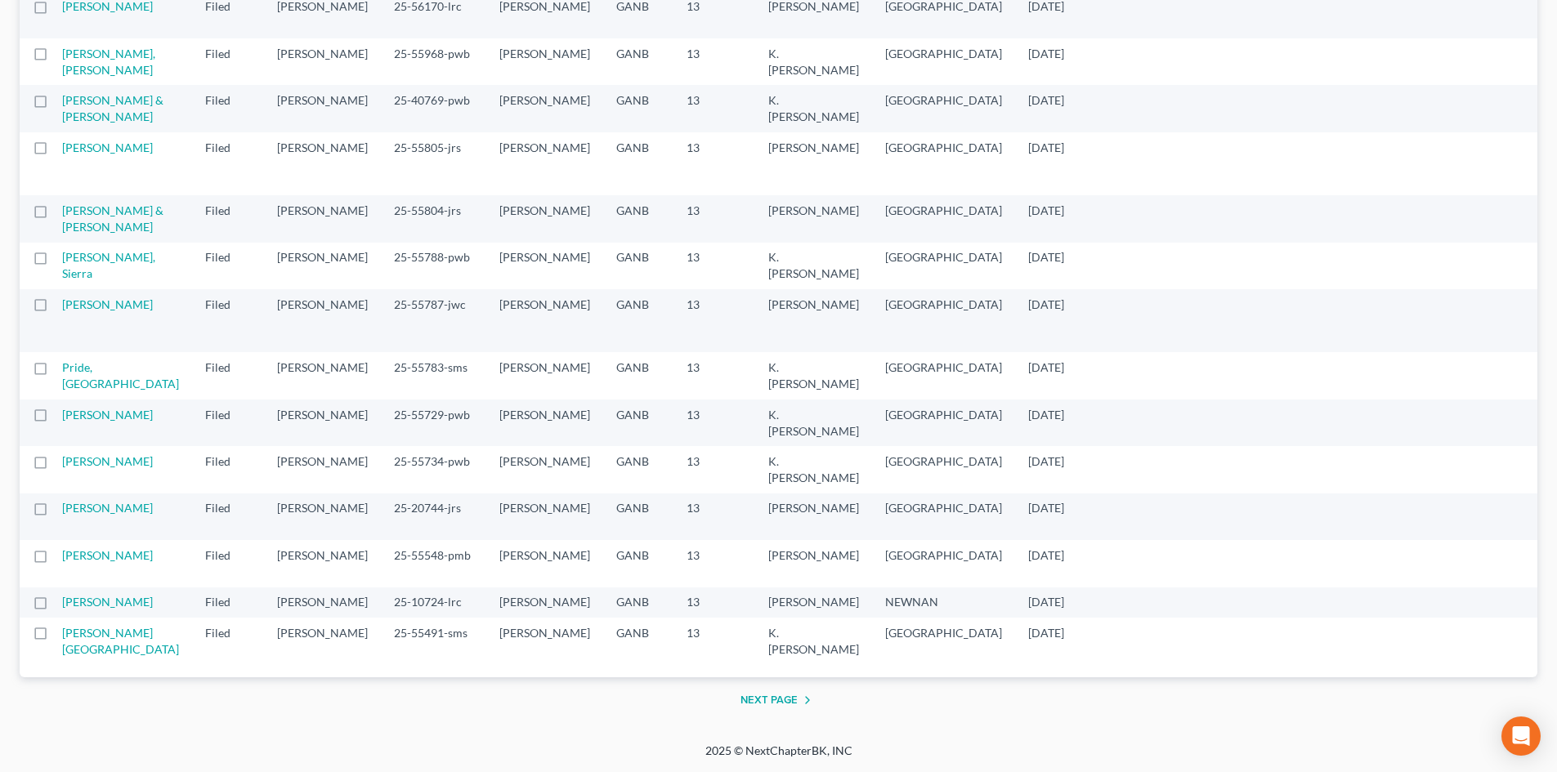
scroll to position [3382, 0]
click at [770, 624] on button "Next Page" at bounding box center [778, 701] width 77 height 20
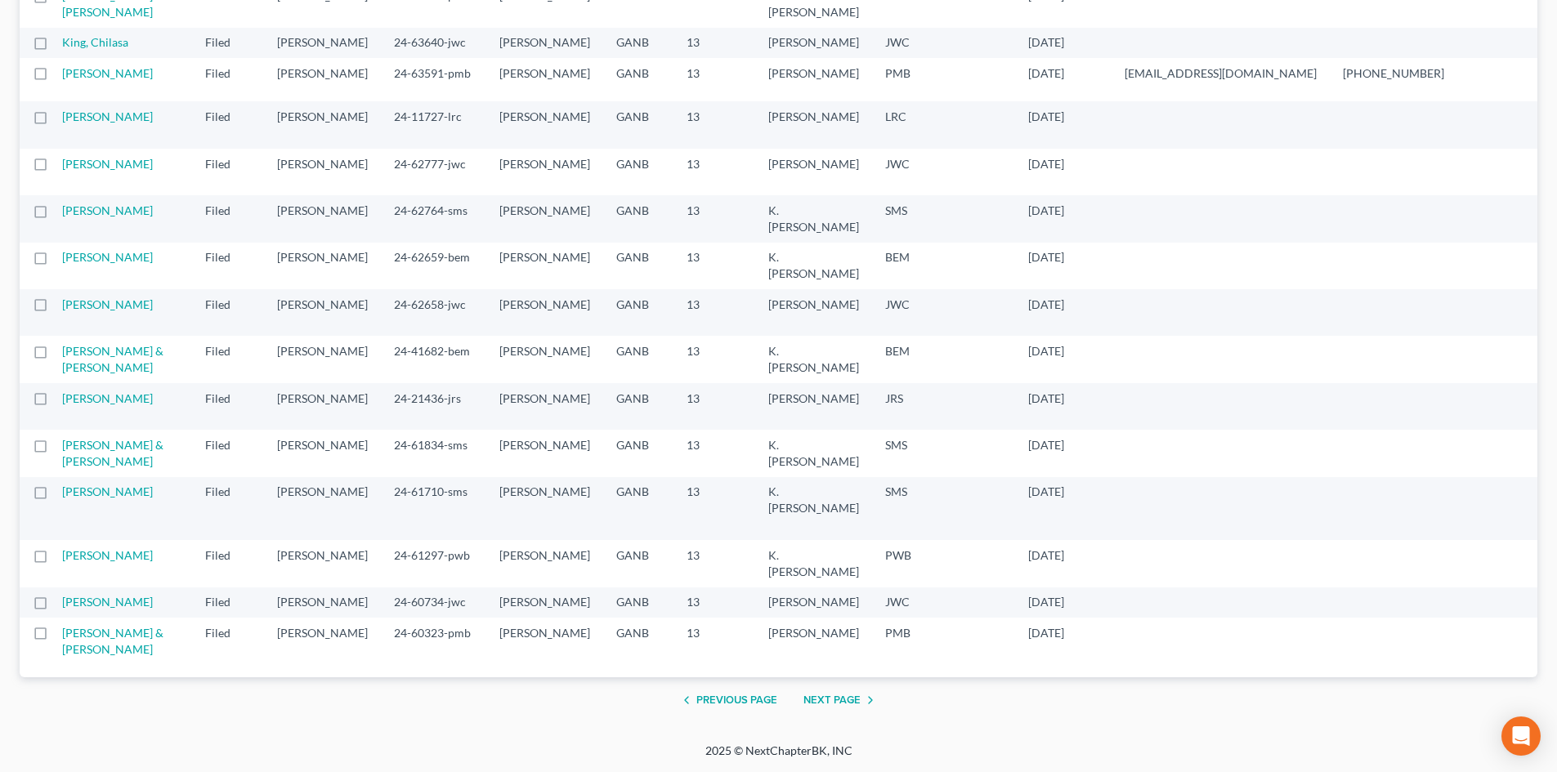
scroll to position [3051, 0]
click at [67, 311] on link "[PERSON_NAME]" at bounding box center [107, 304] width 91 height 14
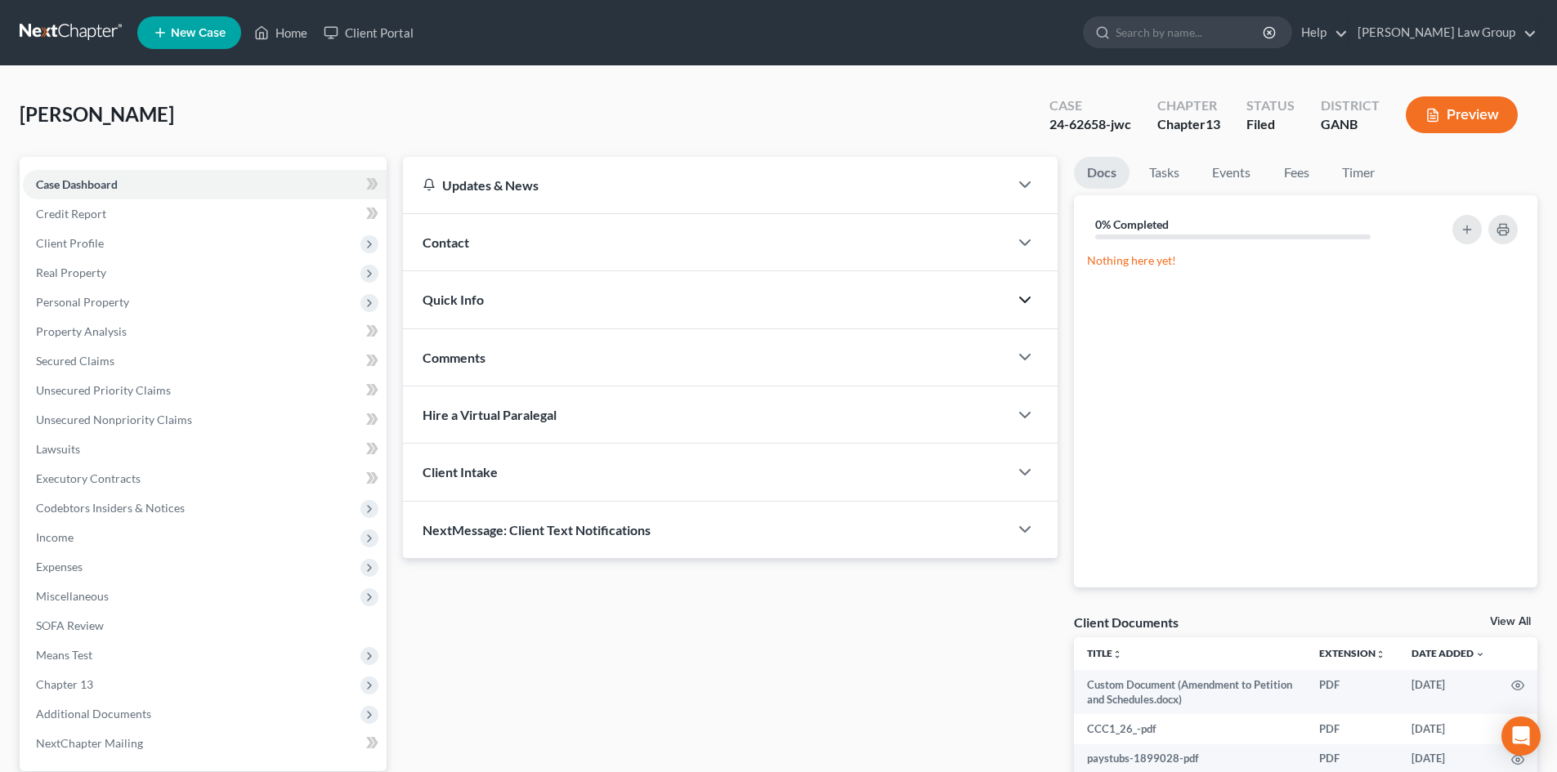
click at [1022, 294] on icon "button" at bounding box center [1025, 300] width 20 height 20
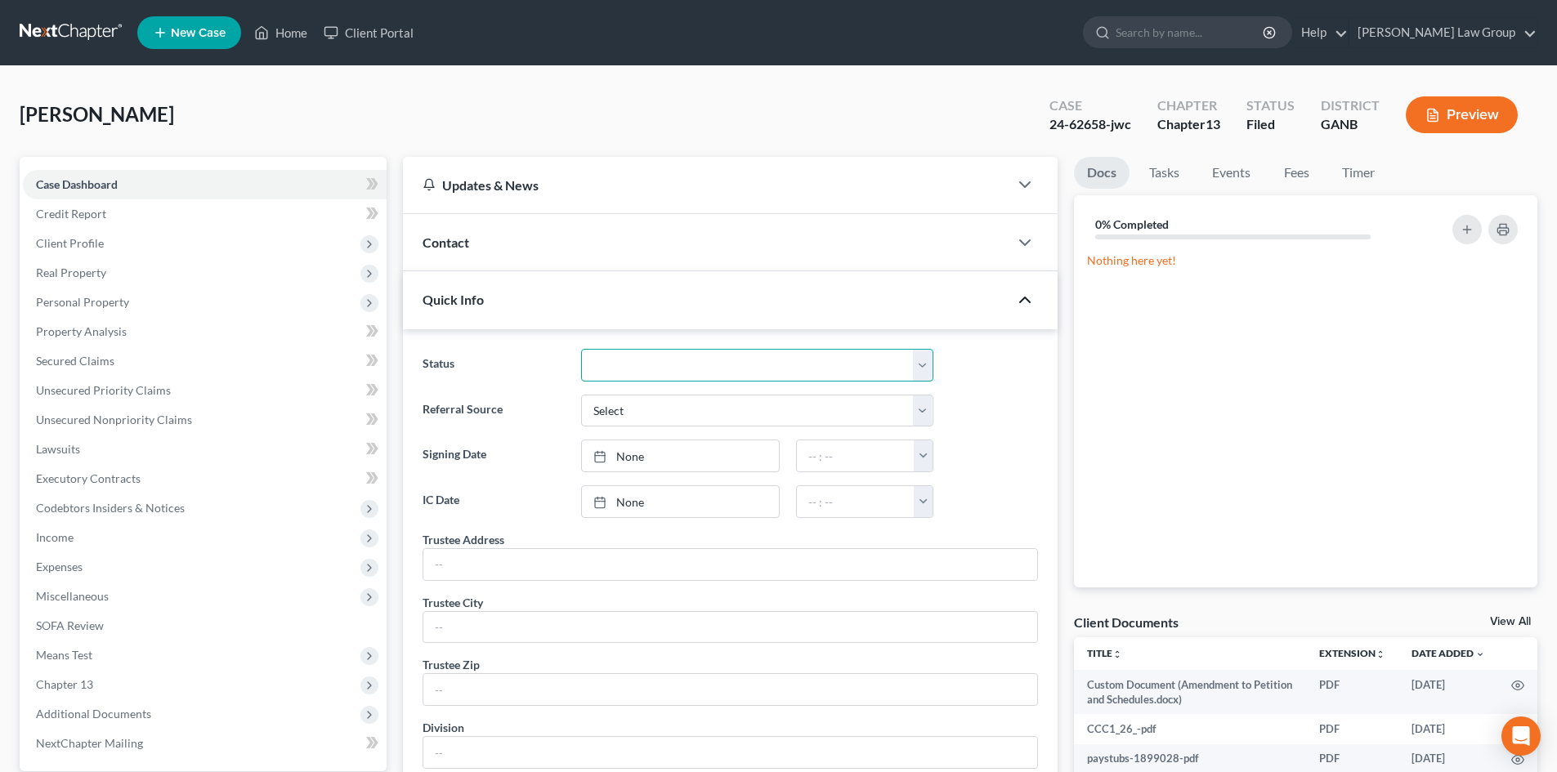
drag, startPoint x: 910, startPoint y: 373, endPoint x: 878, endPoint y: 381, distance: 32.9
click at [910, 373] on select "Confirm Discharged Dismissed Filed In Progress Lead Lost Lead Ready to File To …" at bounding box center [757, 365] width 352 height 33
select select "2"
click at [581, 349] on select "Confirm Discharged Dismissed Filed In Progress Lead Lost Lead Ready to File To …" at bounding box center [757, 365] width 352 height 33
drag, startPoint x: 287, startPoint y: 52, endPoint x: 287, endPoint y: 40, distance: 12.3
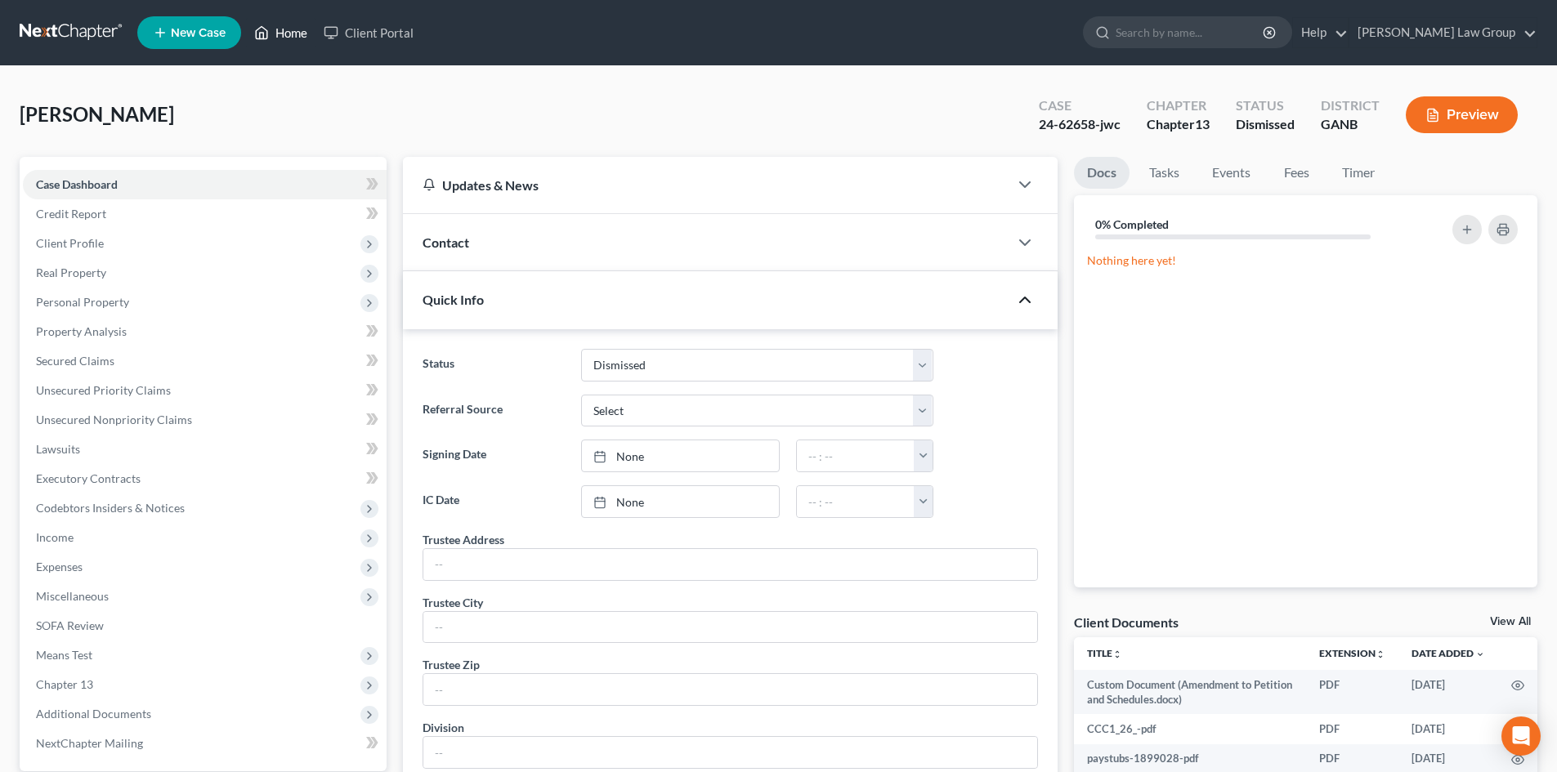
click at [287, 51] on ul "New Case Home Client Portal - No Result - See all results Or Press Enter... Hel…" at bounding box center [837, 32] width 1400 height 42
click at [287, 37] on link "Home" at bounding box center [280, 32] width 69 height 29
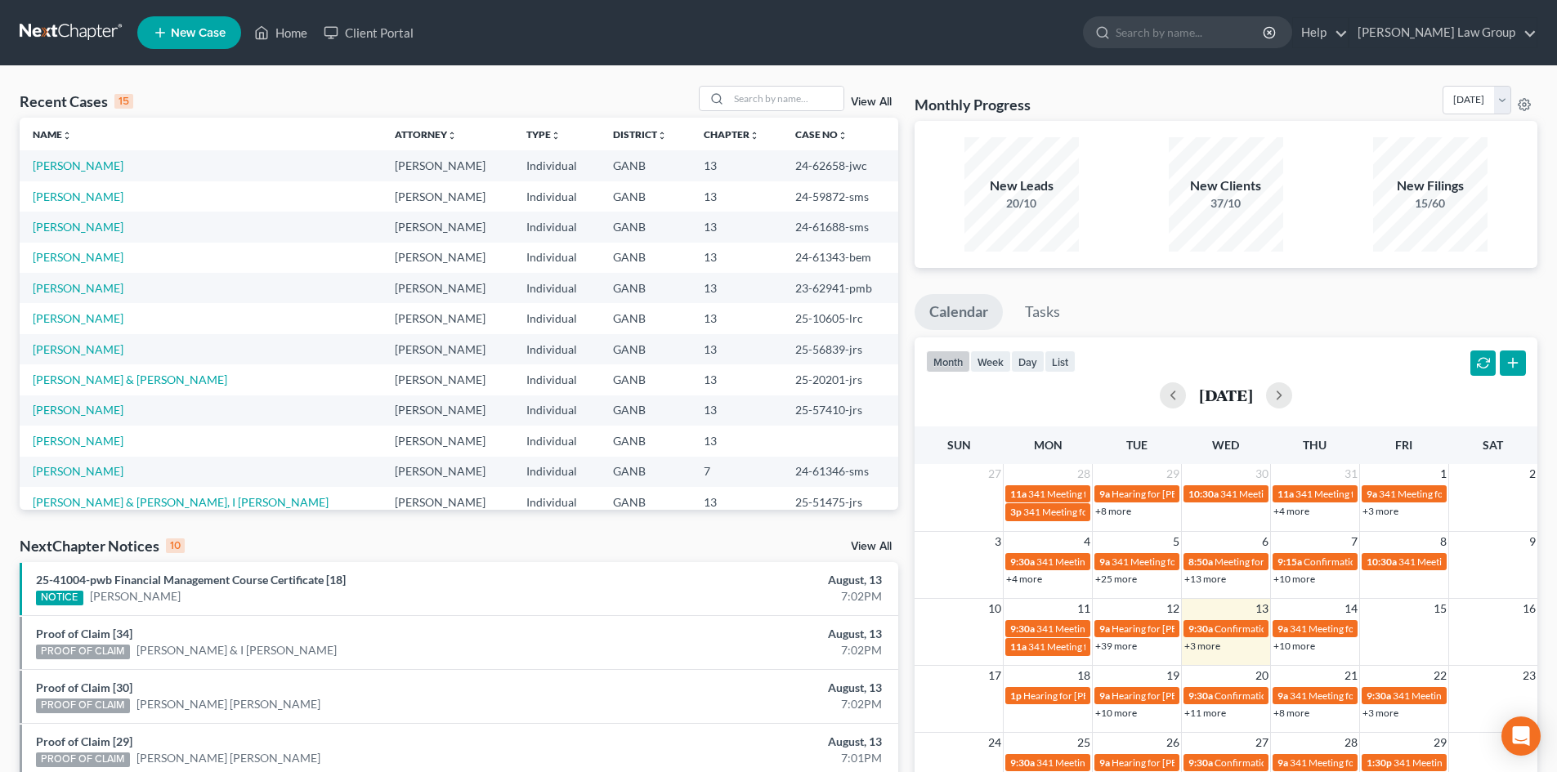
click at [858, 105] on link "View All" at bounding box center [871, 101] width 41 height 11
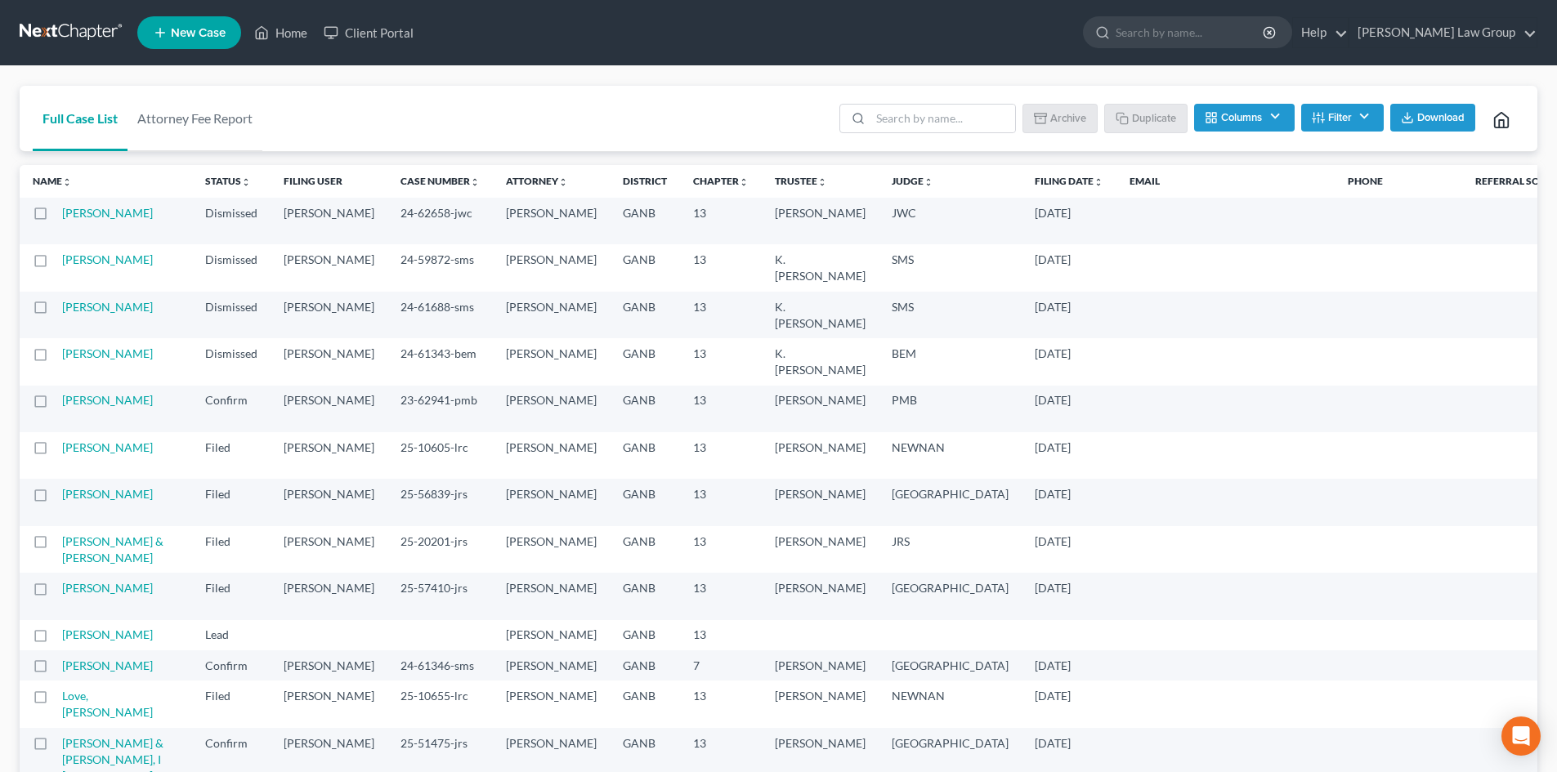
click at [1294, 118] on button "Filter" at bounding box center [1342, 118] width 83 height 28
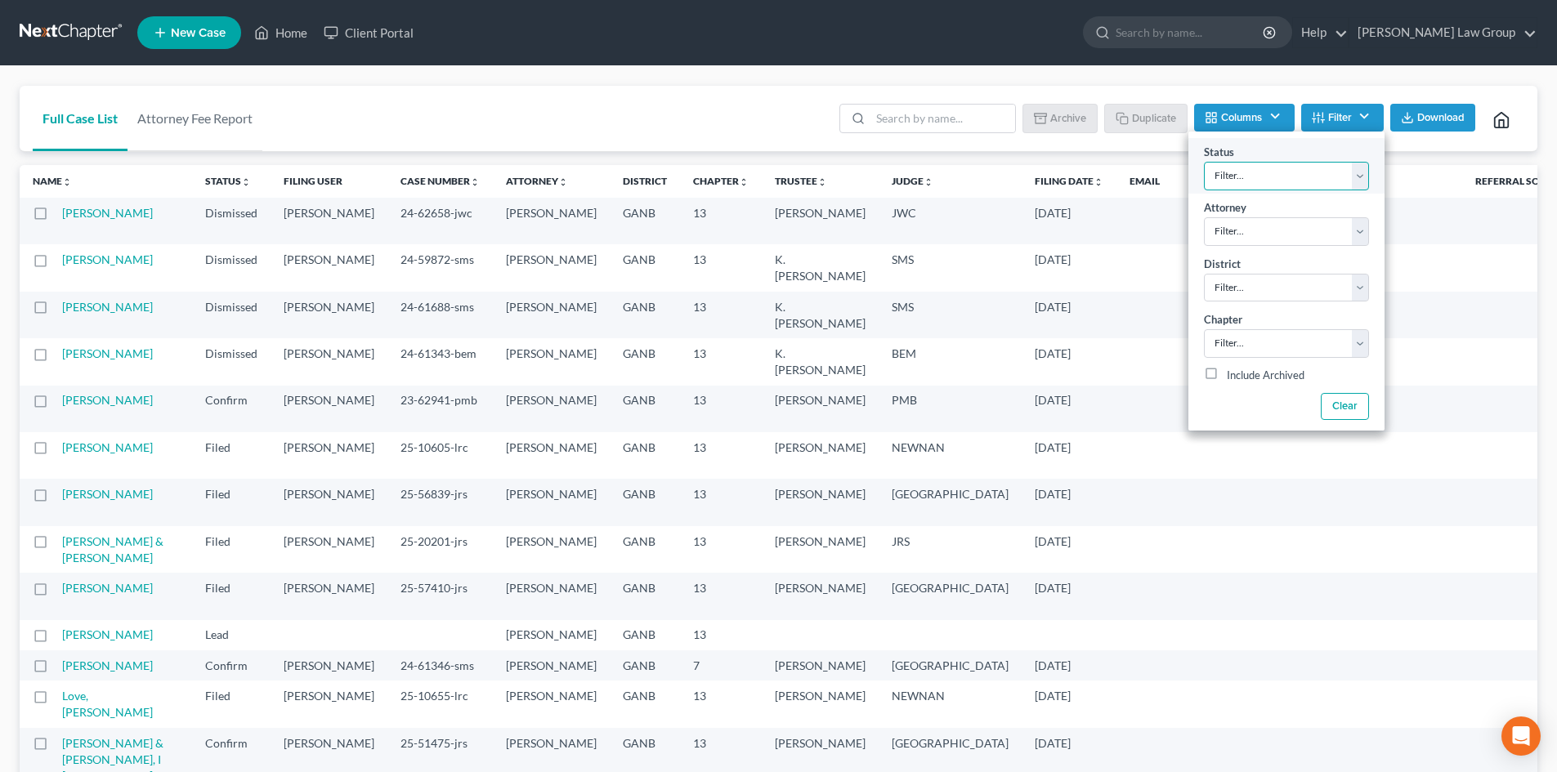
click at [1294, 175] on select "Filter... Confirm Discharged Dismissed Filed In Progress Lead Lost Lead Ready t…" at bounding box center [1286, 176] width 165 height 29
select select "3"
click at [1204, 162] on select "Filter... Confirm Discharged Dismissed Filed In Progress Lead Lost Lead Ready t…" at bounding box center [1286, 176] width 165 height 29
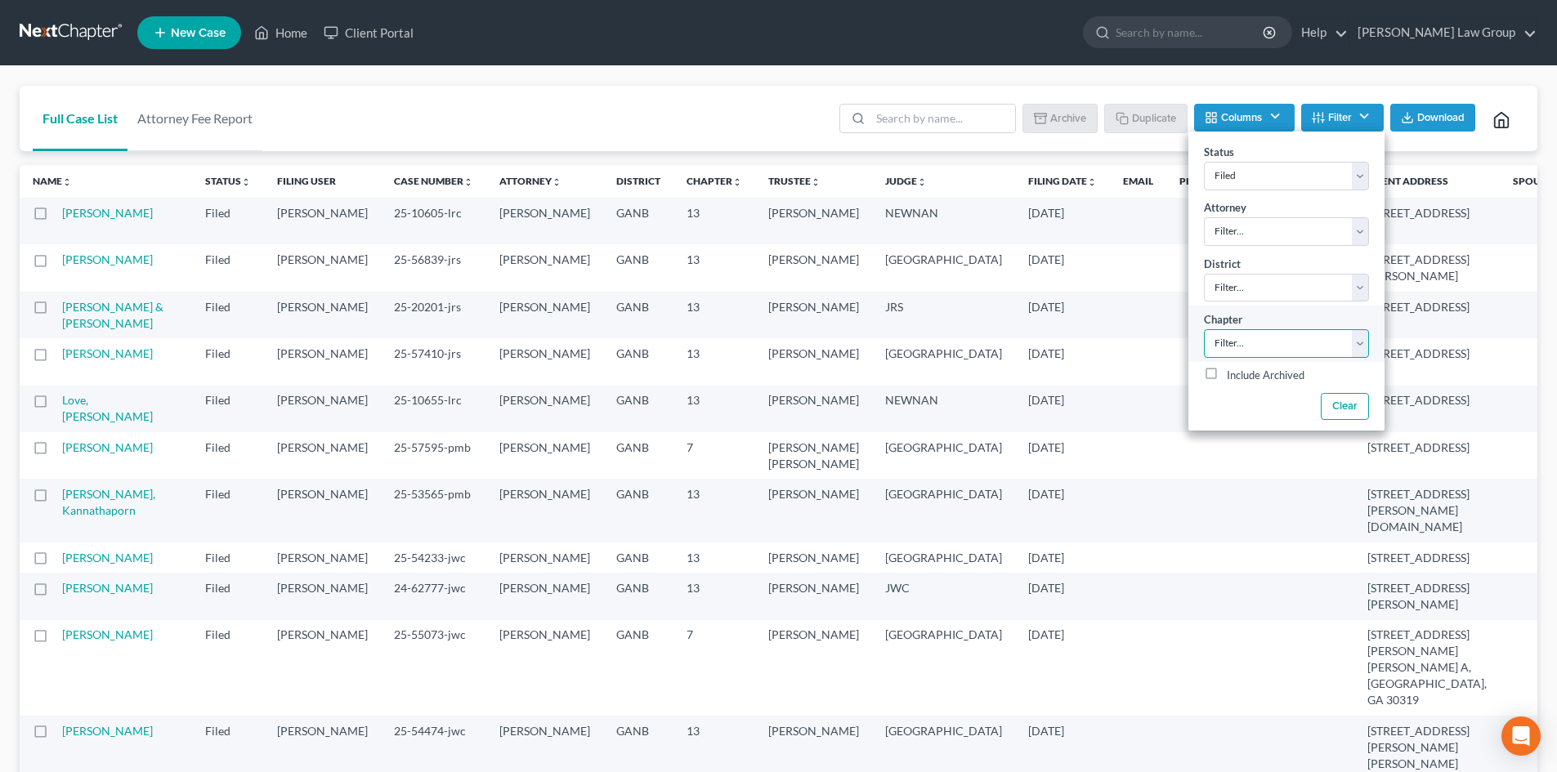
click at [1236, 346] on select "Filter... 7 11 13" at bounding box center [1286, 343] width 165 height 29
select select "2"
click at [1204, 329] on select "Filter... 7 11 13" at bounding box center [1286, 343] width 165 height 29
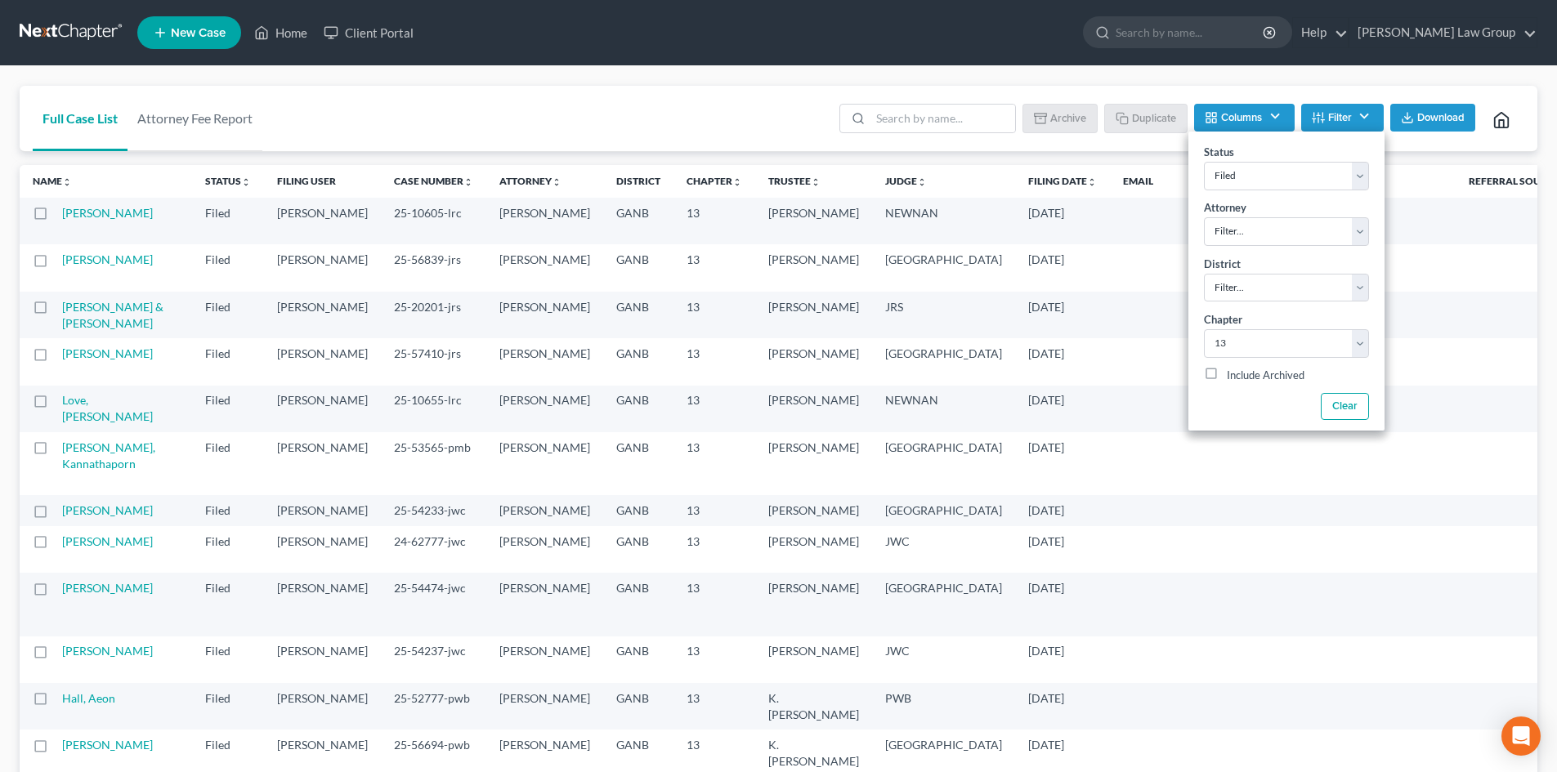
click at [687, 122] on div "Full Case List Attorney Fee Report Batch Download Archive Un-archive Duplicate …" at bounding box center [779, 119] width 1518 height 66
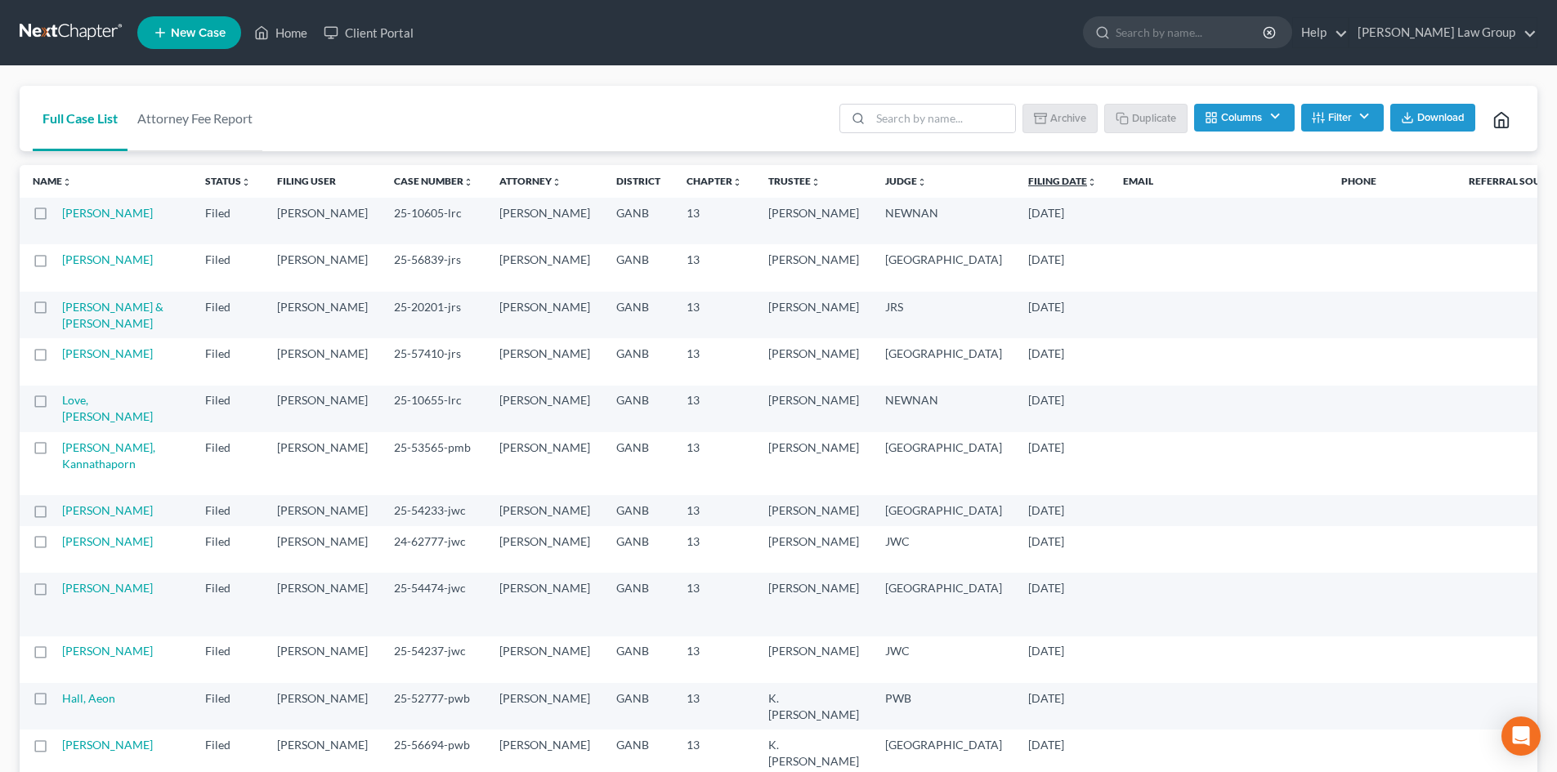
click at [1028, 186] on link "Filing Date unfold_more expand_more expand_less" at bounding box center [1062, 181] width 69 height 12
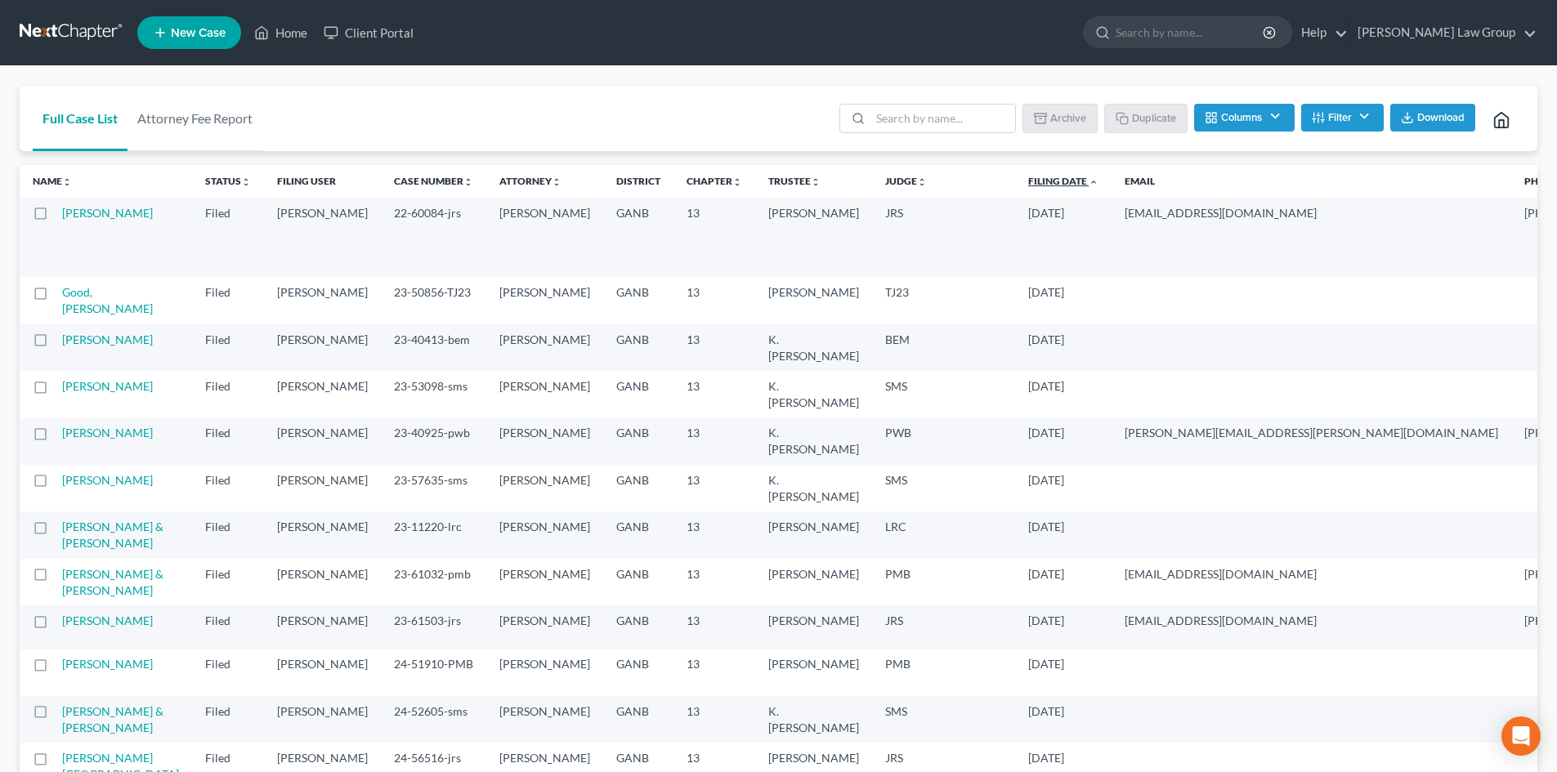
click at [1028, 182] on link "Filing Date unfold_more expand_more expand_less" at bounding box center [1063, 181] width 70 height 12
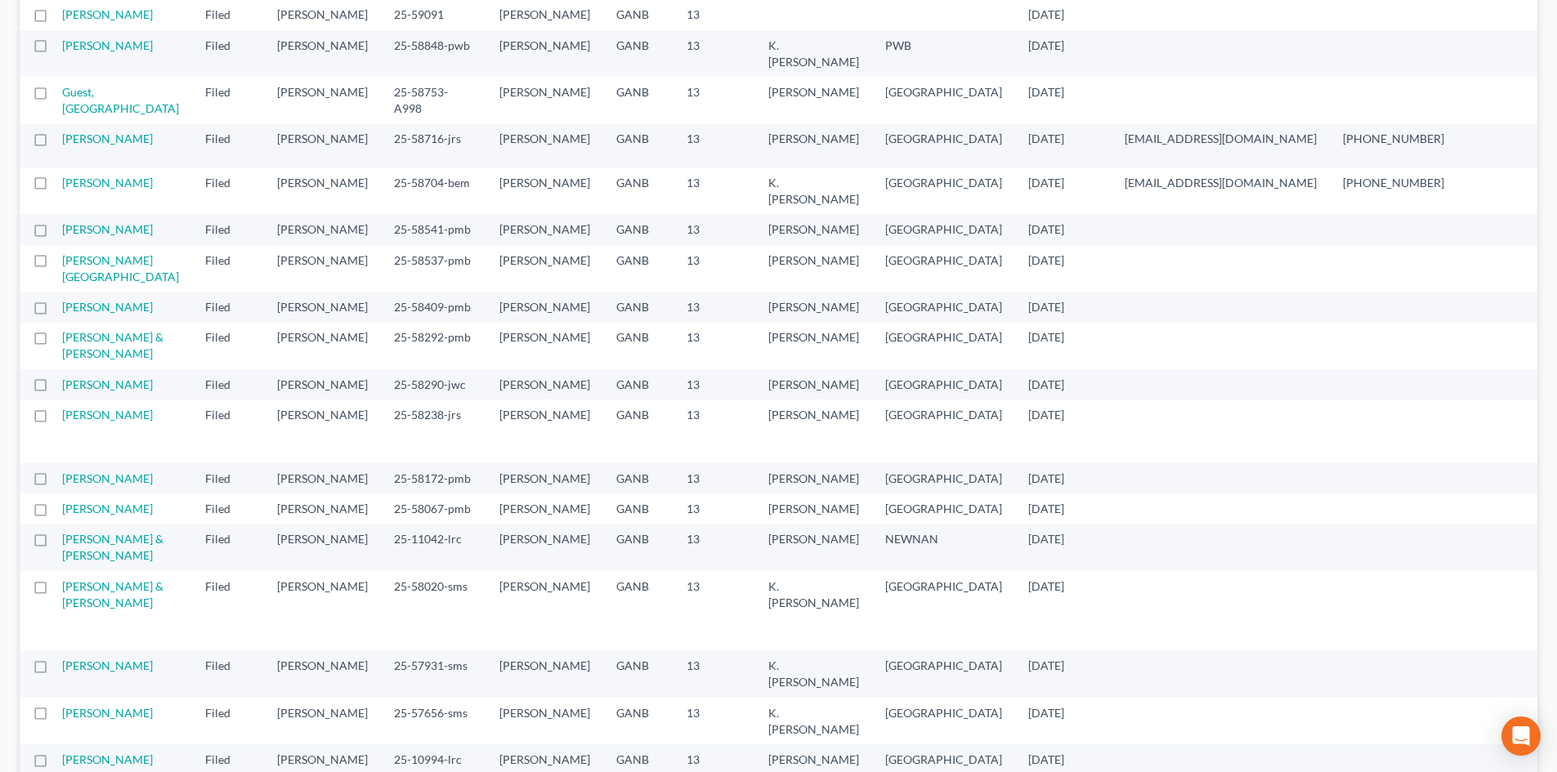
drag, startPoint x: 624, startPoint y: 449, endPoint x: 608, endPoint y: 628, distance: 179.6
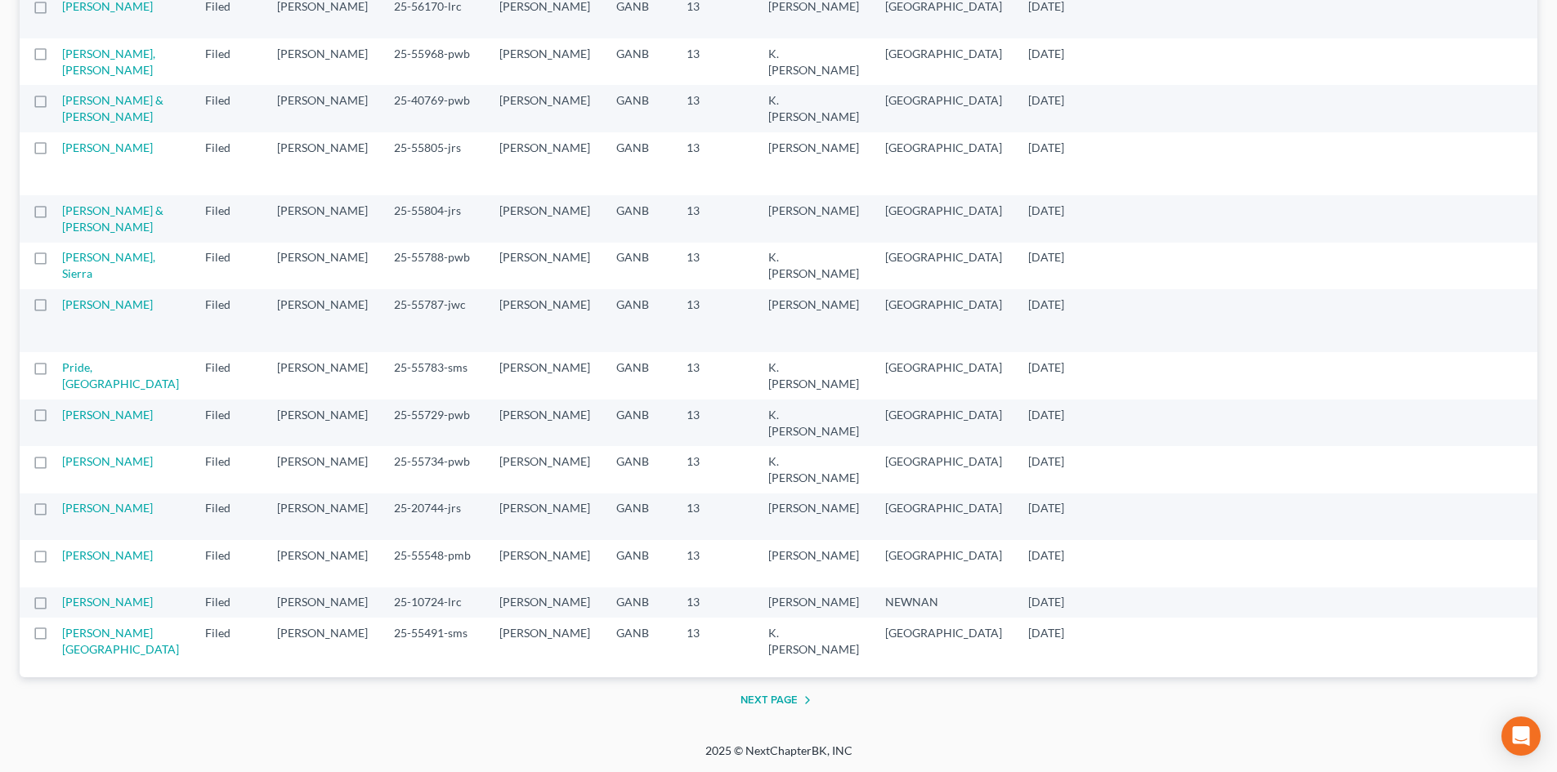
scroll to position [3382, 0]
click at [770, 624] on button "Next Page" at bounding box center [778, 701] width 77 height 20
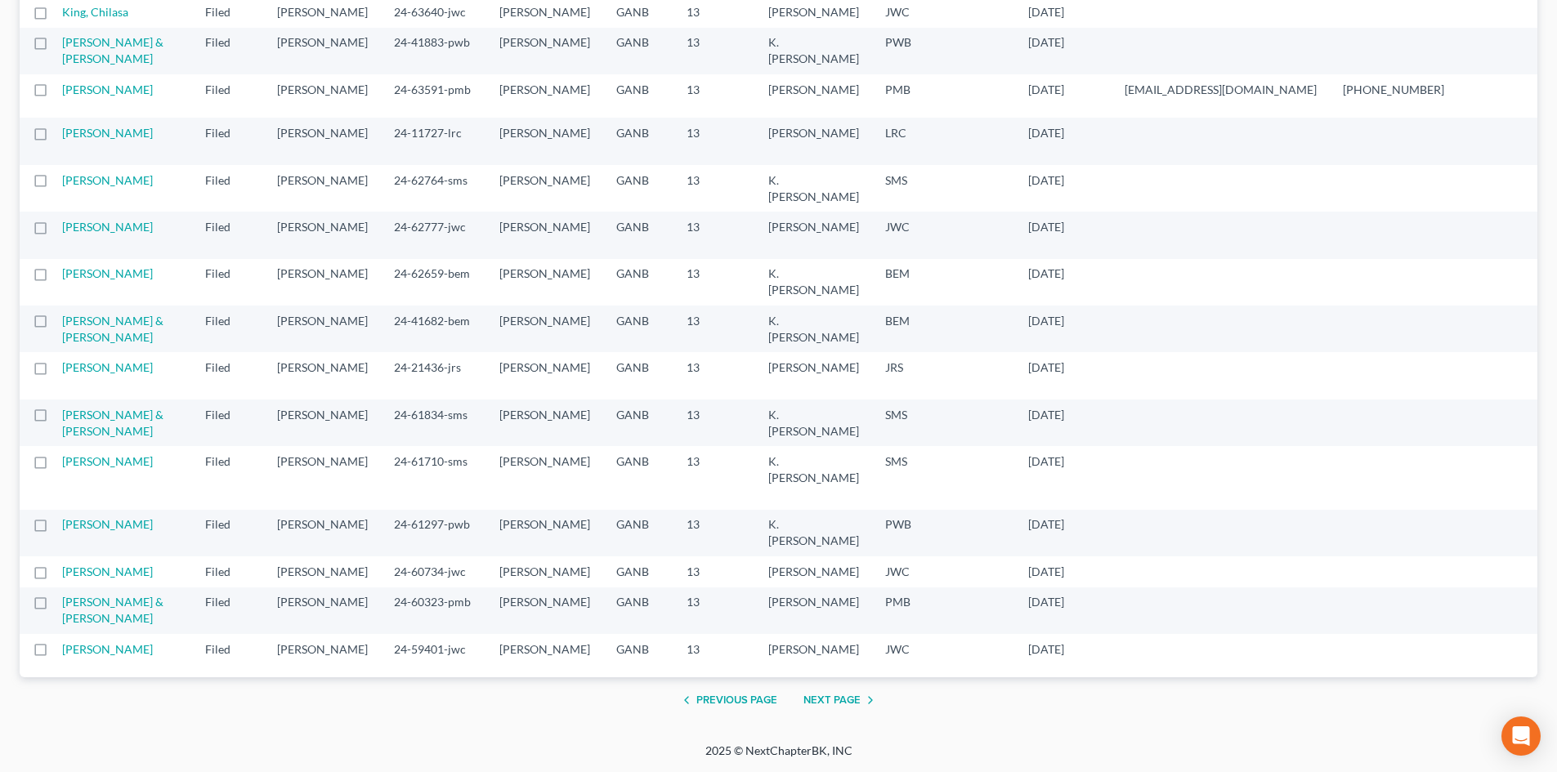
scroll to position [2723, 0]
click at [74, 96] on link "[PERSON_NAME]" at bounding box center [107, 90] width 91 height 14
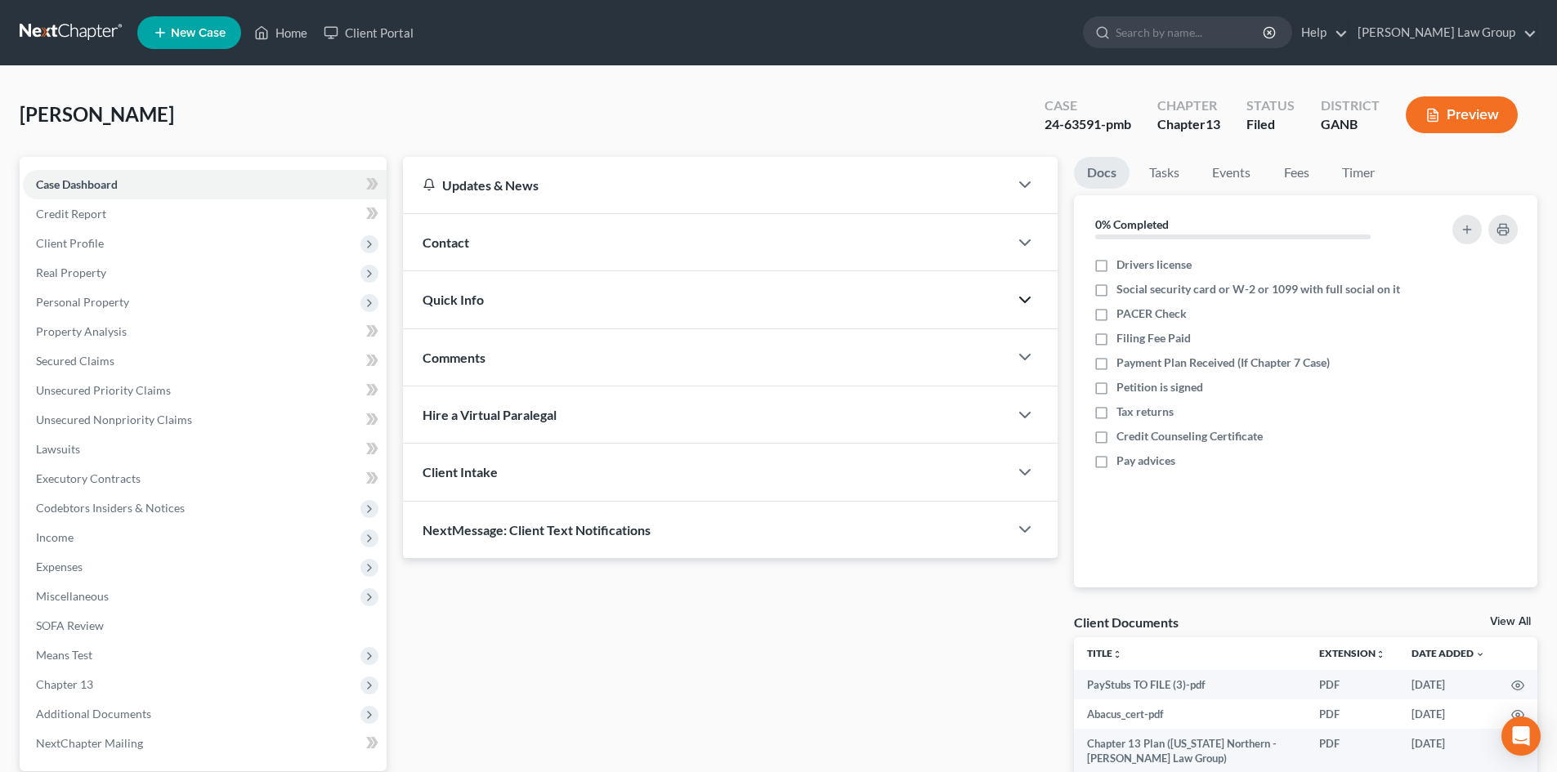
click at [1026, 304] on icon "button" at bounding box center [1025, 300] width 20 height 20
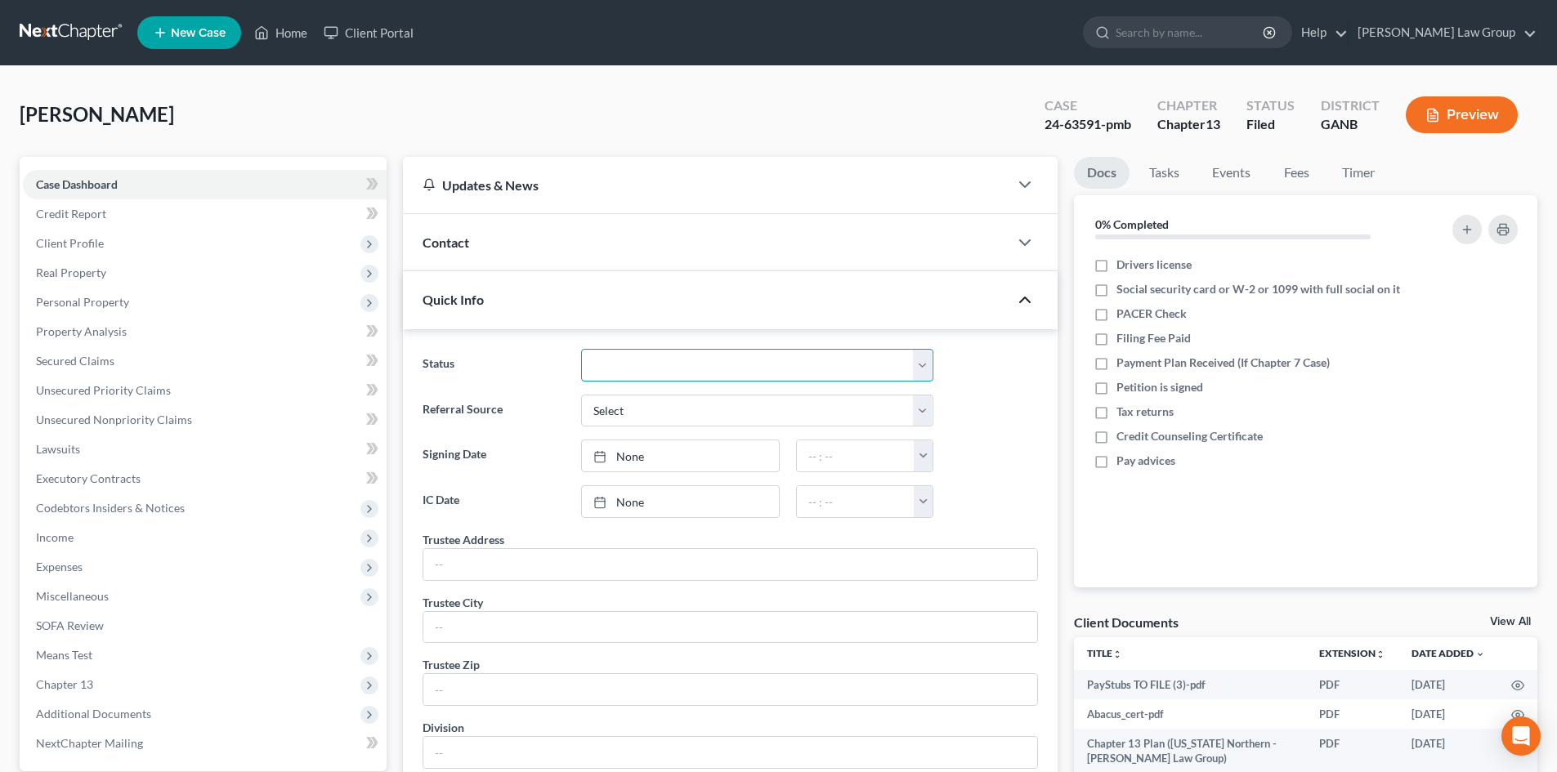
drag, startPoint x: 802, startPoint y: 365, endPoint x: 791, endPoint y: 380, distance: 18.6
click at [802, 365] on select "Confirm Discharged Dismissed Filed In Progress Lead Lost Lead Ready to File To …" at bounding box center [757, 365] width 352 height 33
select select "2"
click at [581, 349] on select "Confirm Discharged Dismissed Filed In Progress Lead Lost Lead Ready to File To …" at bounding box center [757, 365] width 352 height 33
click at [264, 37] on polyline at bounding box center [262, 36] width 4 height 7
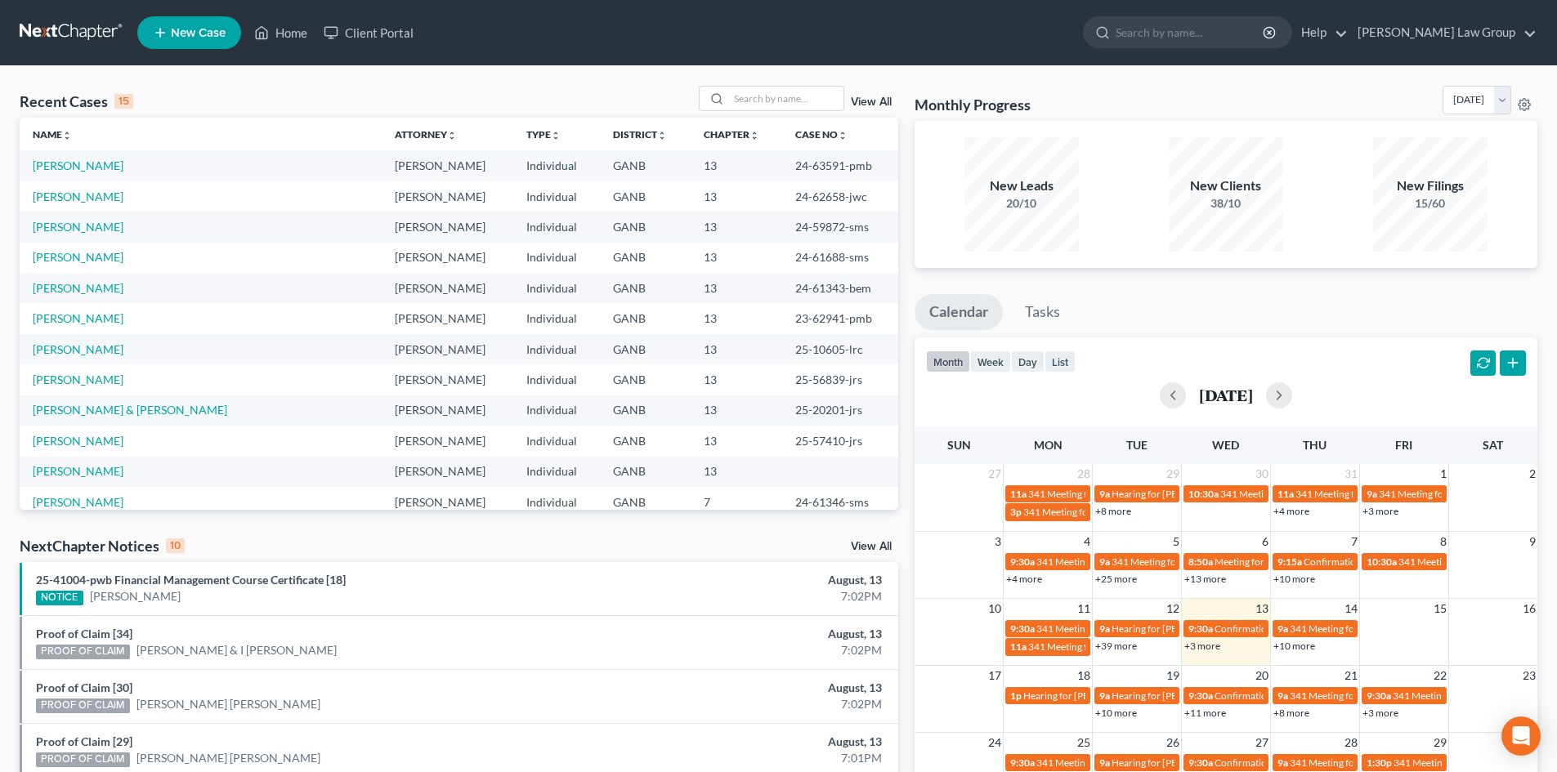
click at [872, 103] on link "View All" at bounding box center [871, 101] width 41 height 11
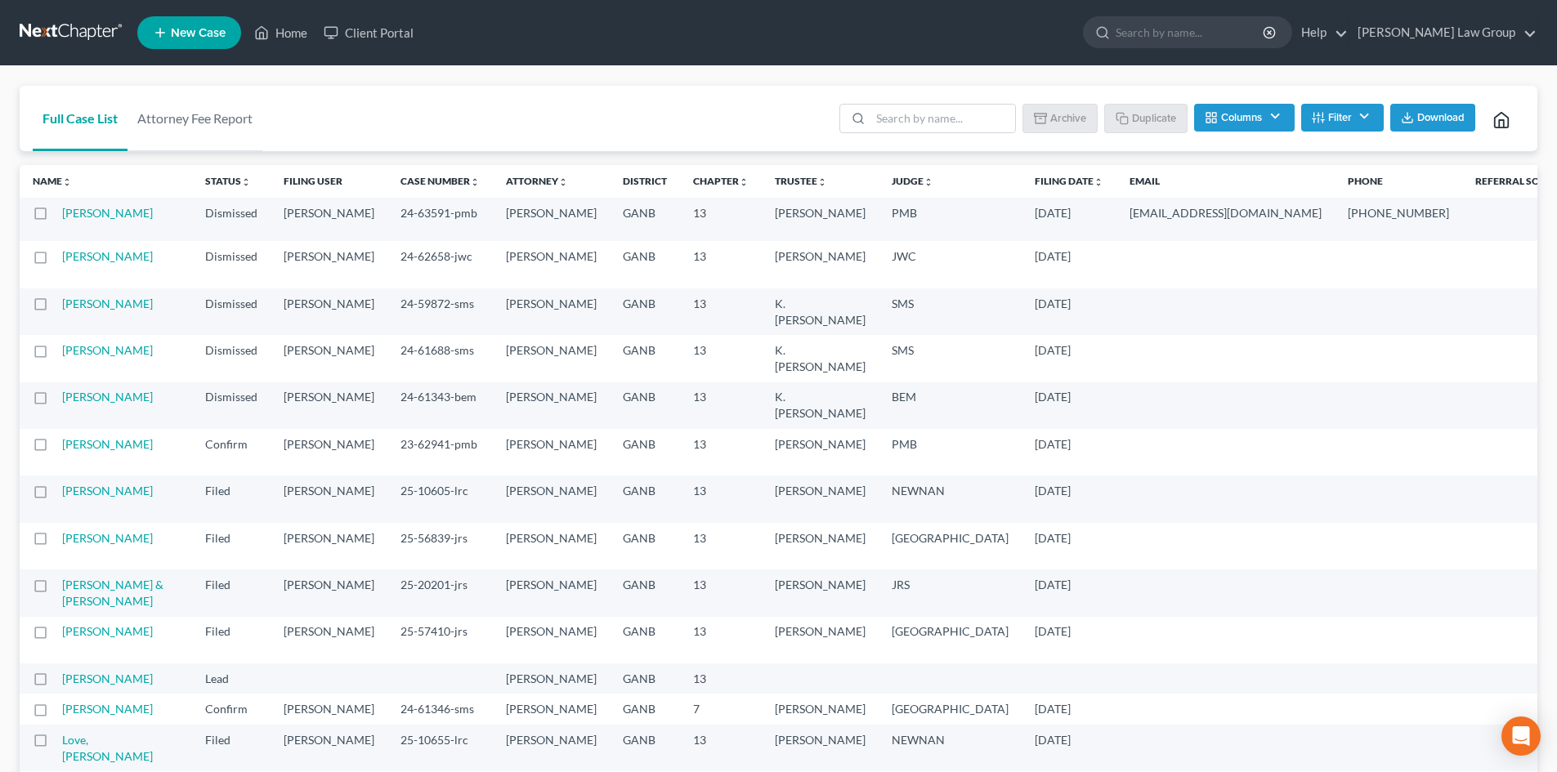
click at [1294, 119] on button "Filter" at bounding box center [1342, 118] width 83 height 28
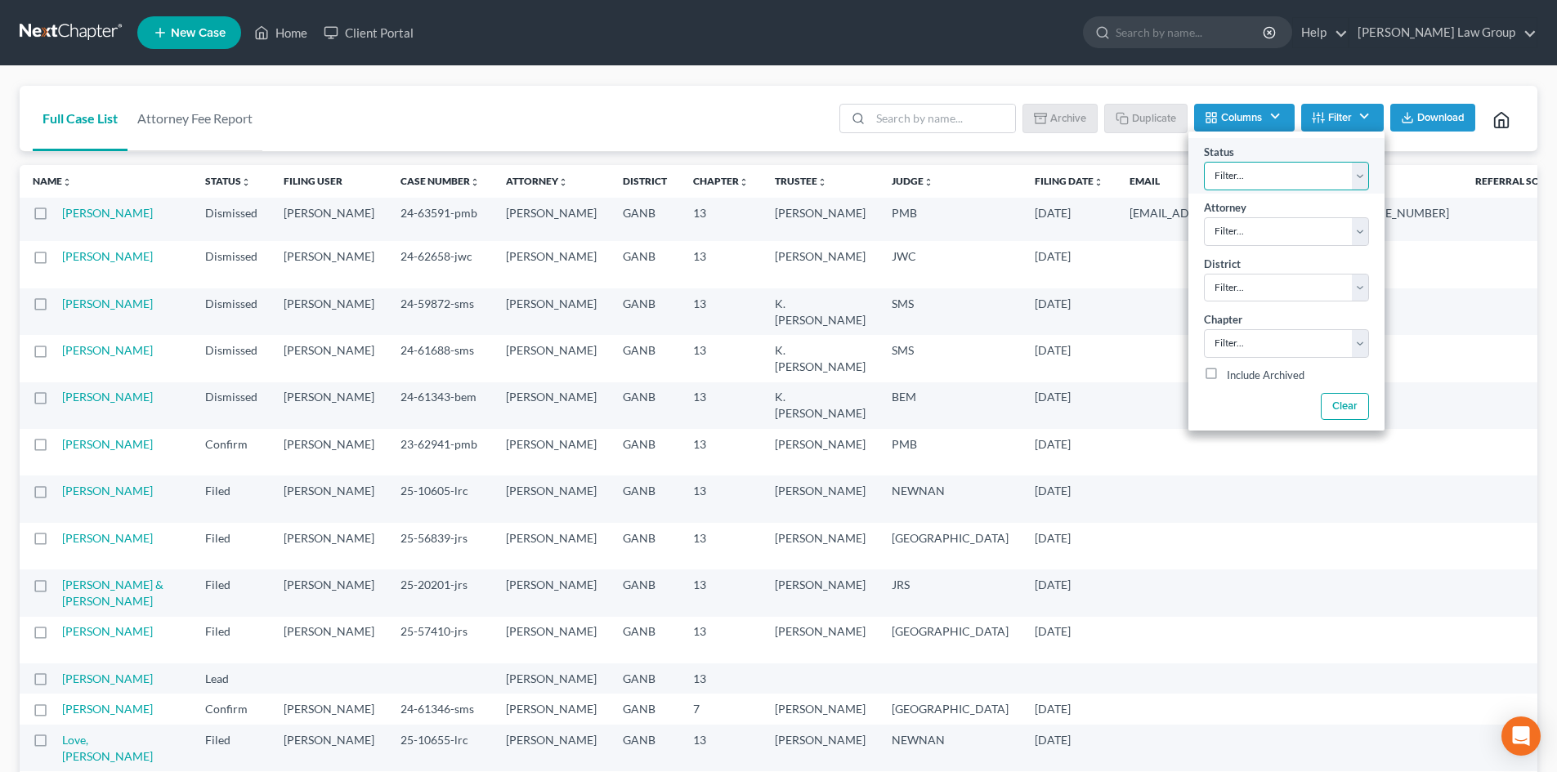
click at [1294, 183] on select "Filter... Confirm Discharged Dismissed Filed In Progress Lead Lost Lead Ready t…" at bounding box center [1286, 176] width 165 height 29
select select "3"
click at [1204, 162] on select "Filter... Confirm Discharged Dismissed Filed In Progress Lead Lost Lead Ready t…" at bounding box center [1286, 176] width 165 height 29
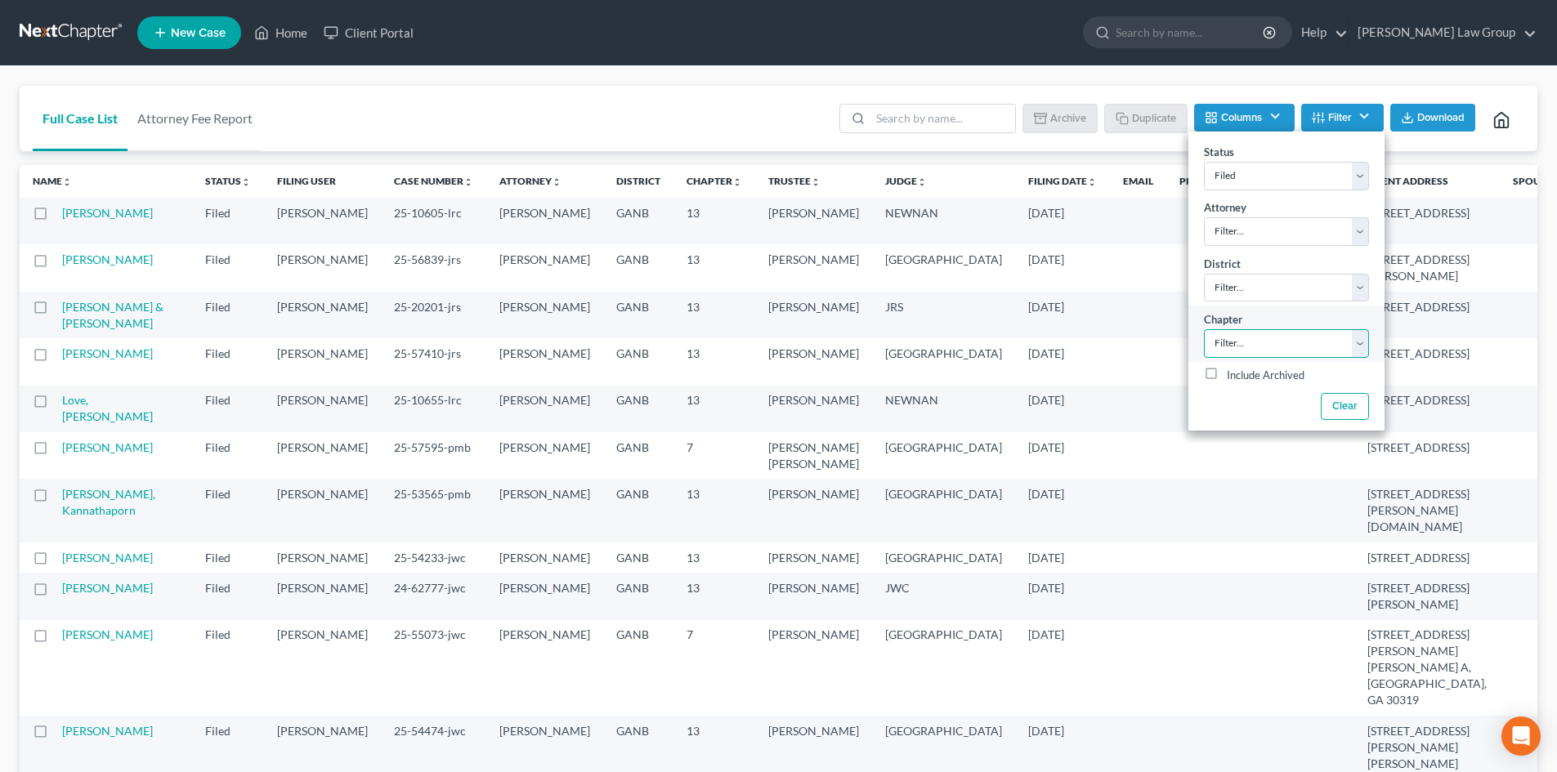
click at [1228, 345] on select "Filter... 7 11 13" at bounding box center [1286, 343] width 165 height 29
select select "2"
click at [1204, 329] on select "Filter... 7 11 13" at bounding box center [1286, 343] width 165 height 29
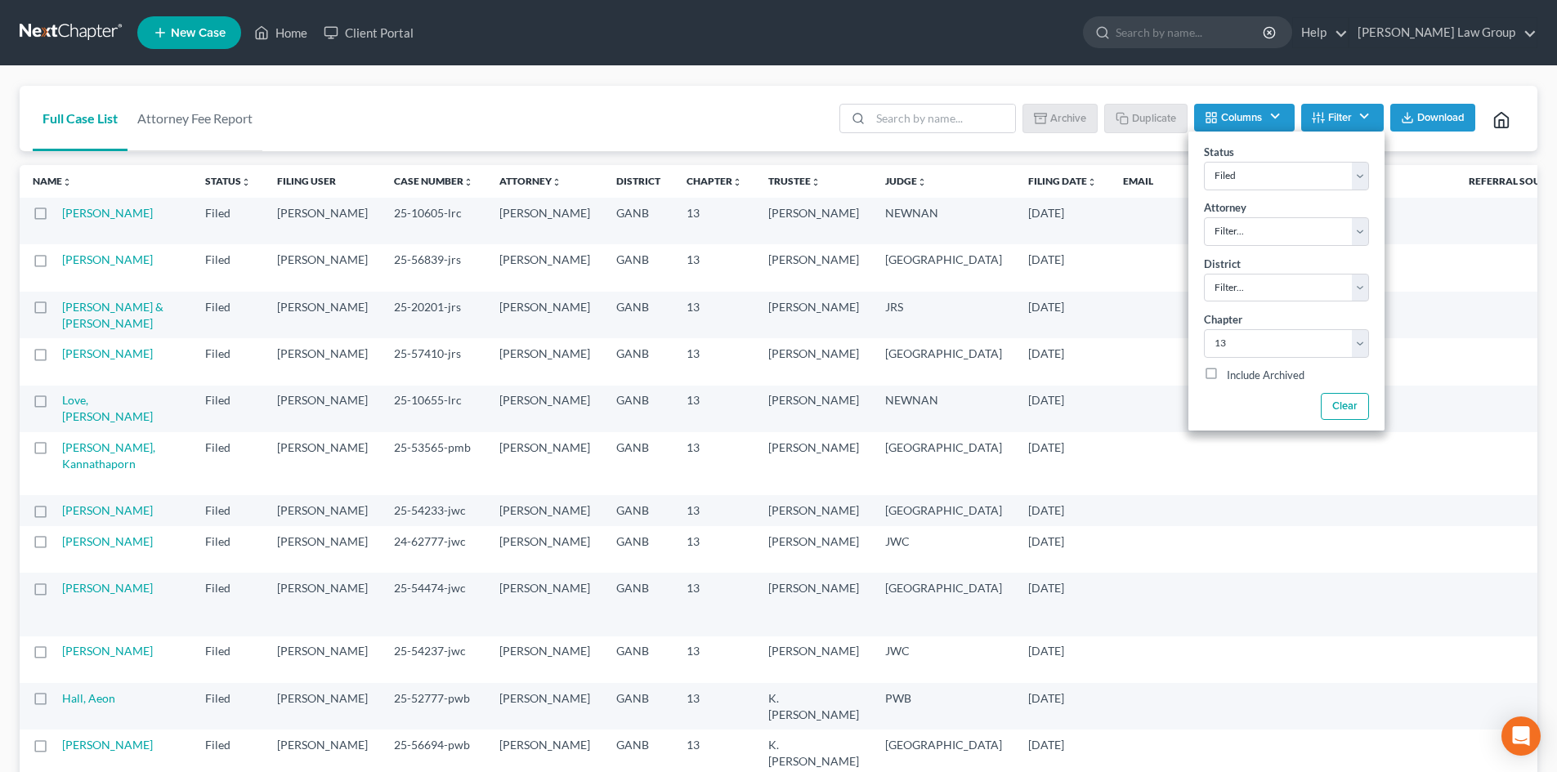
click at [650, 113] on div "Full Case List Attorney Fee Report Batch Download Archive Un-archive Duplicate …" at bounding box center [779, 119] width 1518 height 66
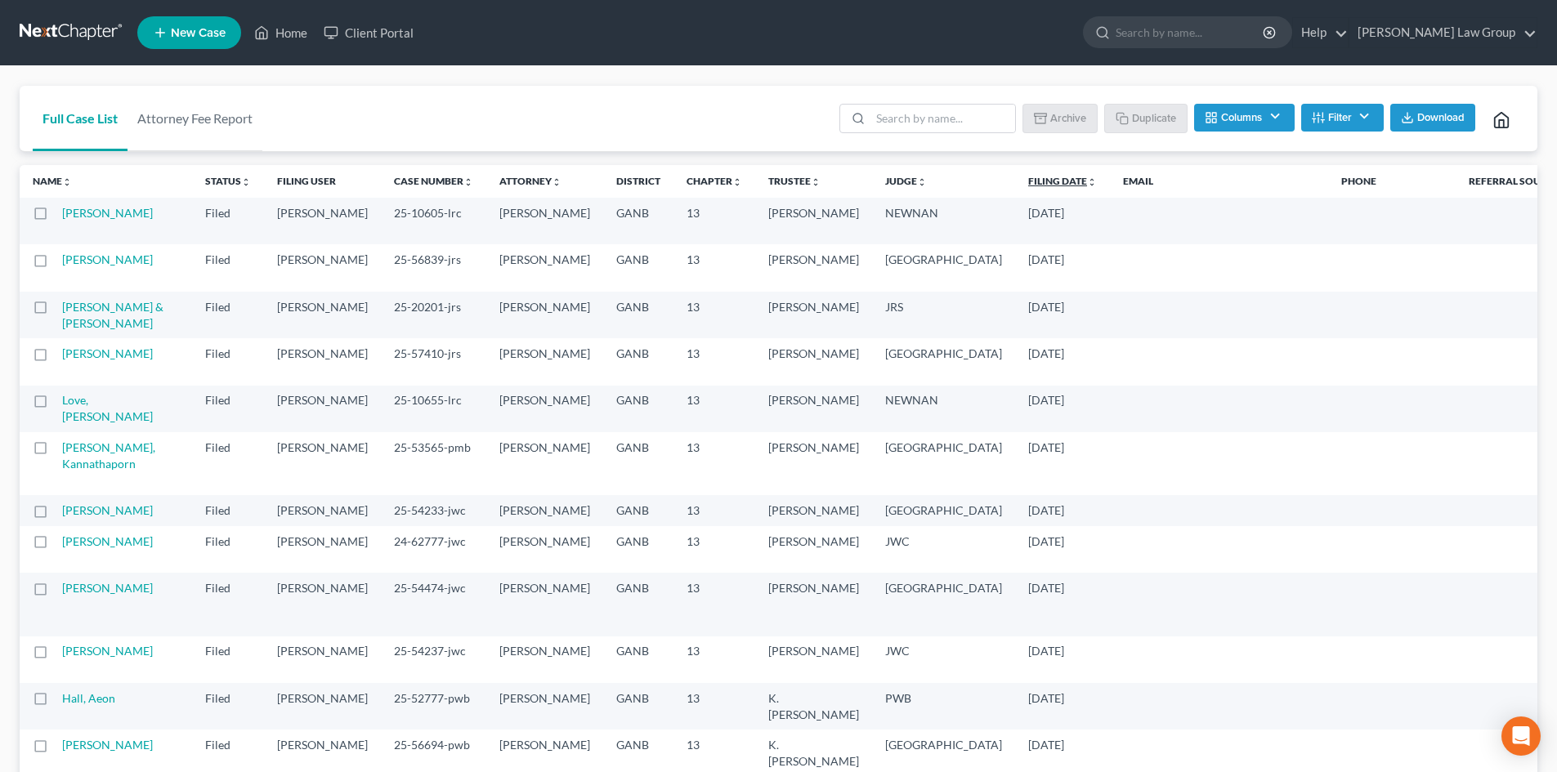
click at [1028, 182] on link "Filing Date unfold_more expand_more expand_less" at bounding box center [1062, 181] width 69 height 12
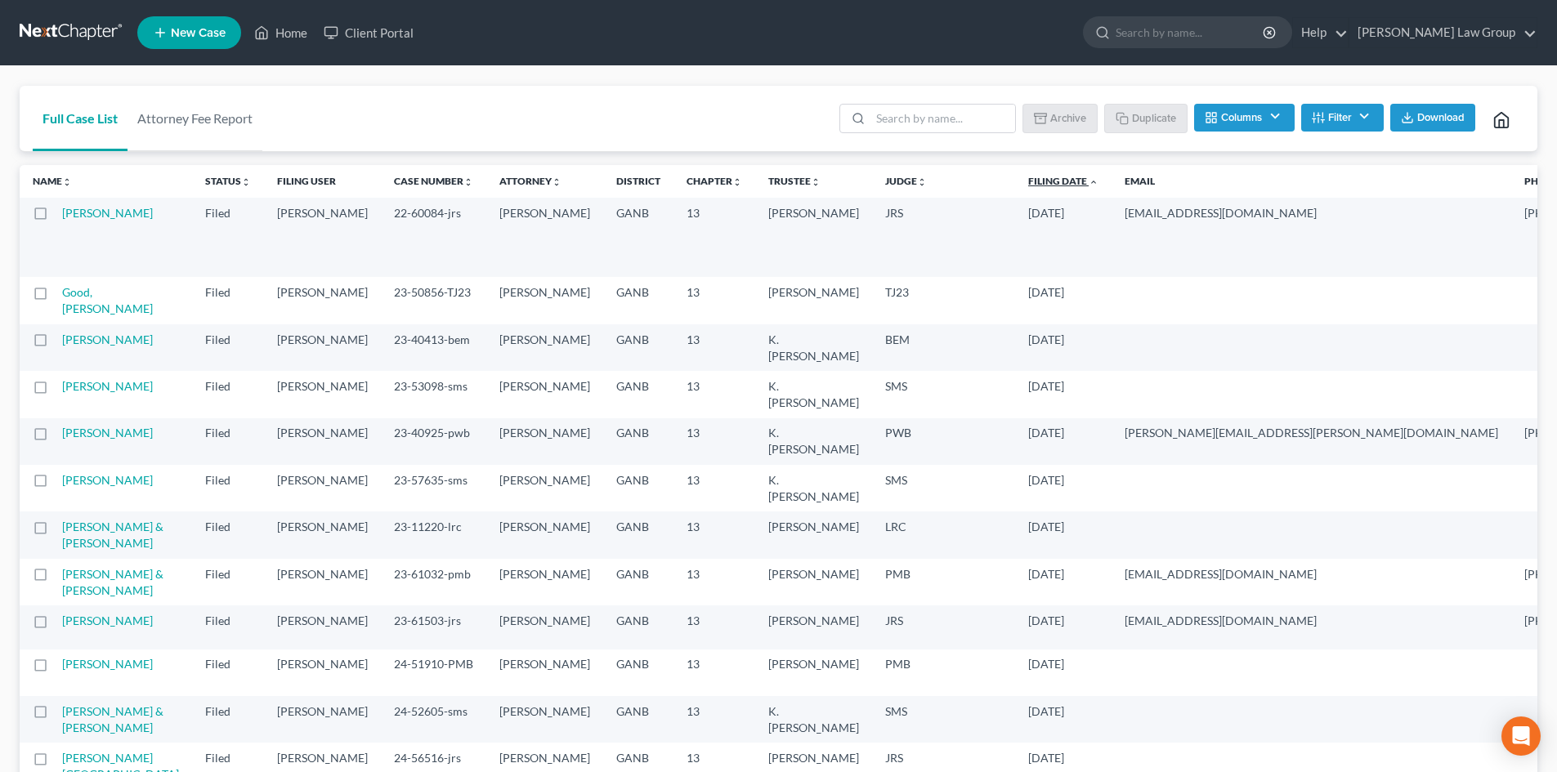
click at [1028, 180] on link "Filing Date unfold_more expand_more expand_less" at bounding box center [1063, 181] width 70 height 12
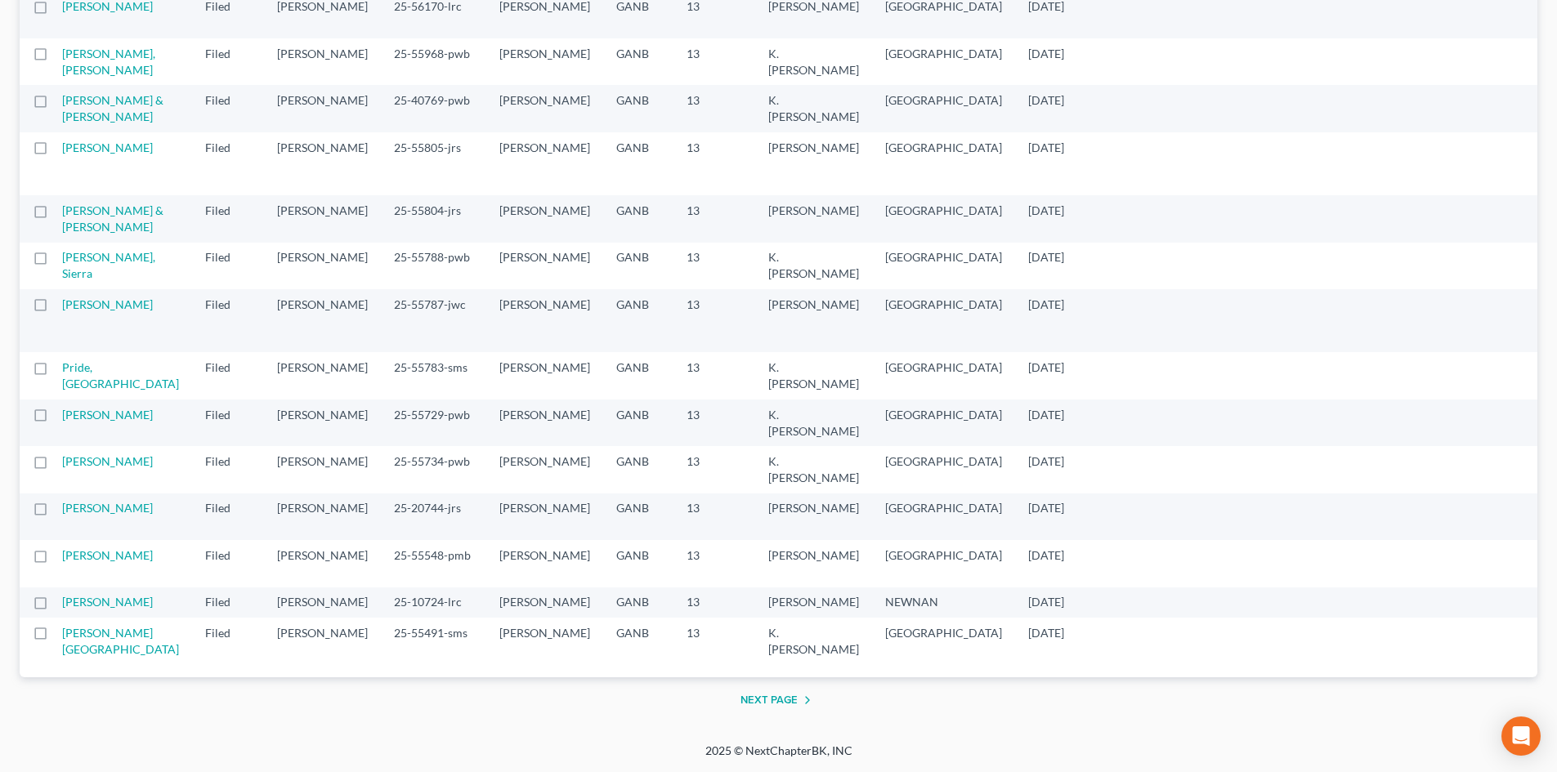
scroll to position [3382, 0]
click at [789, 624] on button "Next Page" at bounding box center [778, 701] width 77 height 20
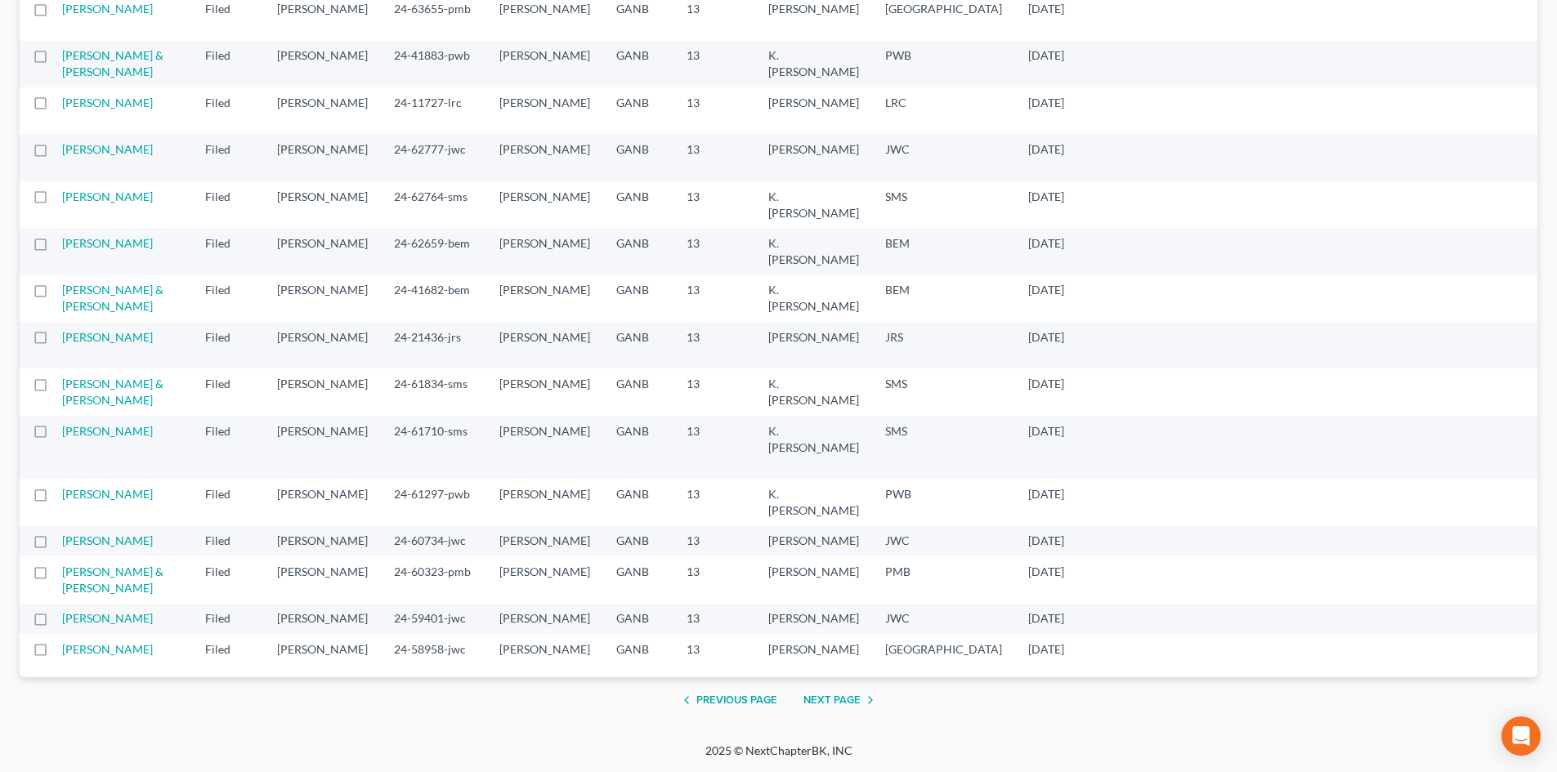
scroll to position [3301, 0]
click at [811, 624] on button "Next Page" at bounding box center [841, 701] width 77 height 20
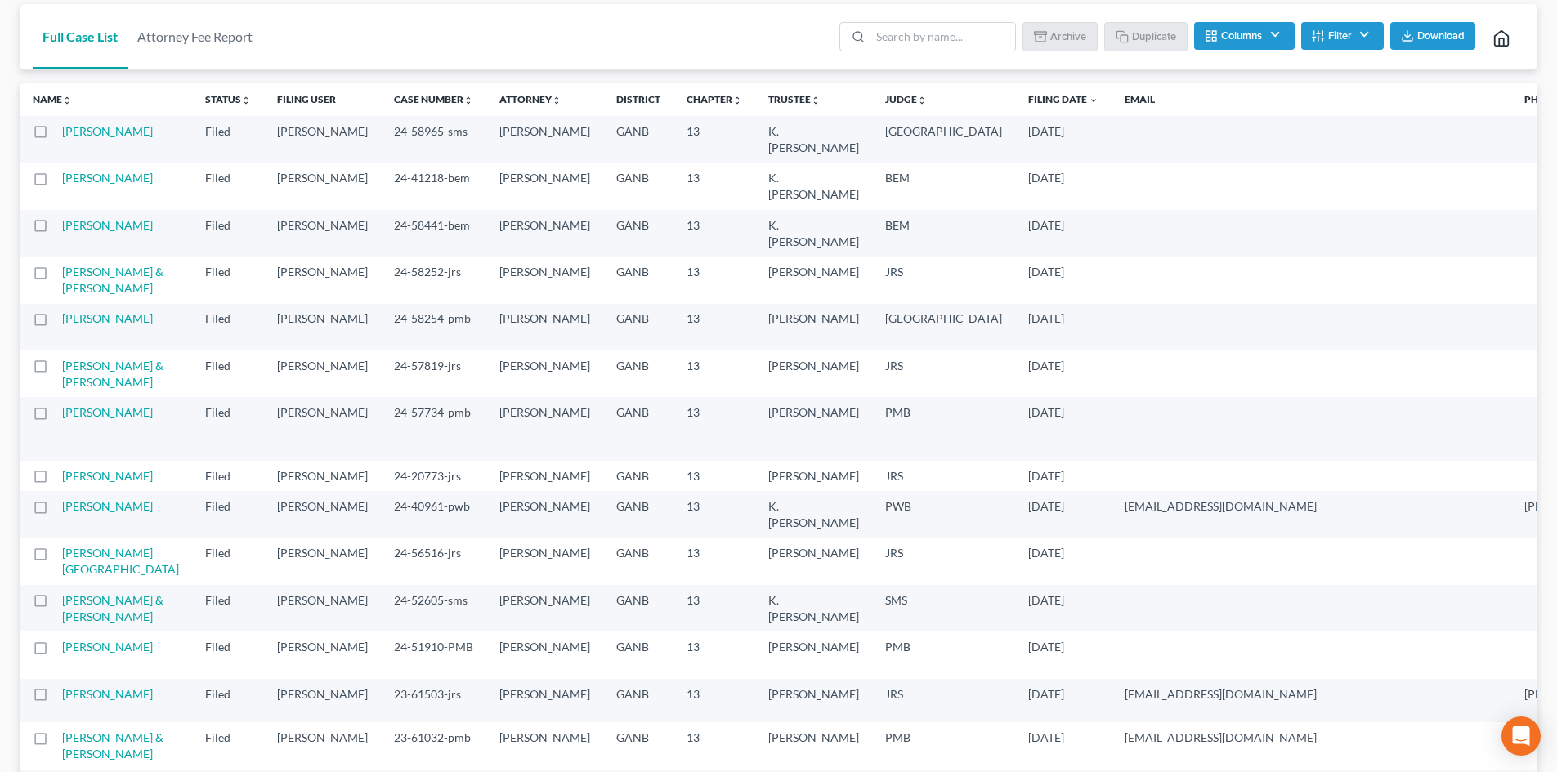
scroll to position [0, 0]
